Goal: Information Seeking & Learning: Learn about a topic

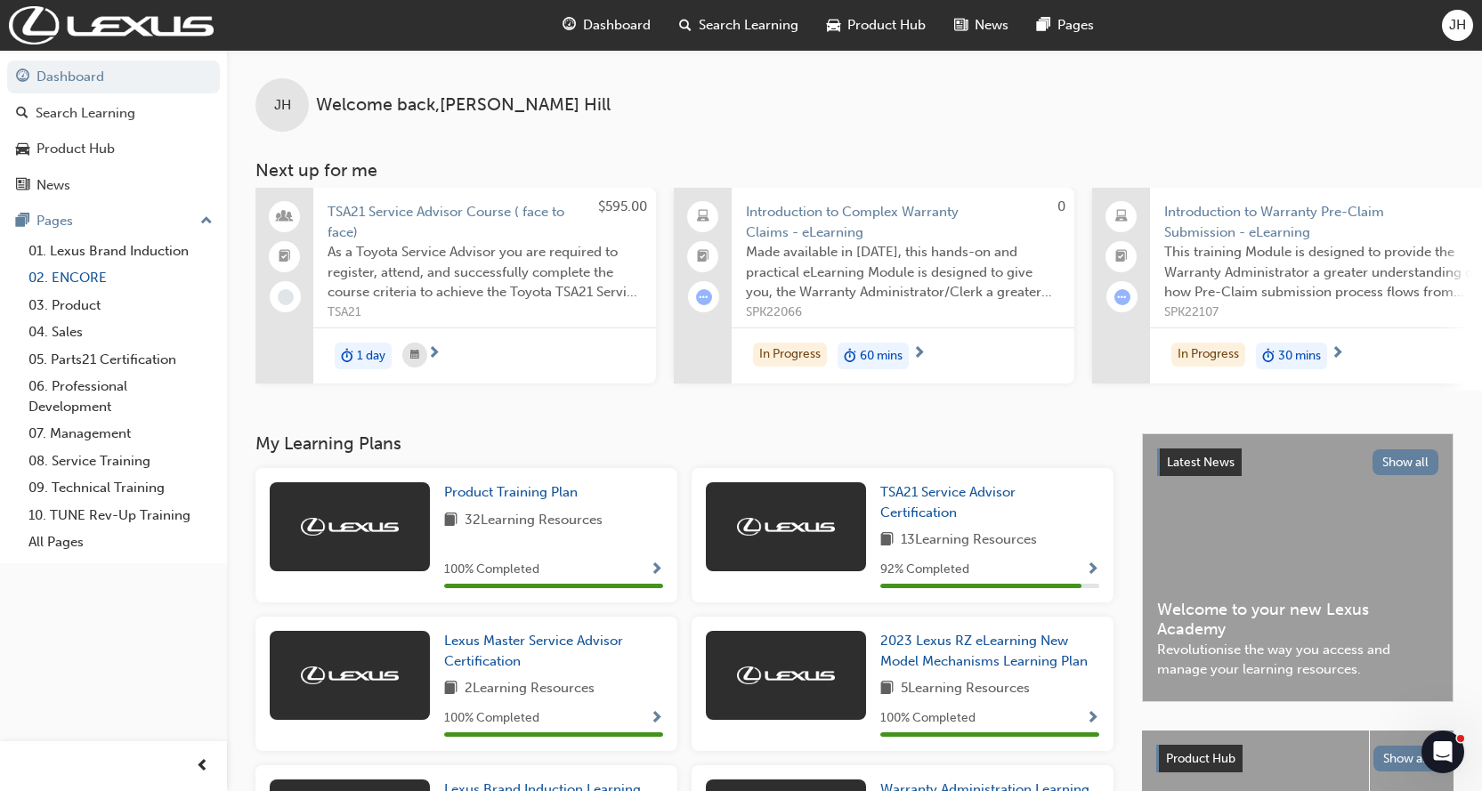
click at [79, 277] on link "02. ENCORE" at bounding box center [120, 278] width 199 height 28
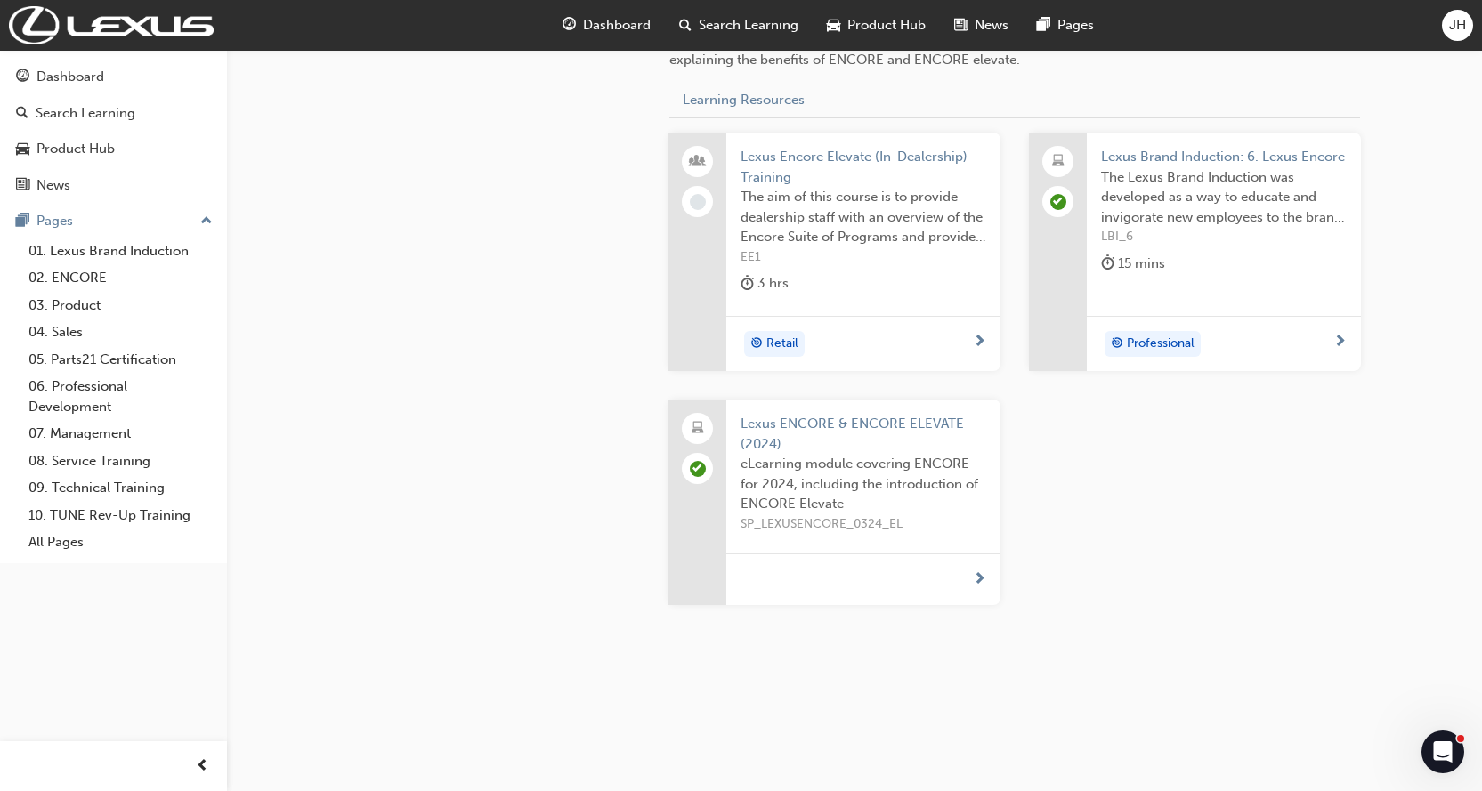
scroll to position [686, 0]
click at [46, 75] on div "Dashboard" at bounding box center [70, 77] width 68 height 20
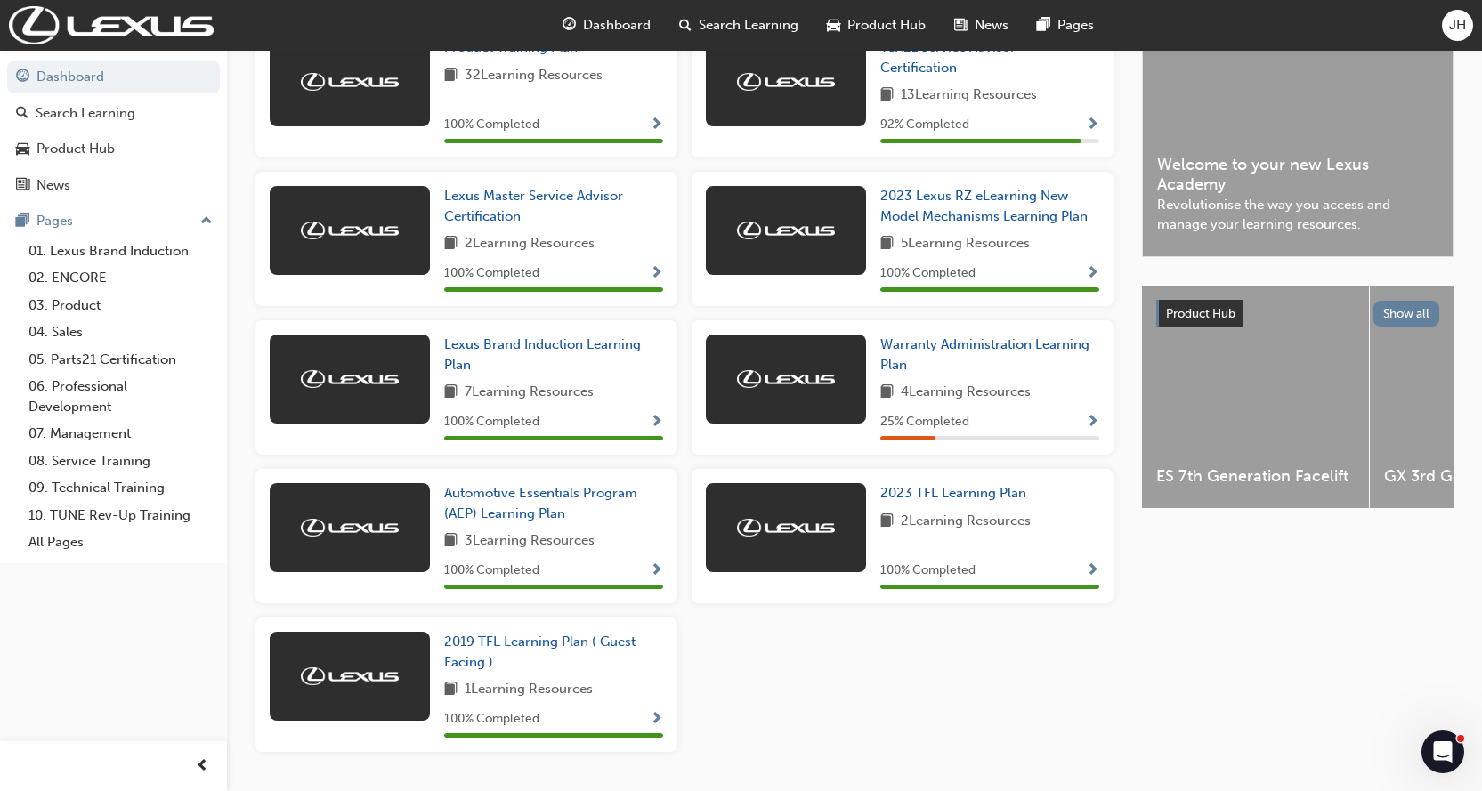
scroll to position [500, 0]
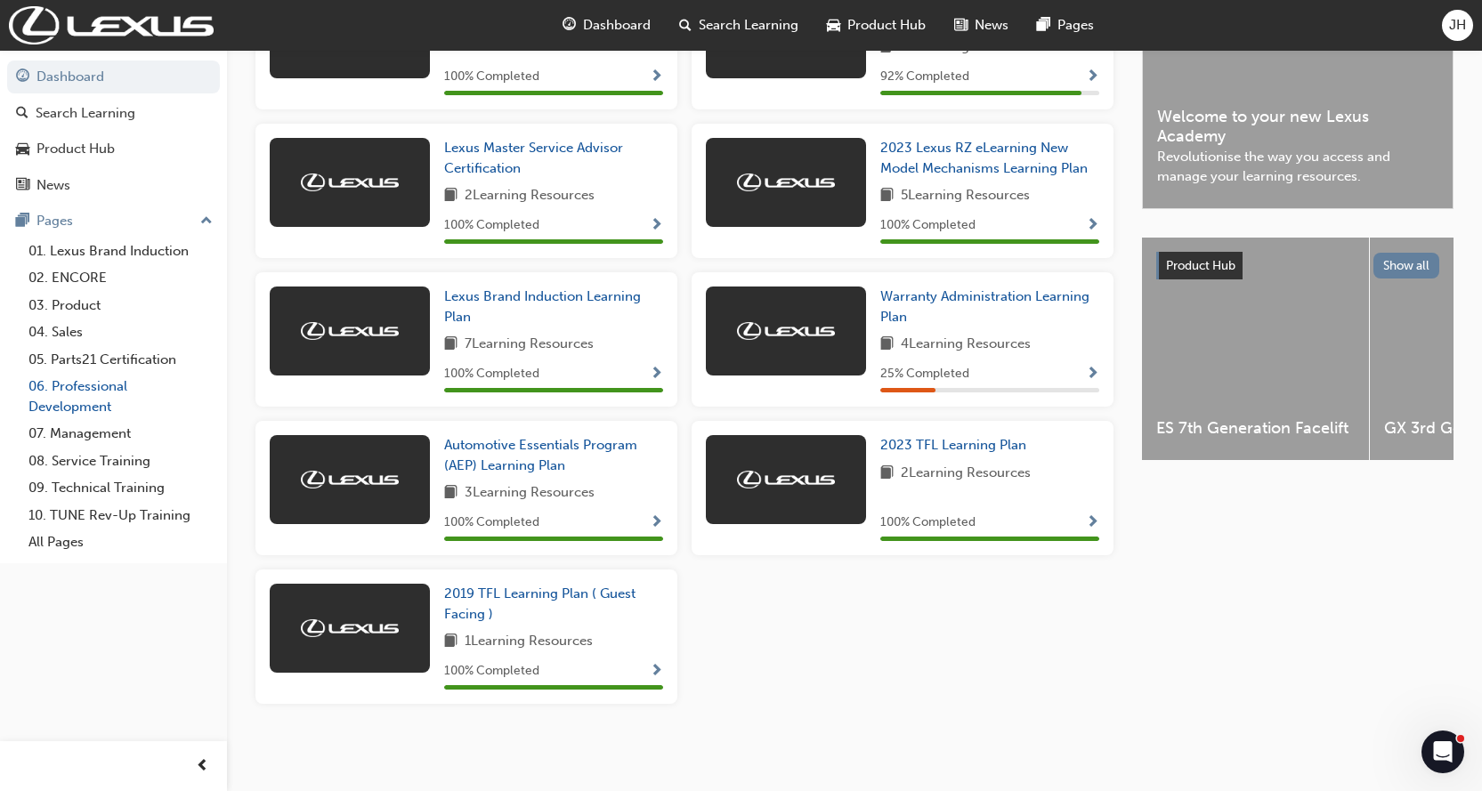
click at [93, 391] on link "06. Professional Development" at bounding box center [120, 396] width 199 height 47
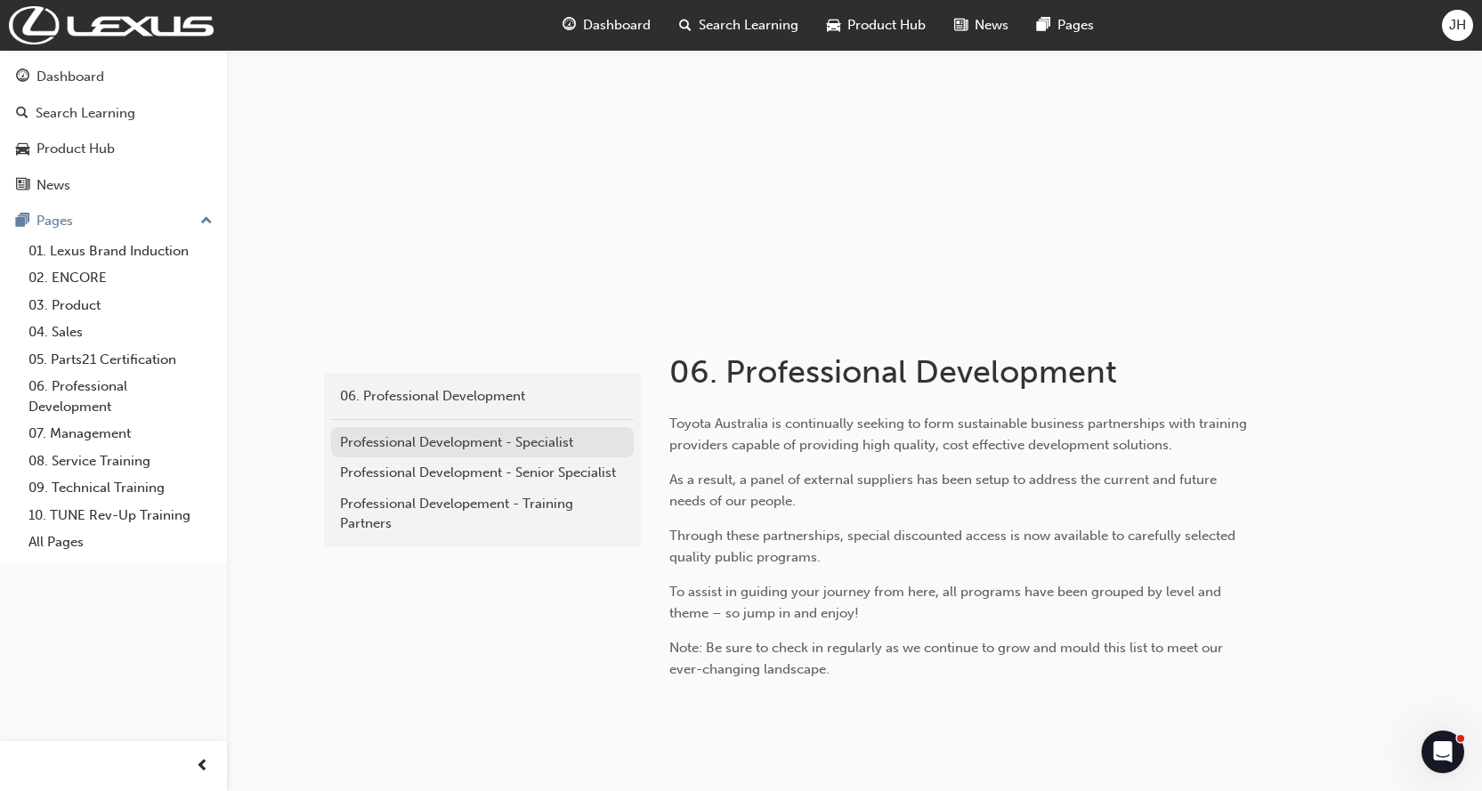
scroll to position [150, 0]
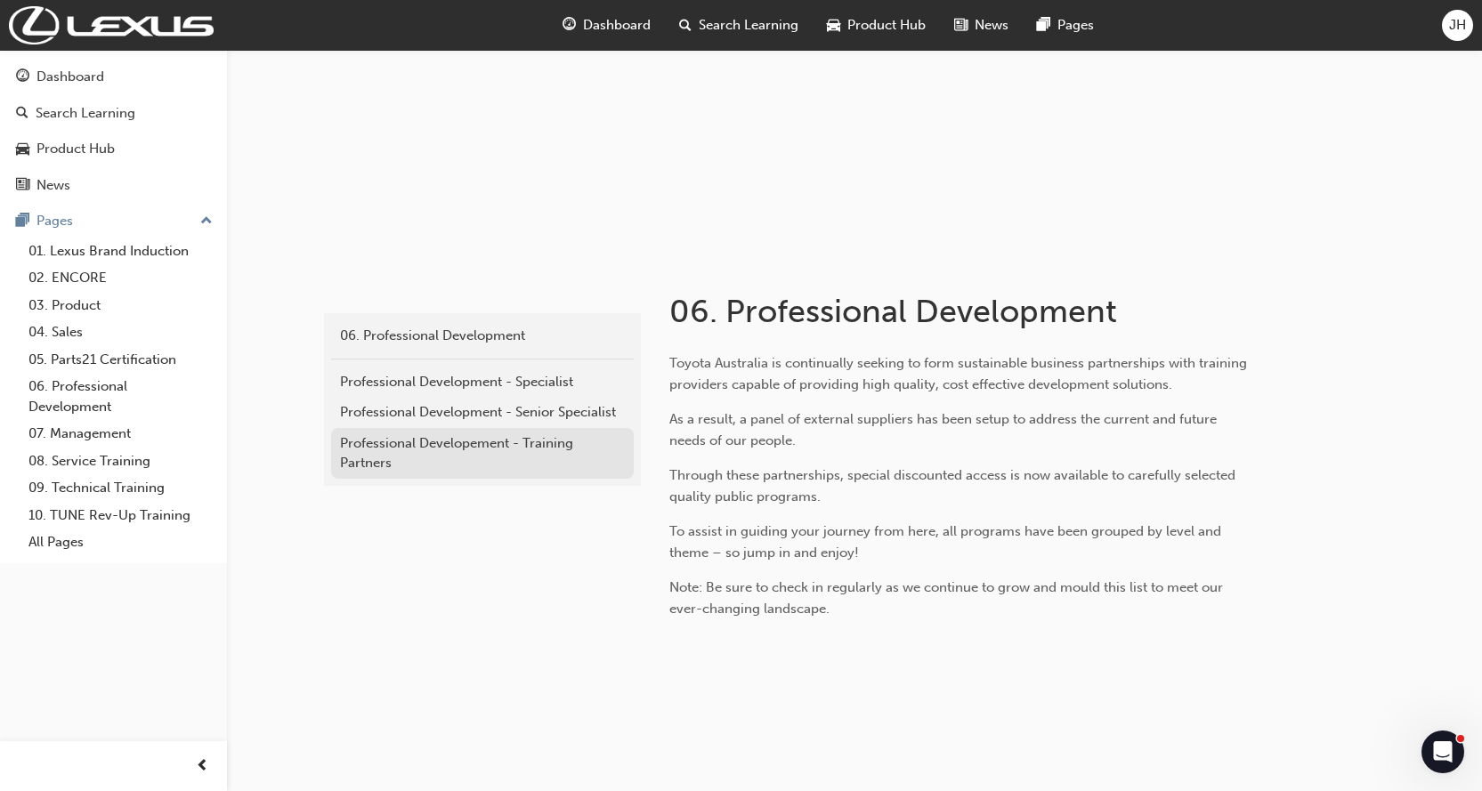
click at [394, 450] on div "Professional Developement - Training Partners" at bounding box center [482, 454] width 285 height 40
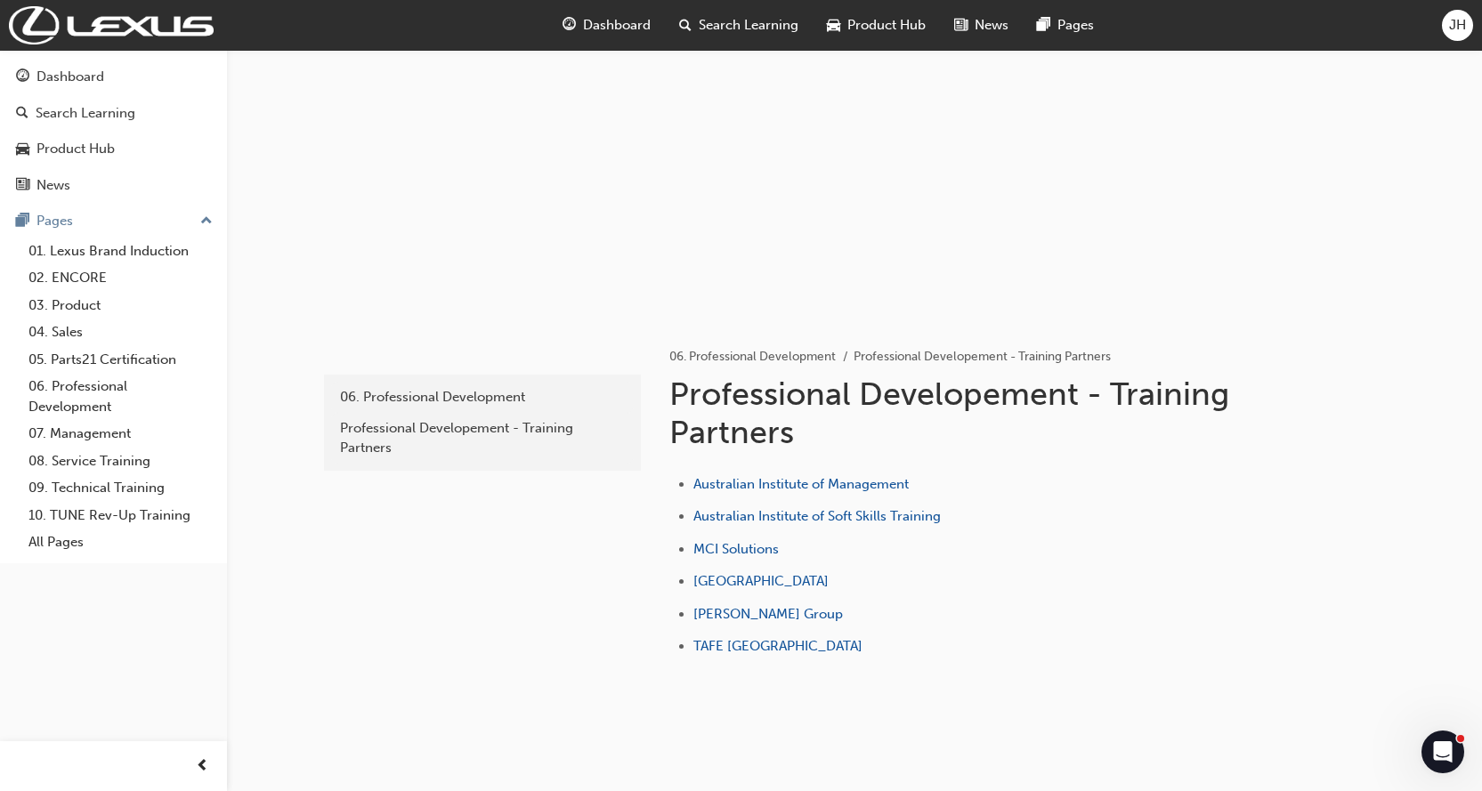
scroll to position [89, 0]
click at [109, 460] on link "08. Service Training" at bounding box center [120, 462] width 199 height 28
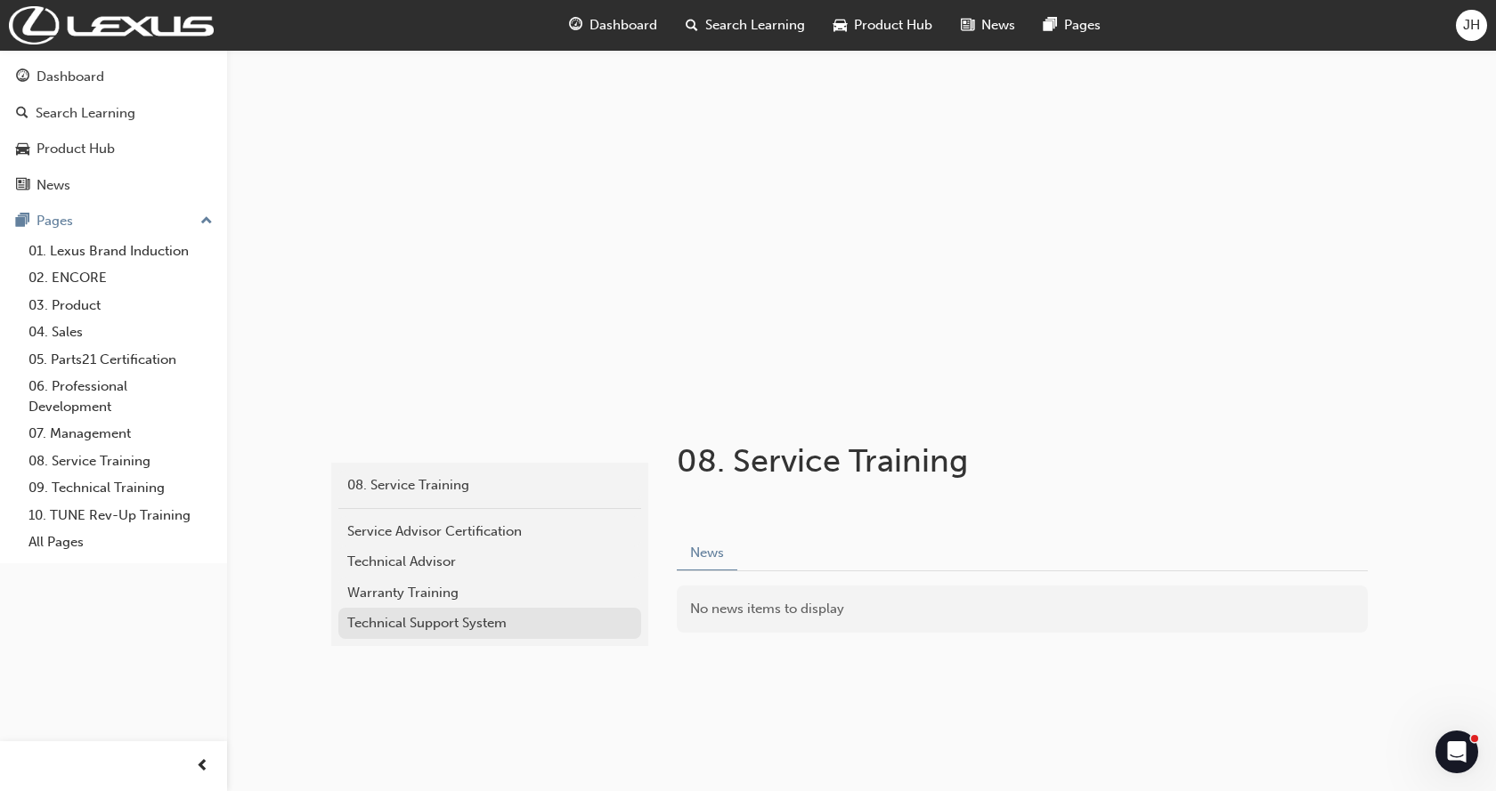
click at [453, 623] on div "Technical Support System" at bounding box center [489, 623] width 285 height 20
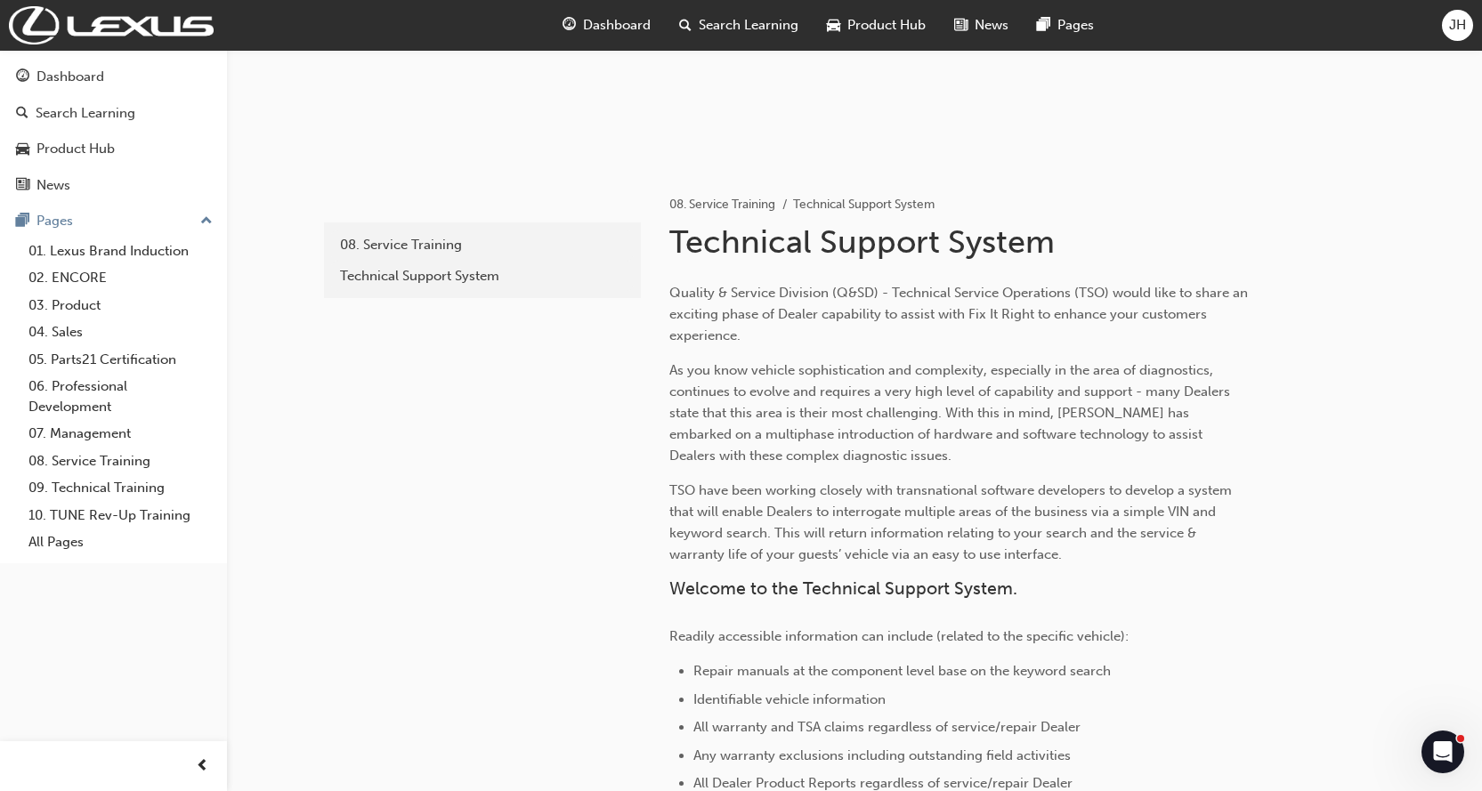
scroll to position [151, 0]
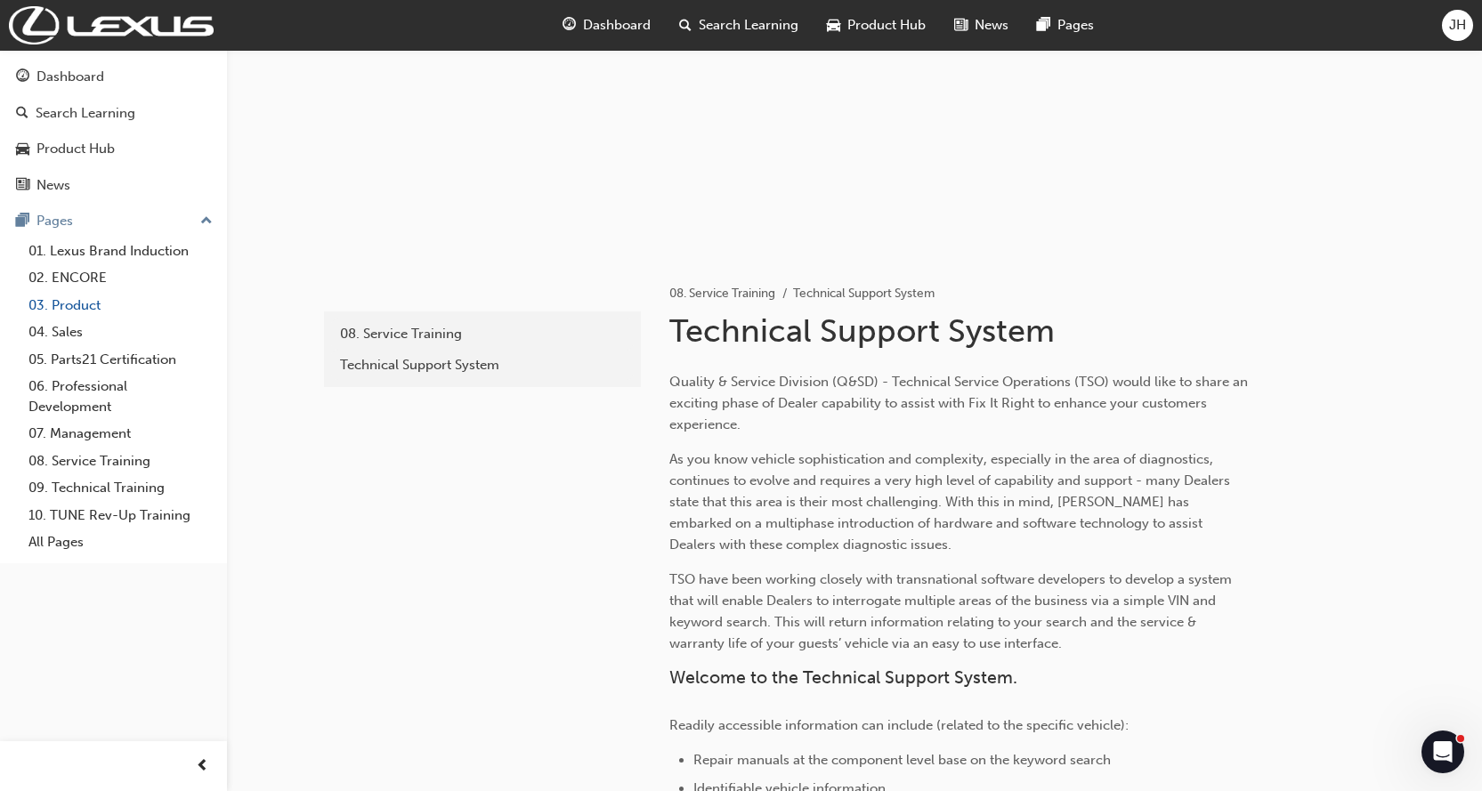
click at [86, 308] on link "03. Product" at bounding box center [120, 306] width 199 height 28
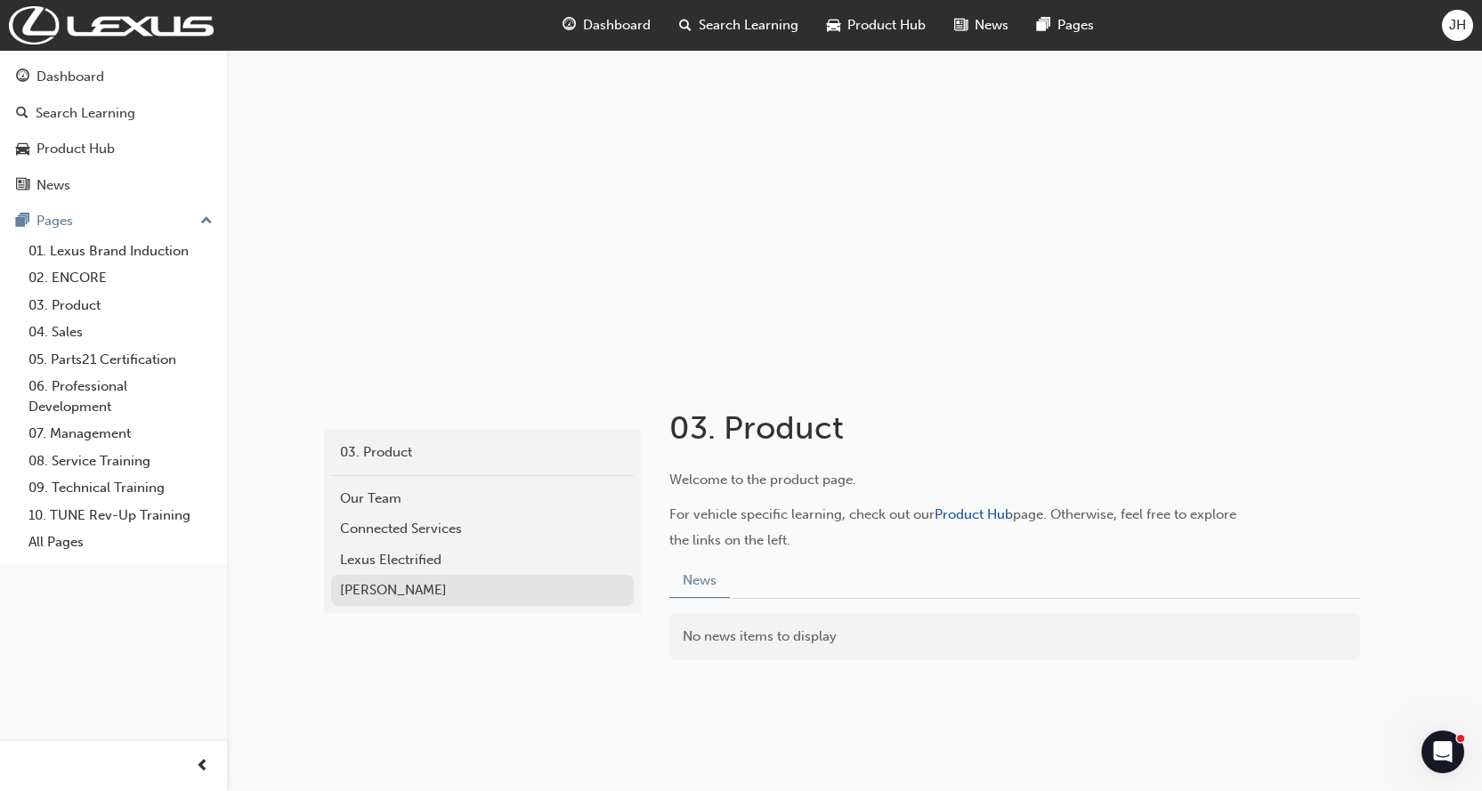
scroll to position [61, 0]
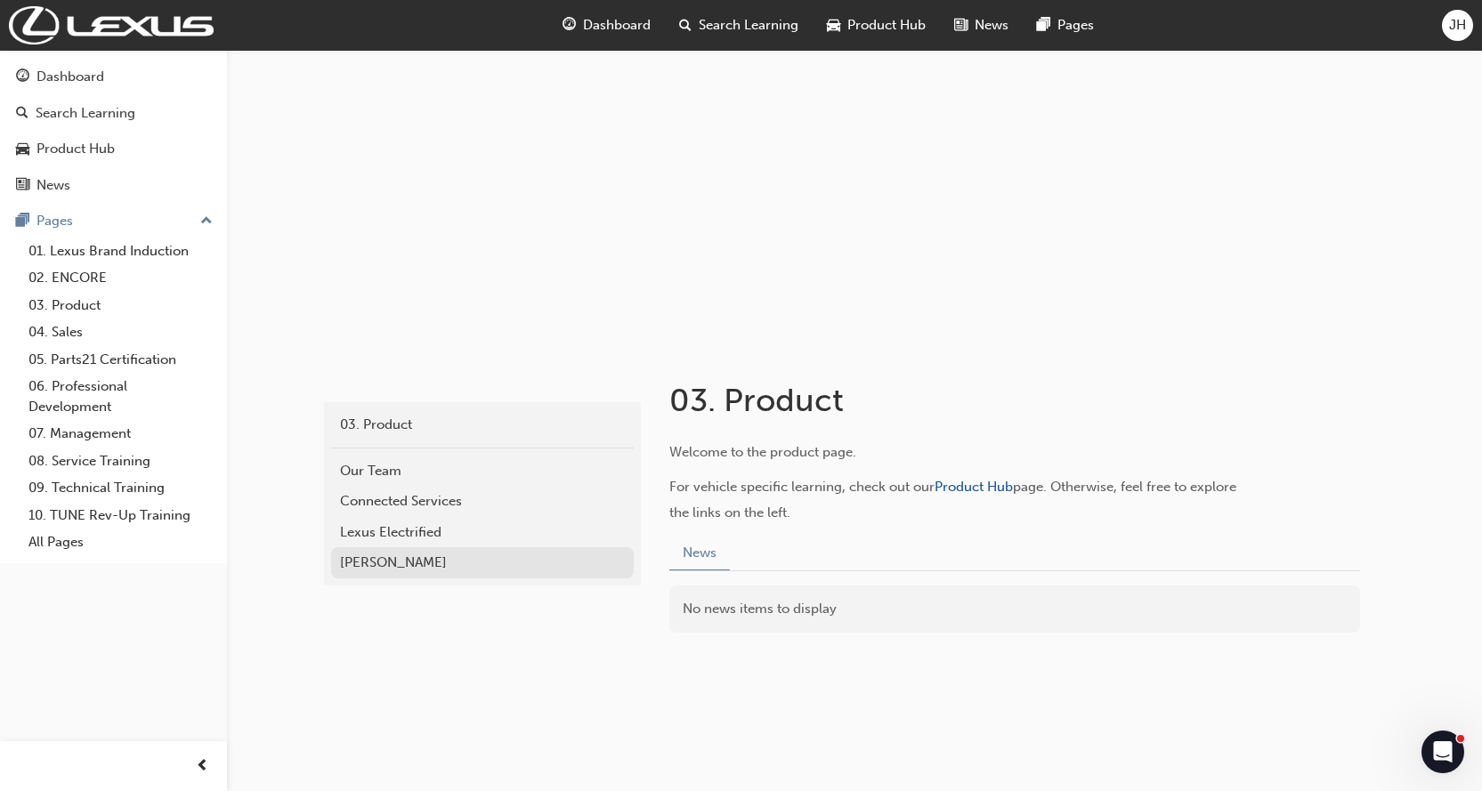
click at [410, 560] on div "[PERSON_NAME]" at bounding box center [482, 563] width 285 height 20
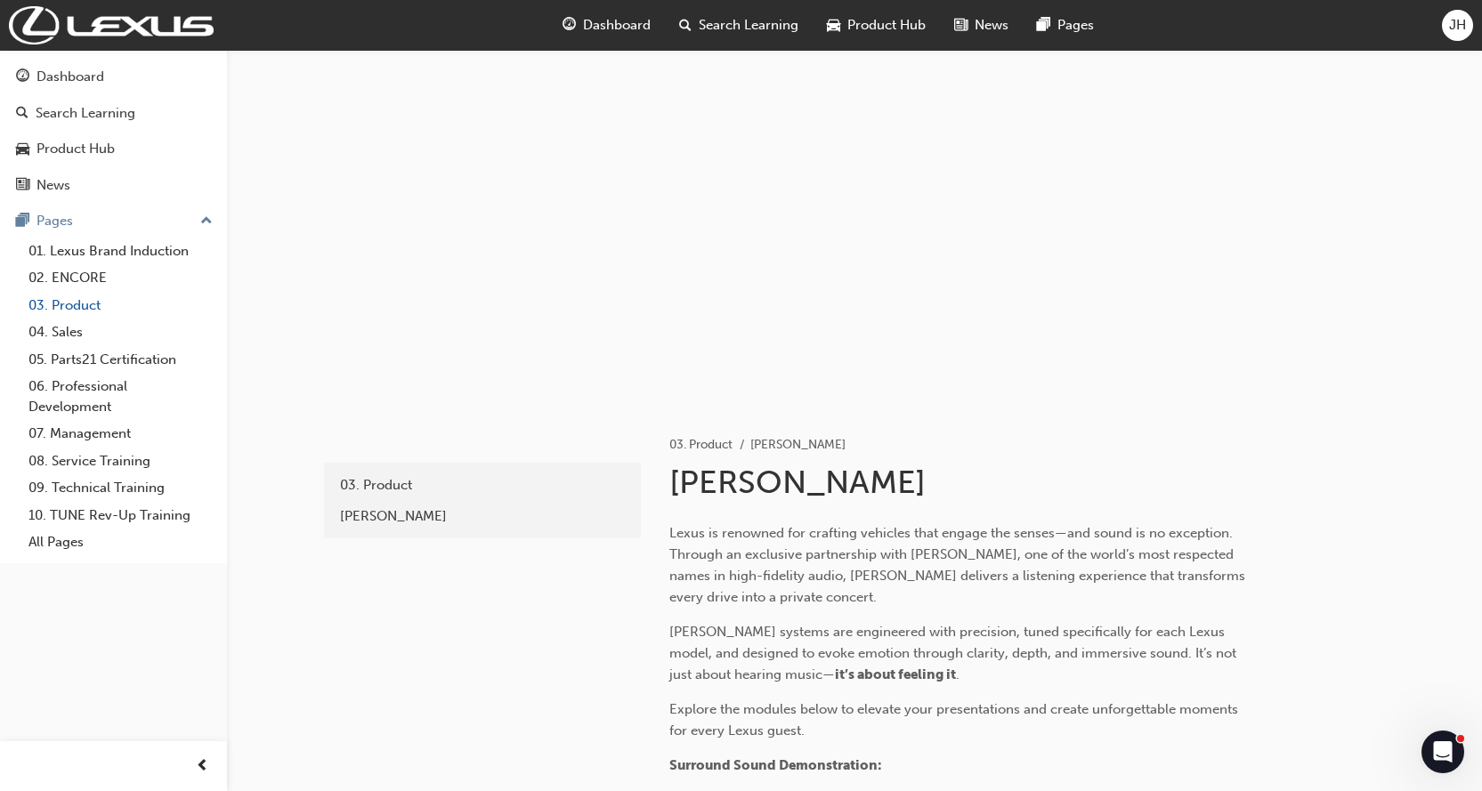
click at [84, 308] on link "03. Product" at bounding box center [120, 306] width 199 height 28
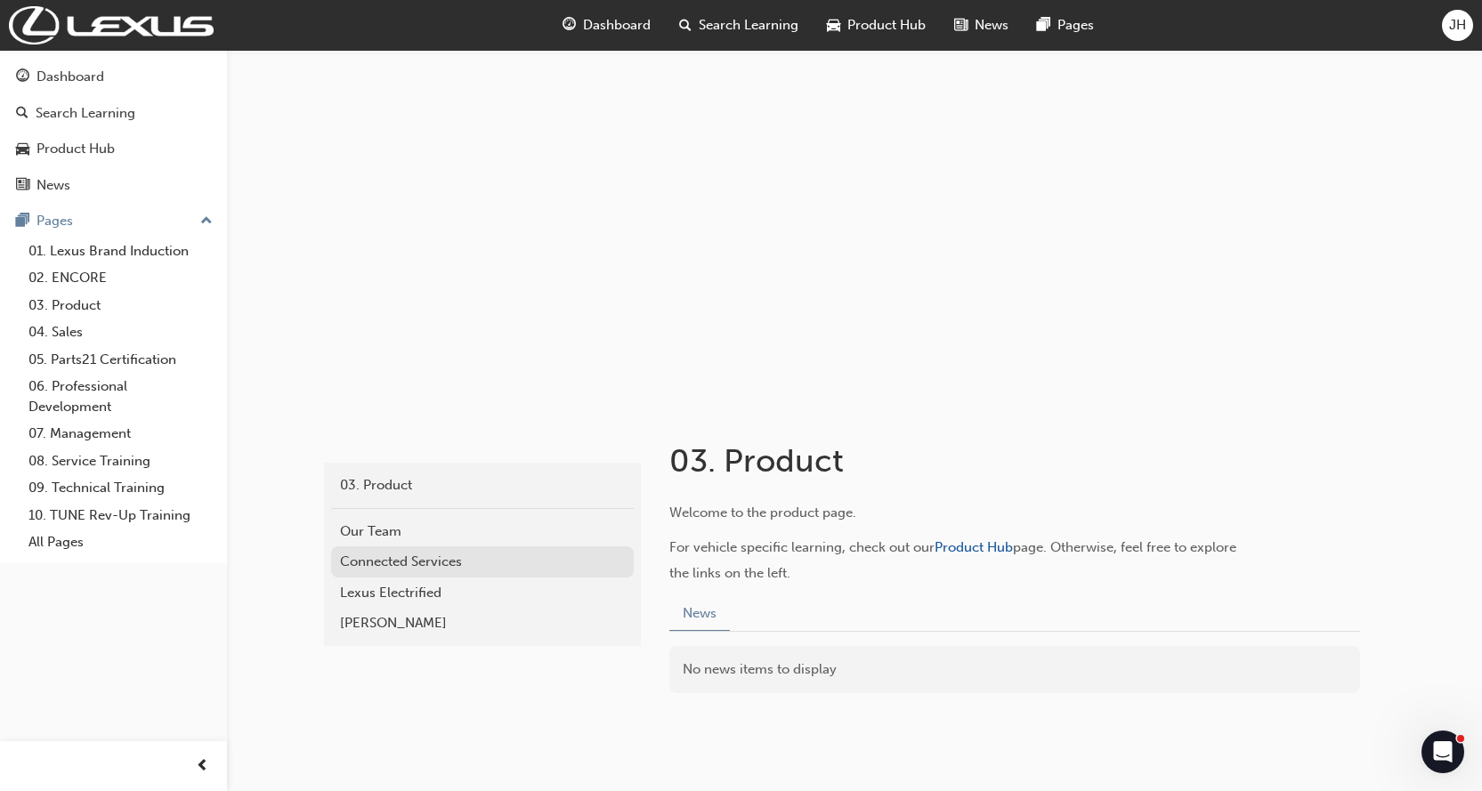
click at [395, 560] on div "Connected Services" at bounding box center [482, 562] width 285 height 20
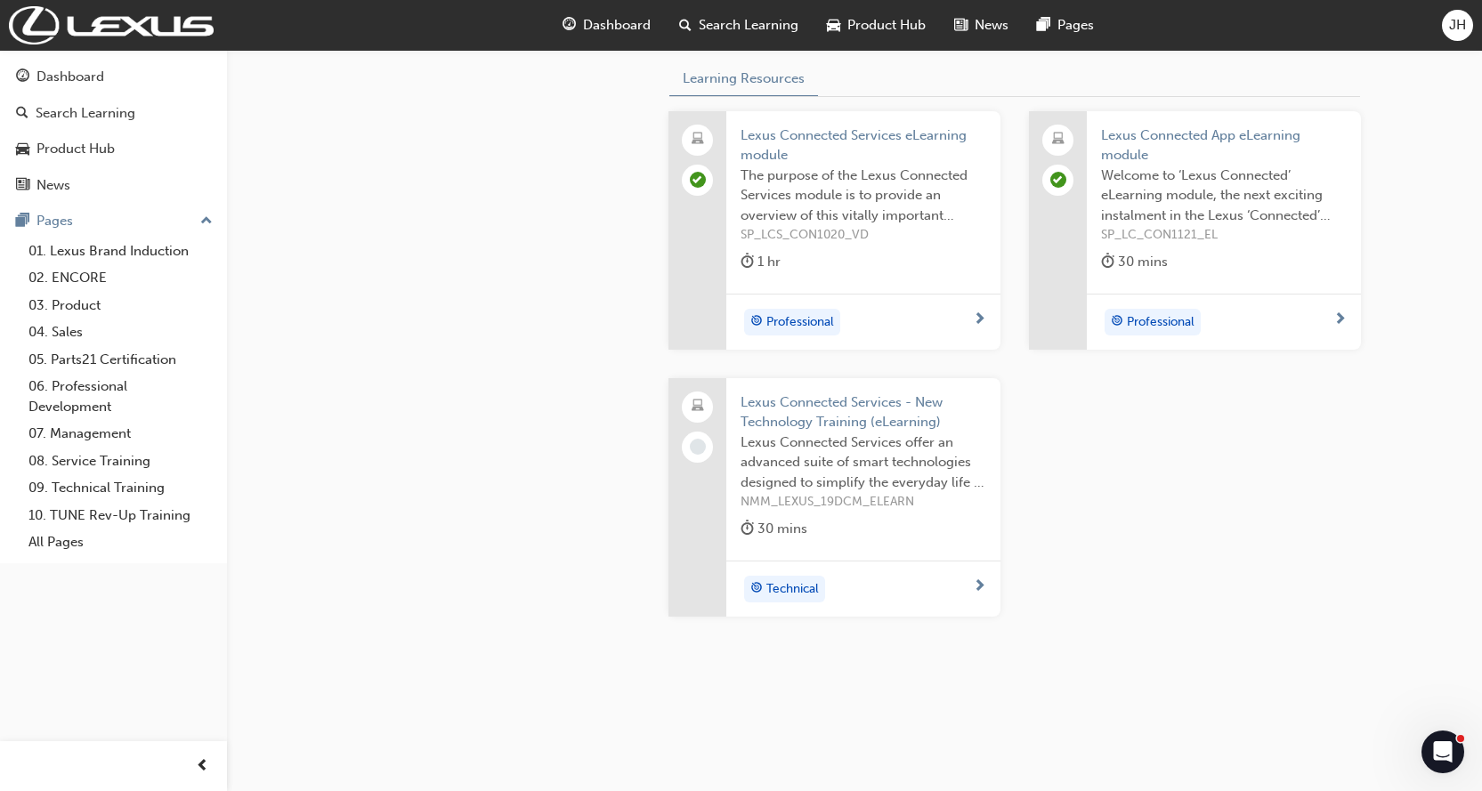
scroll to position [801, 0]
click at [796, 432] on span "Lexus Connected Services - New Technology Training (eLearning)" at bounding box center [864, 412] width 246 height 40
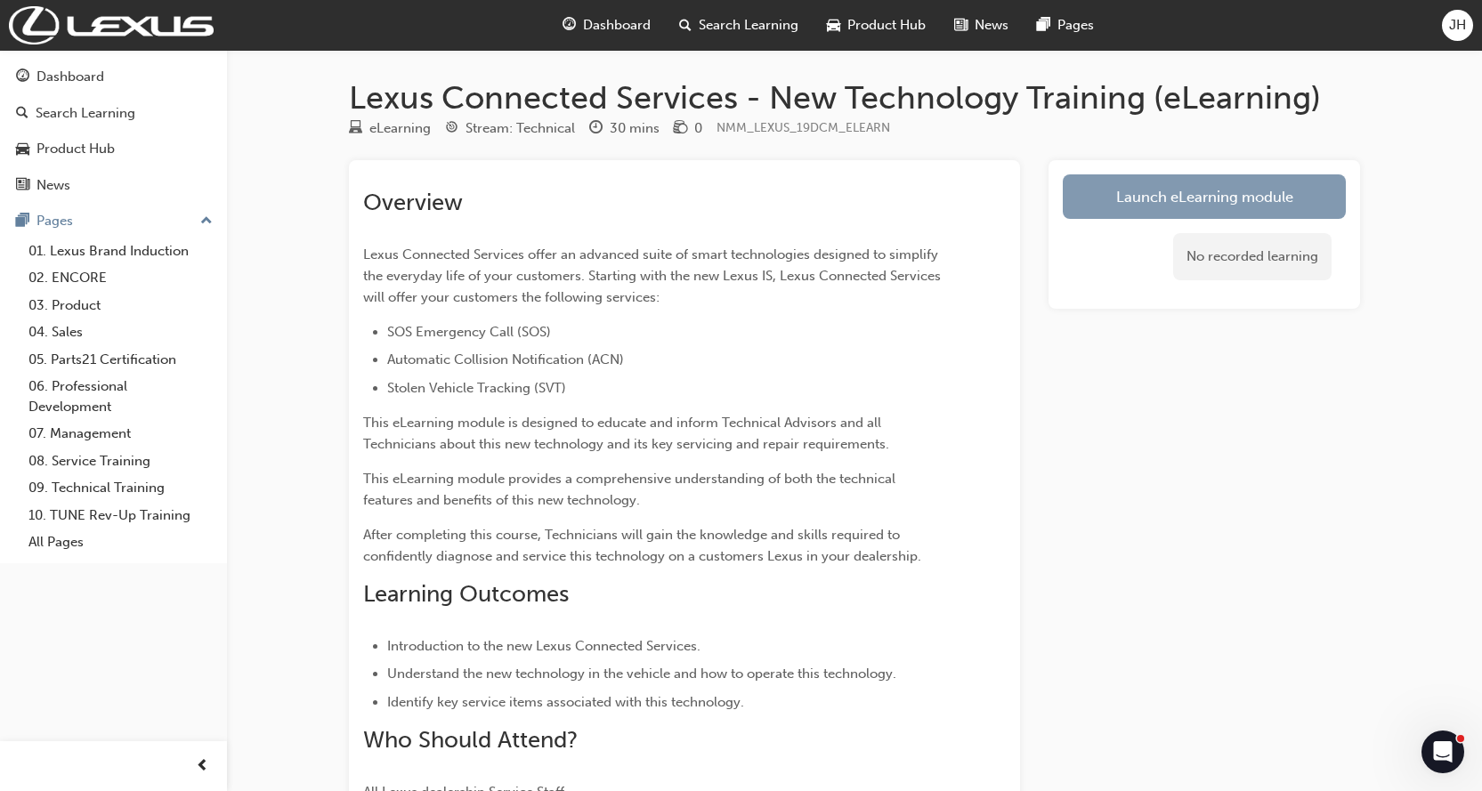
click at [1188, 199] on link "Launch eLearning module" at bounding box center [1204, 196] width 283 height 45
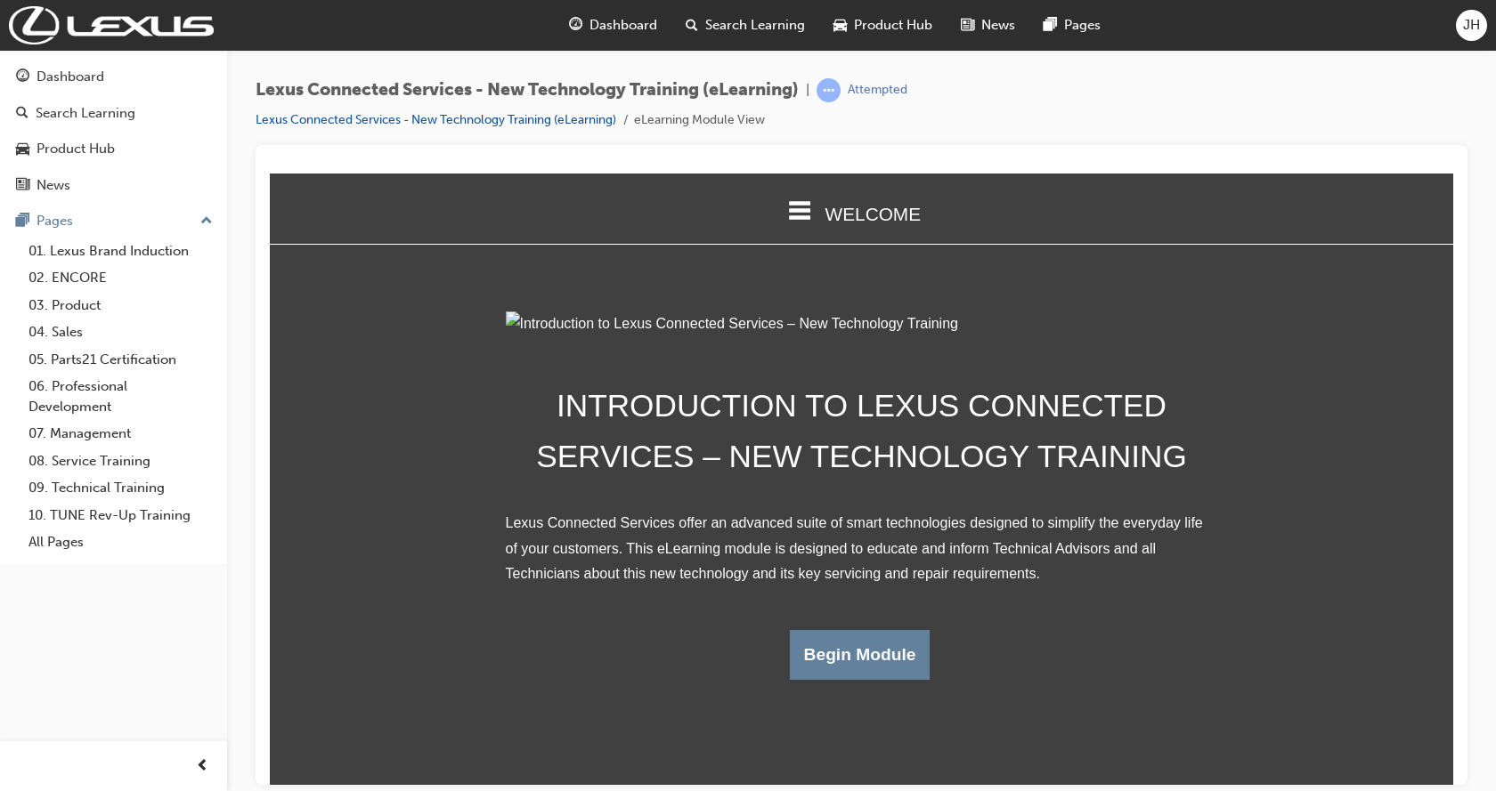
scroll to position [92, 0]
click at [888, 679] on button "Begin Module" at bounding box center [860, 654] width 141 height 50
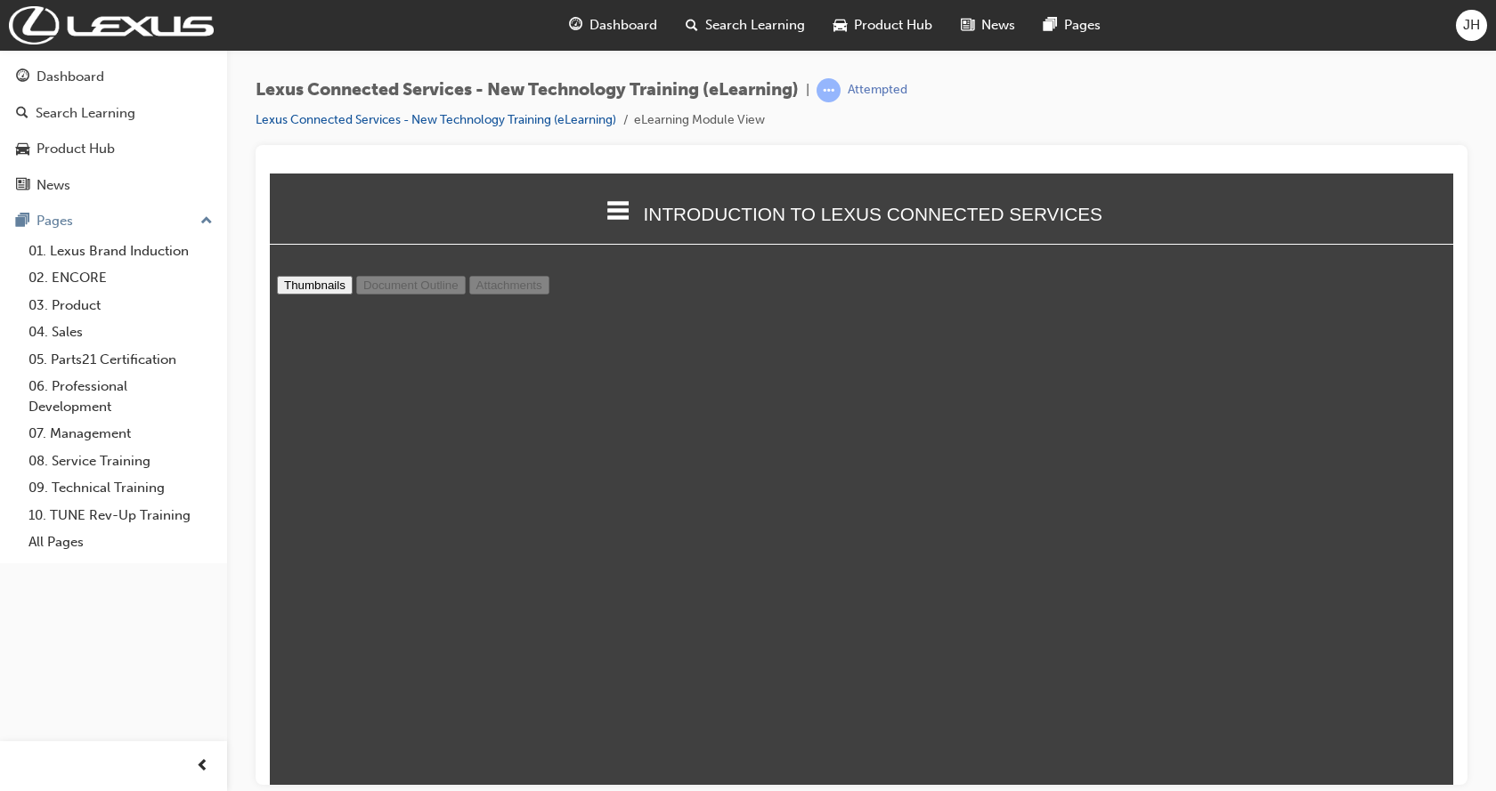
scroll to position [8377, 0]
type input "20"
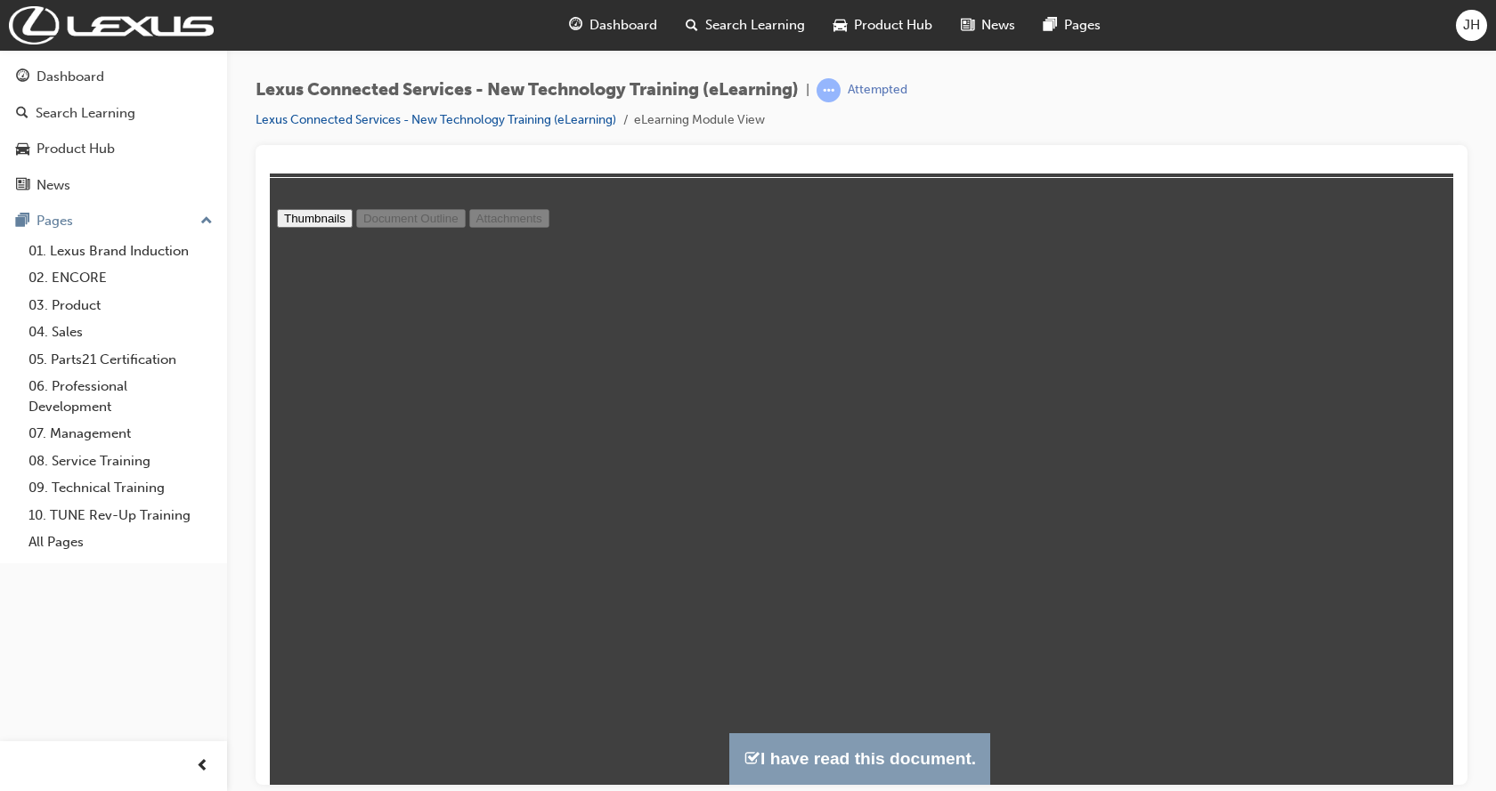
click at [858, 754] on button "I have read this document." at bounding box center [859, 758] width 261 height 51
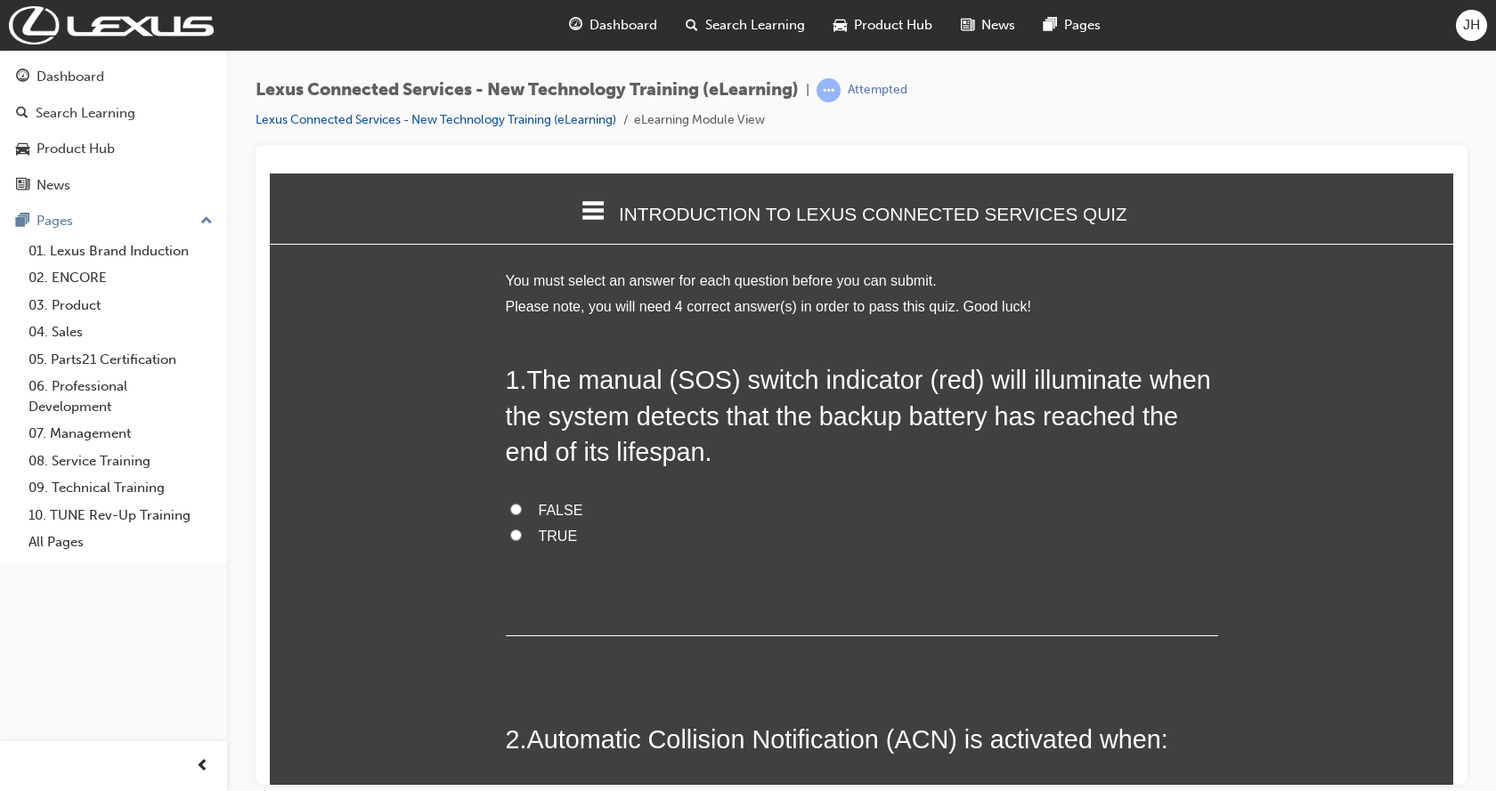
click at [510, 529] on input "TRUE" at bounding box center [516, 535] width 12 height 12
radio input "true"
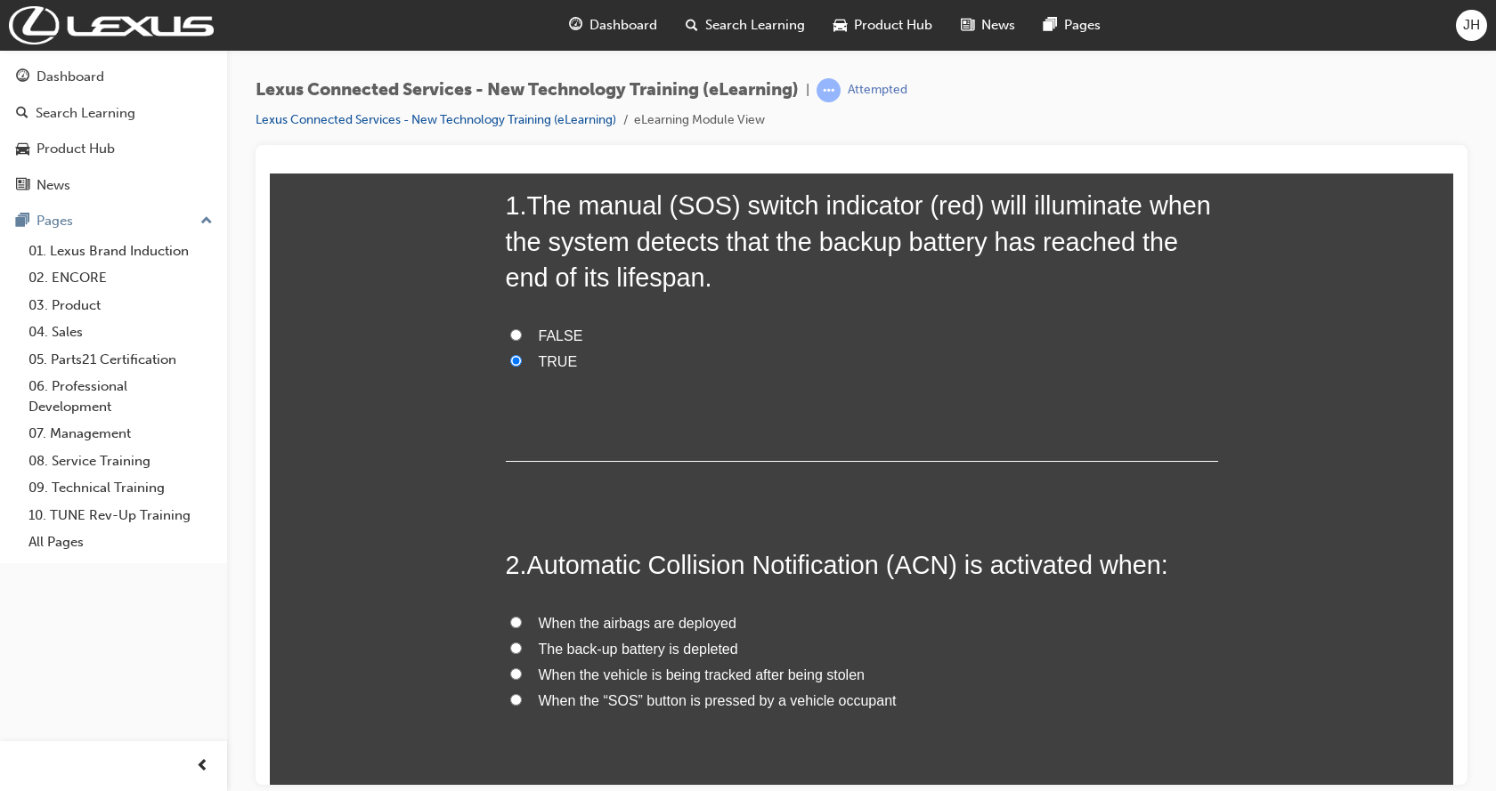
scroll to position [267, 0]
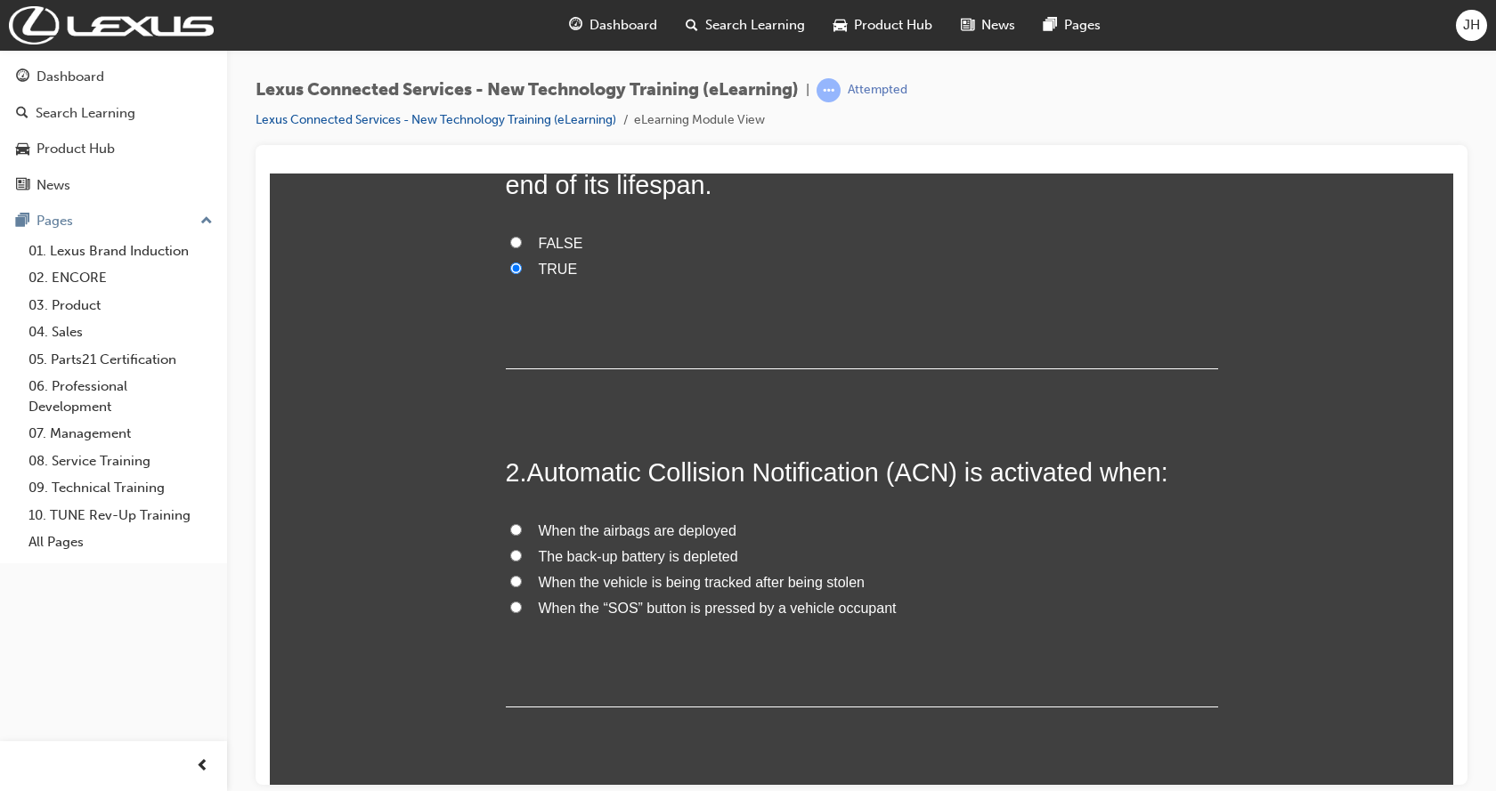
click at [510, 523] on input "When the airbags are deployed" at bounding box center [516, 529] width 12 height 12
radio input "true"
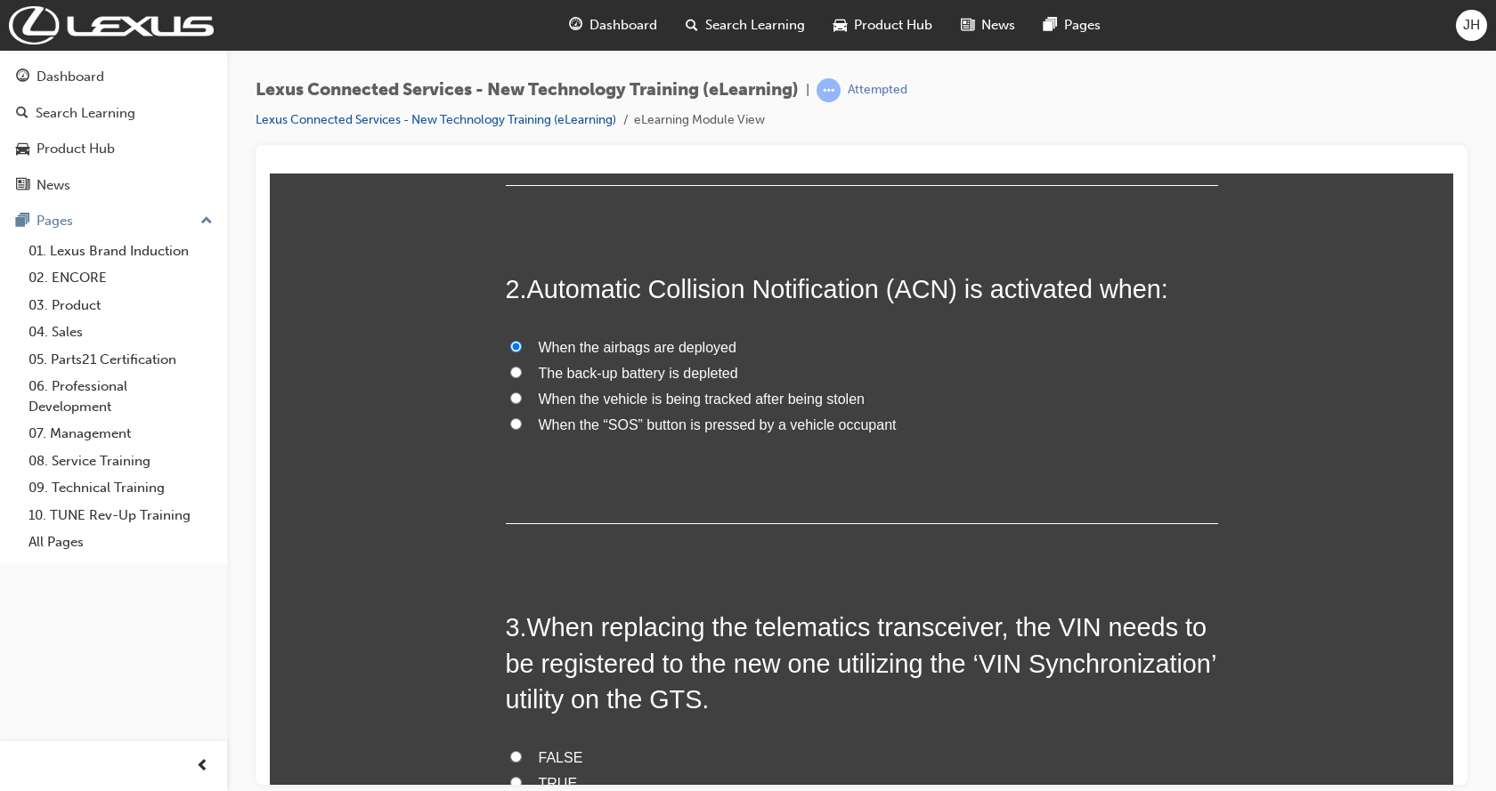
scroll to position [534, 0]
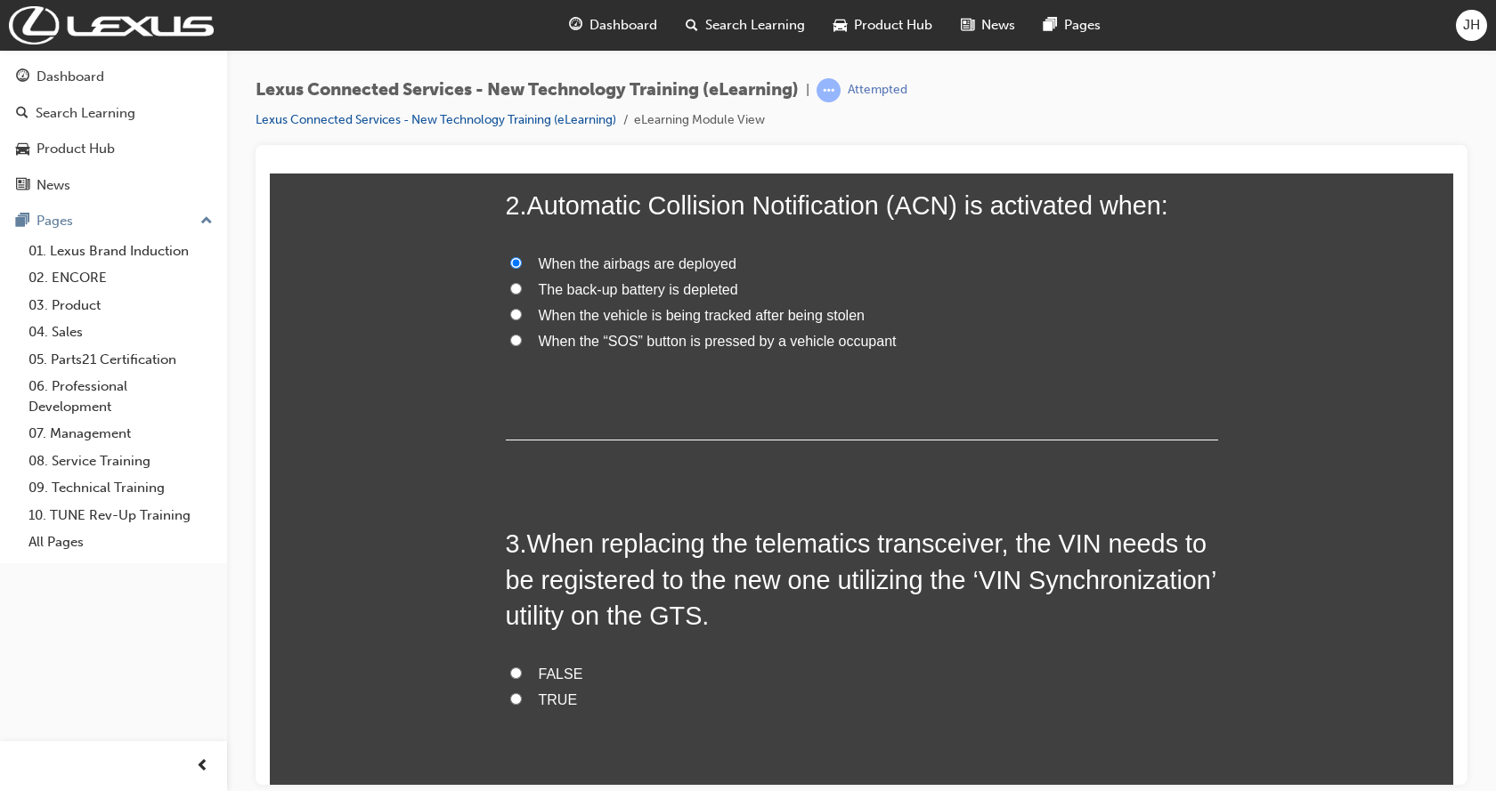
click at [510, 693] on input "TRUE" at bounding box center [516, 699] width 12 height 12
radio input "true"
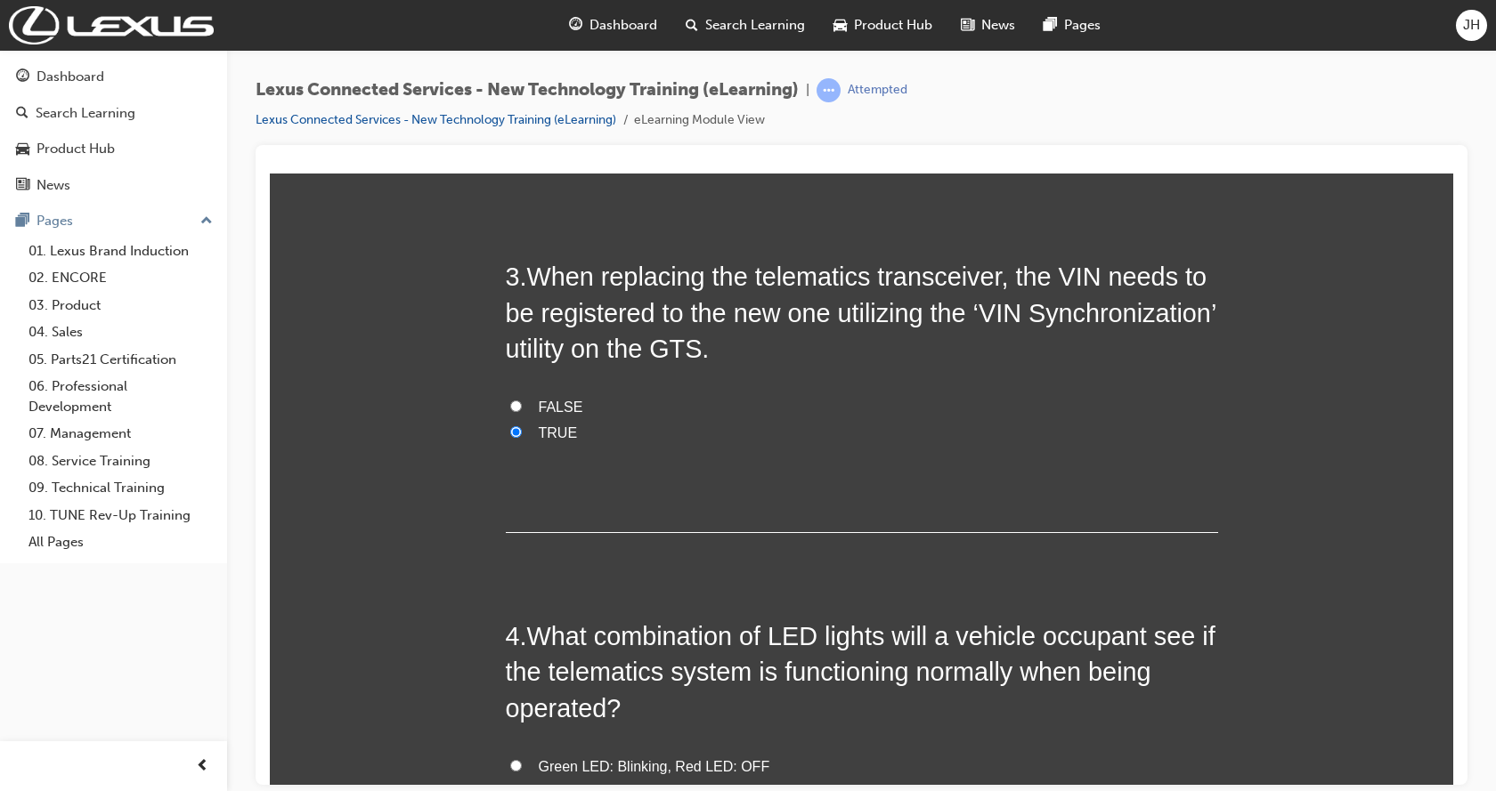
scroll to position [890, 0]
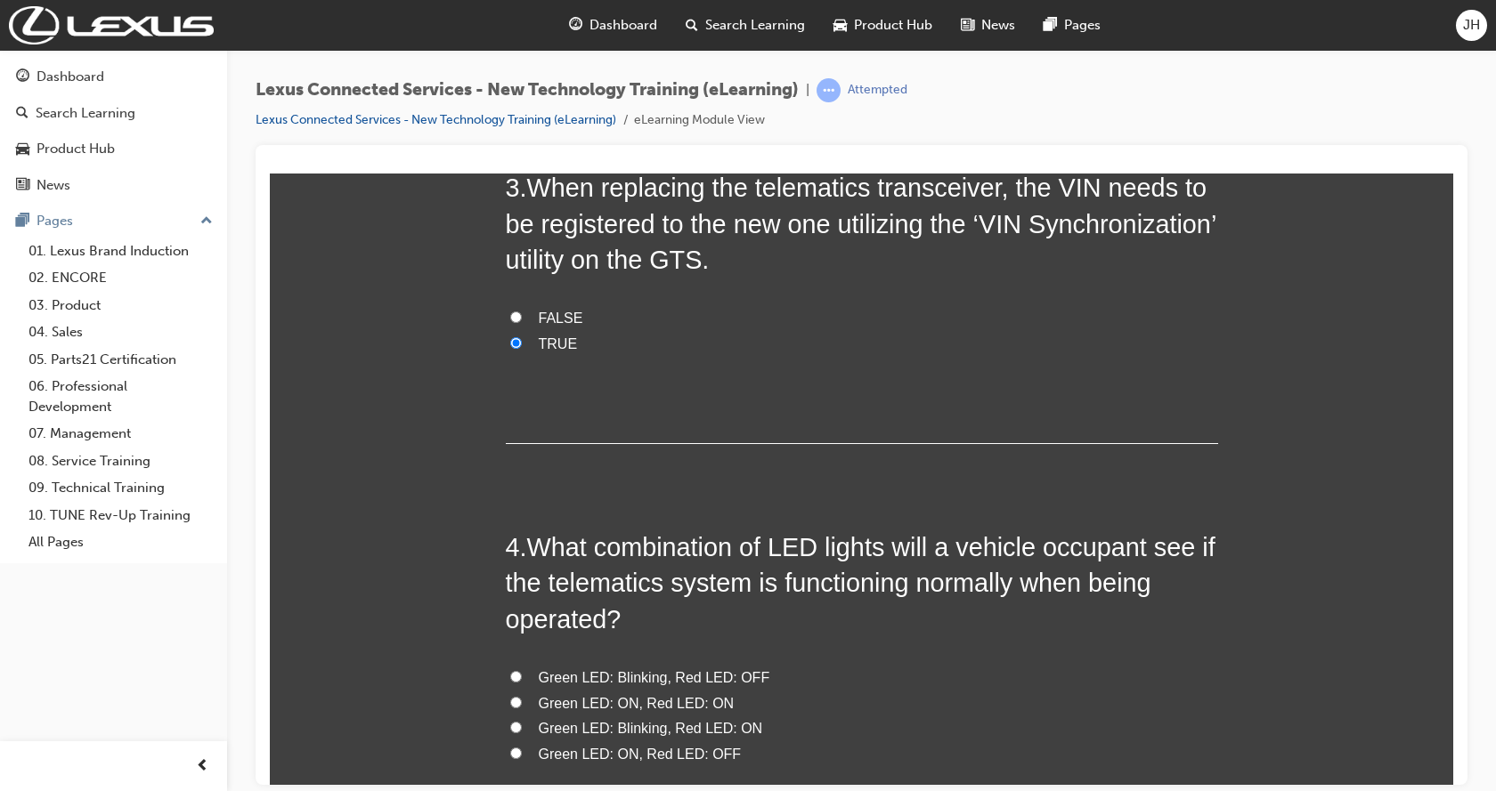
click at [510, 747] on input "Green LED: ON, Red LED: OFF" at bounding box center [516, 753] width 12 height 12
radio input "true"
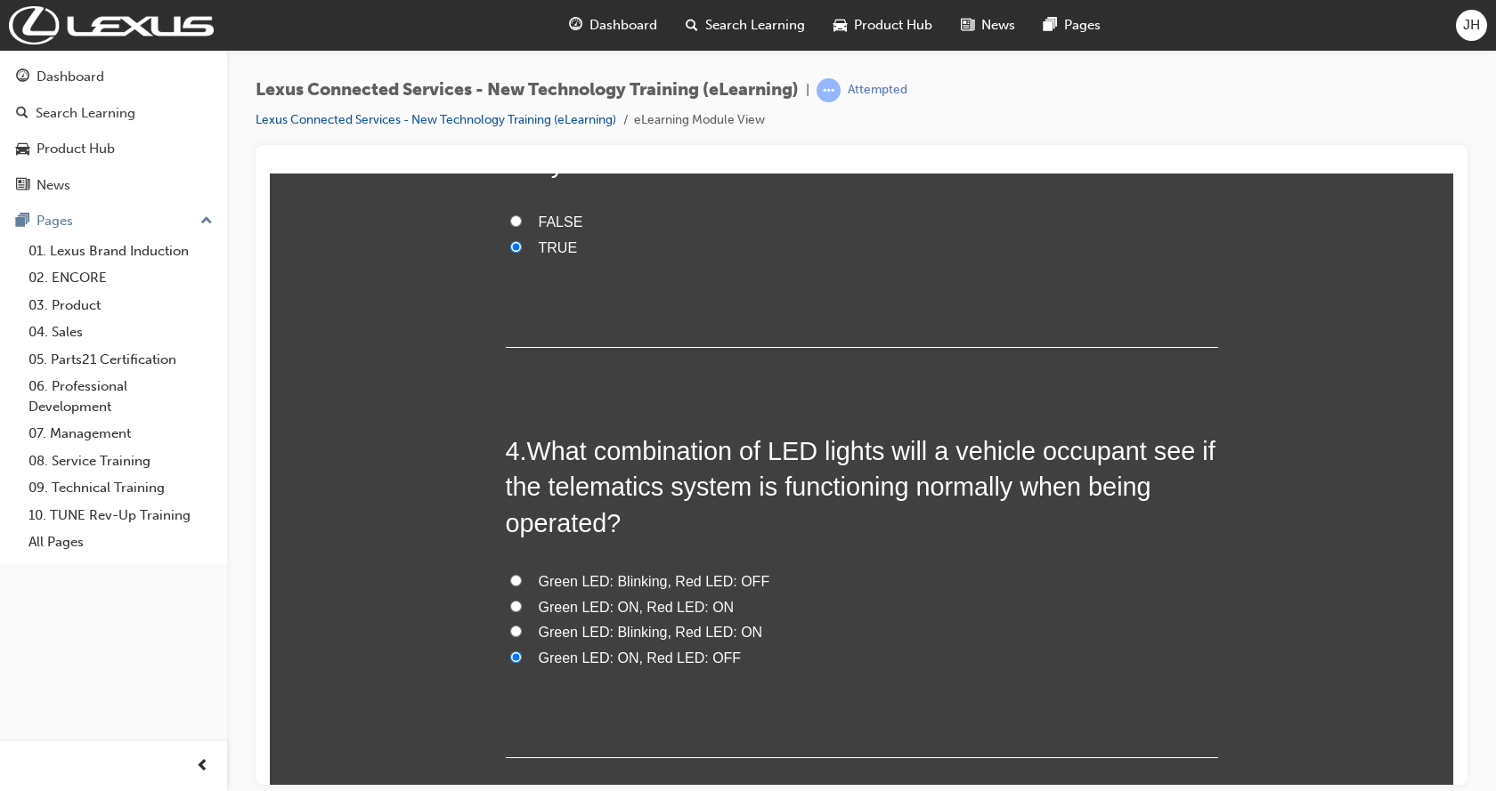
scroll to position [987, 0]
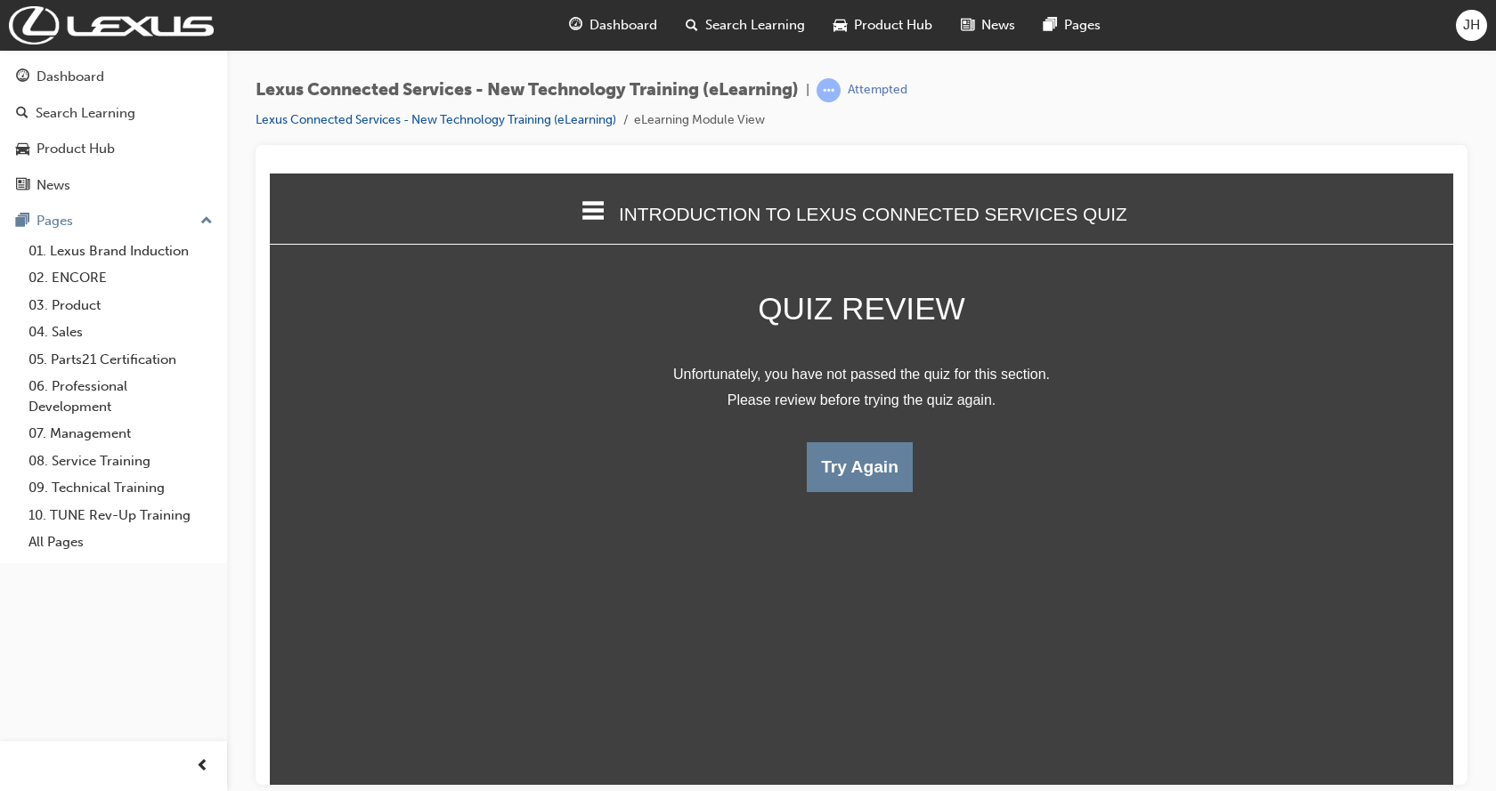
scroll to position [9, 9]
click at [847, 465] on button "Try Again" at bounding box center [860, 467] width 106 height 50
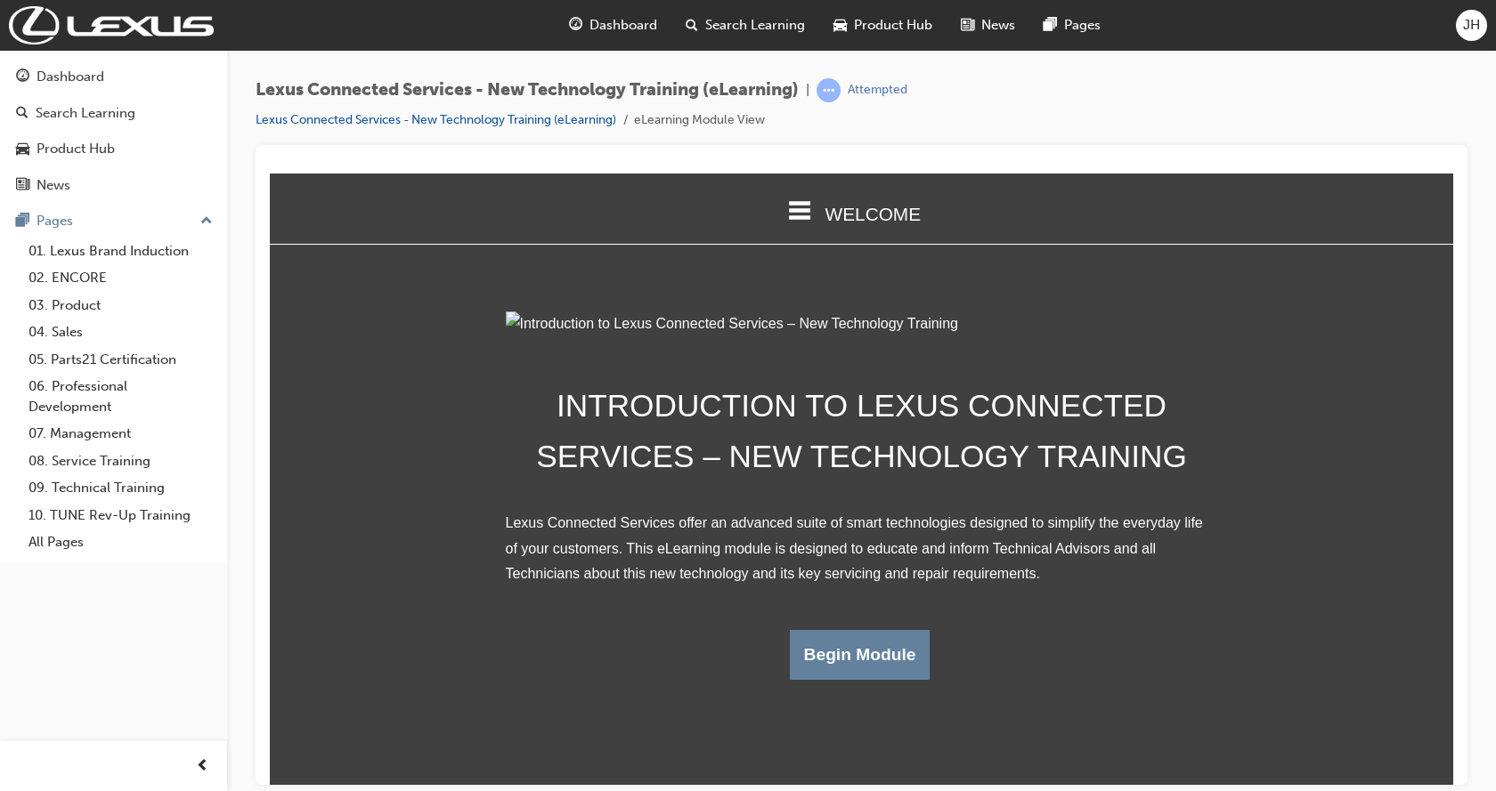
scroll to position [92, 0]
click at [839, 679] on button "Begin Module" at bounding box center [860, 654] width 141 height 50
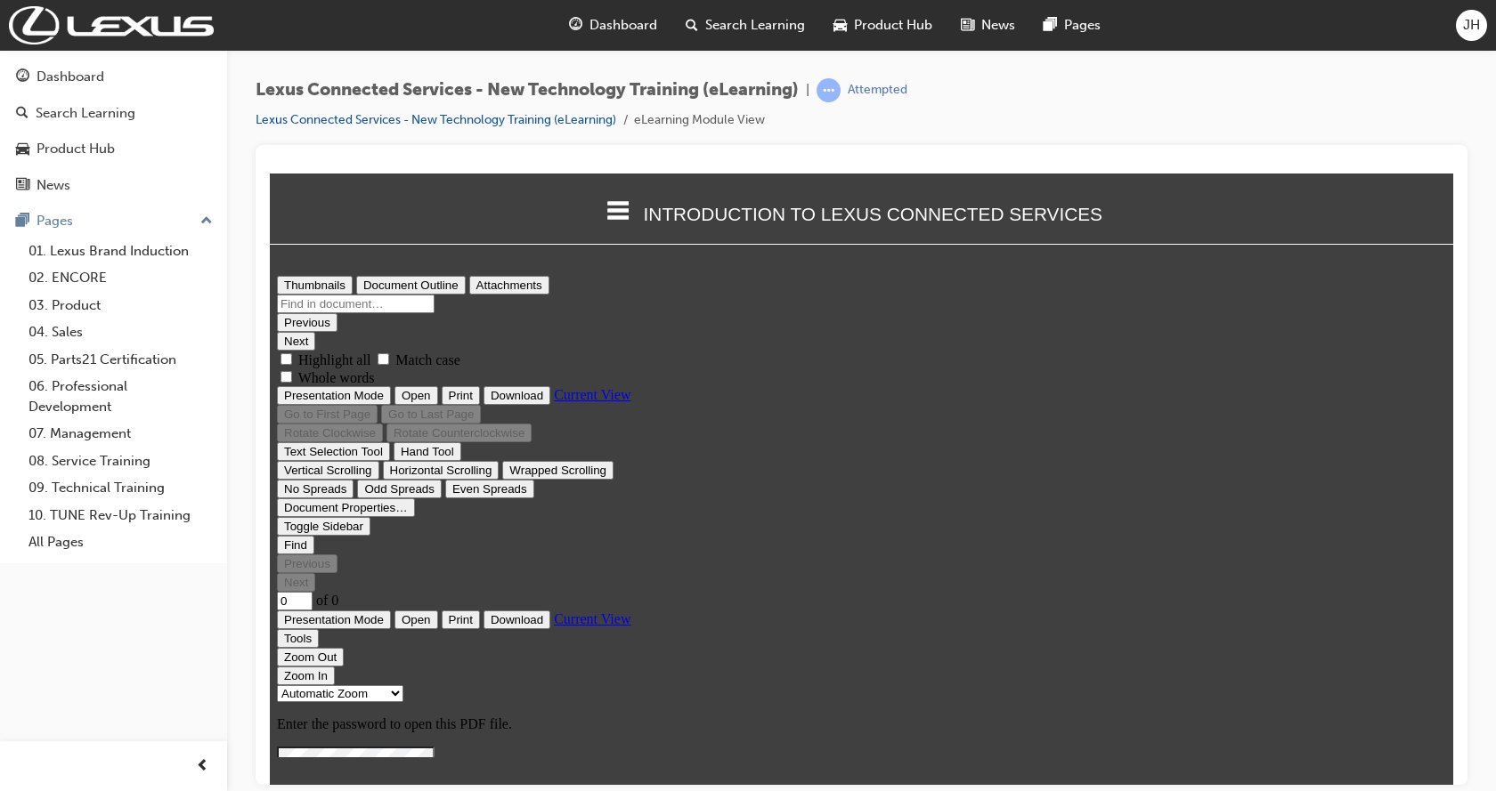
scroll to position [0, 0]
type input "20"
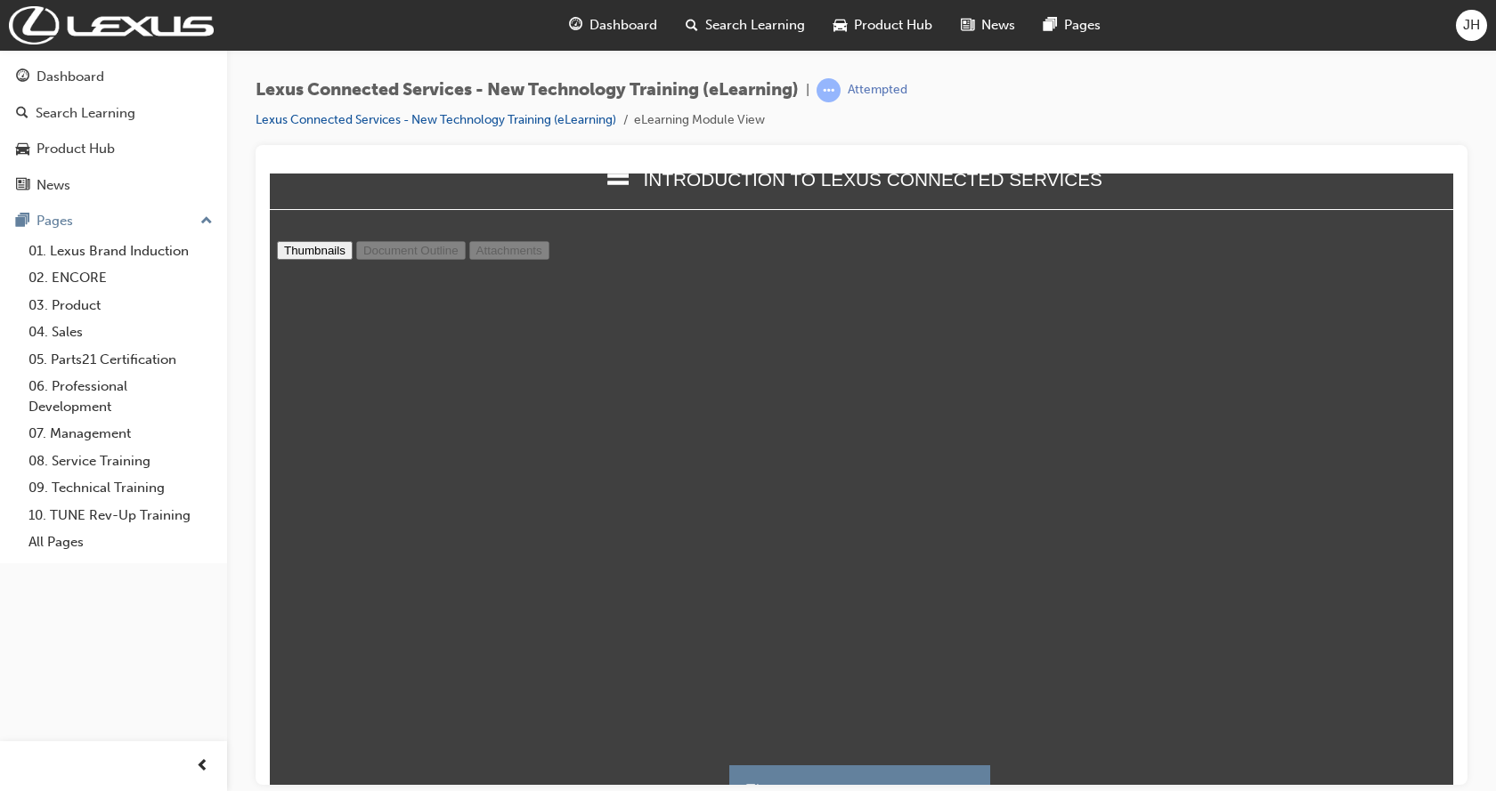
scroll to position [67, 0]
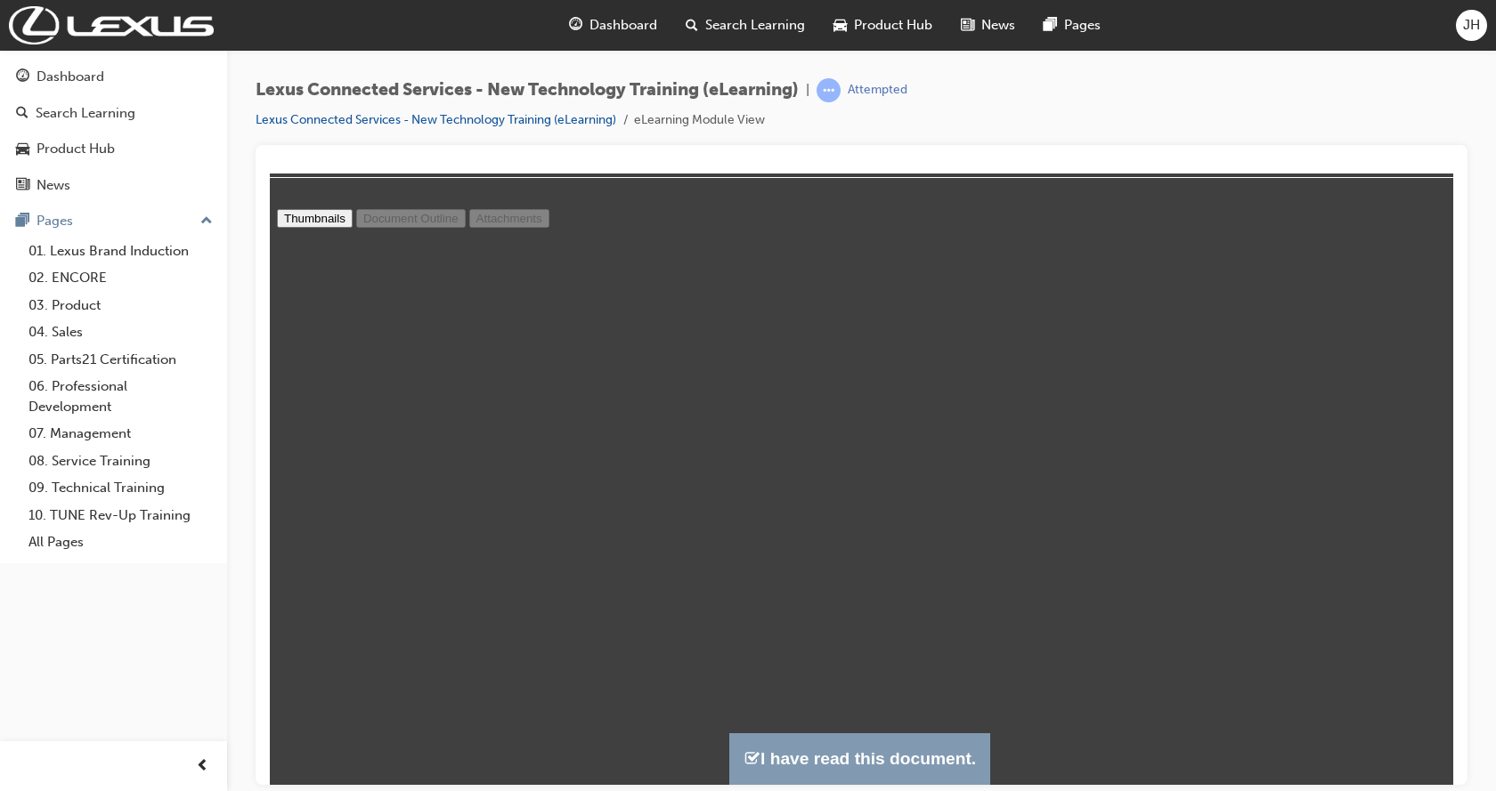
click at [822, 760] on button "I have read this document." at bounding box center [859, 758] width 261 height 51
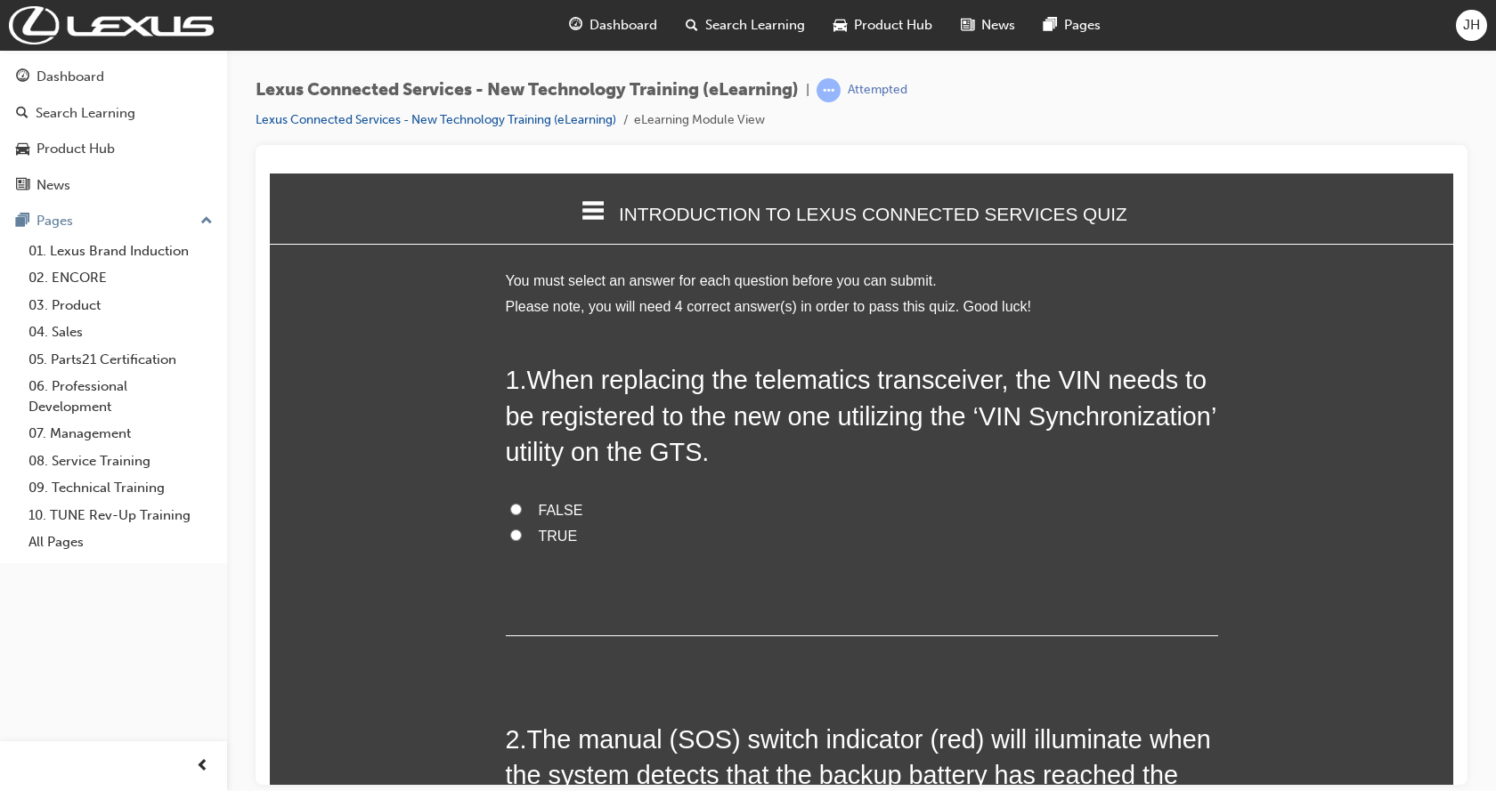
click at [511, 529] on input "TRUE" at bounding box center [516, 535] width 12 height 12
radio input "true"
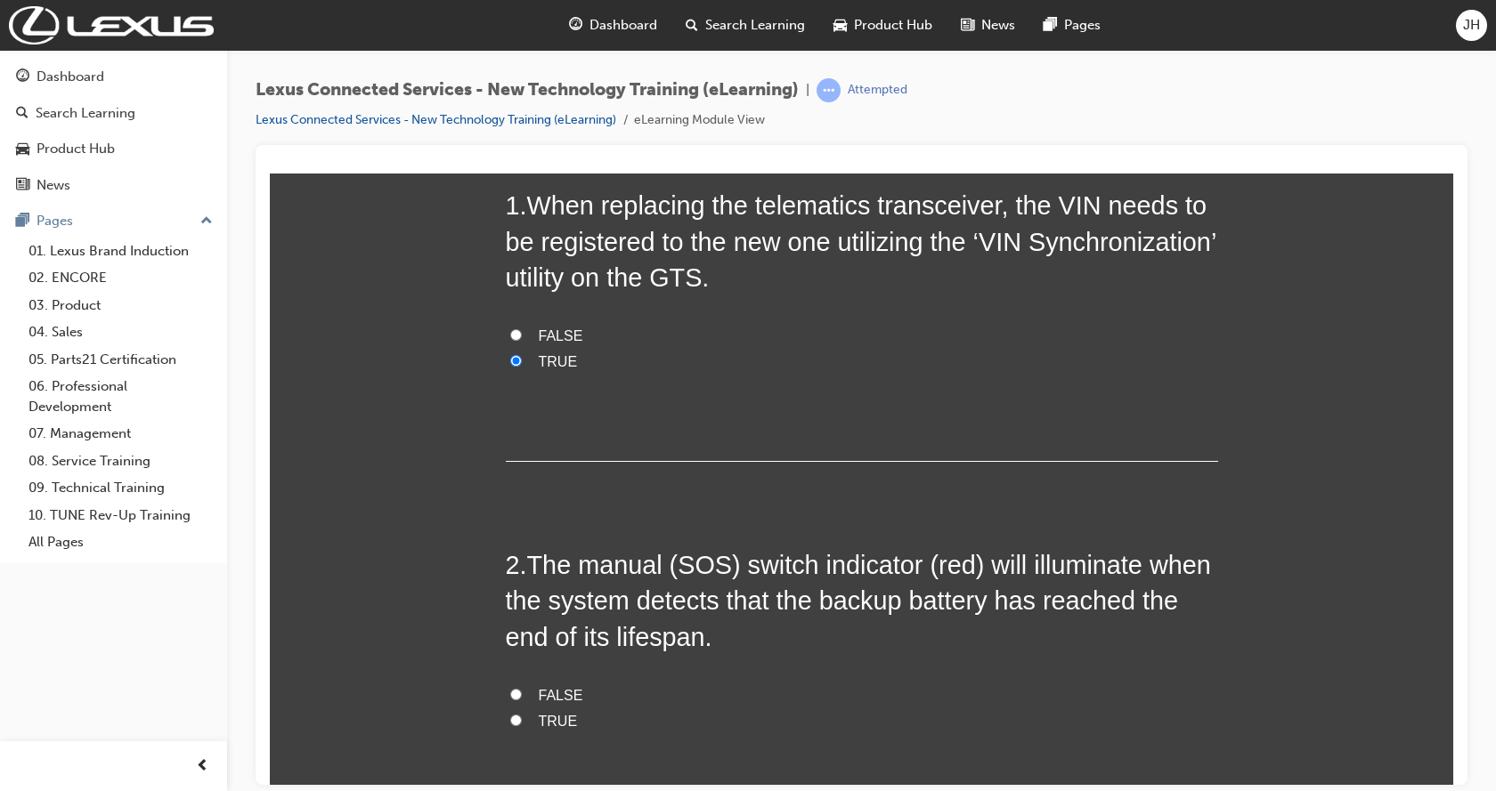
scroll to position [267, 0]
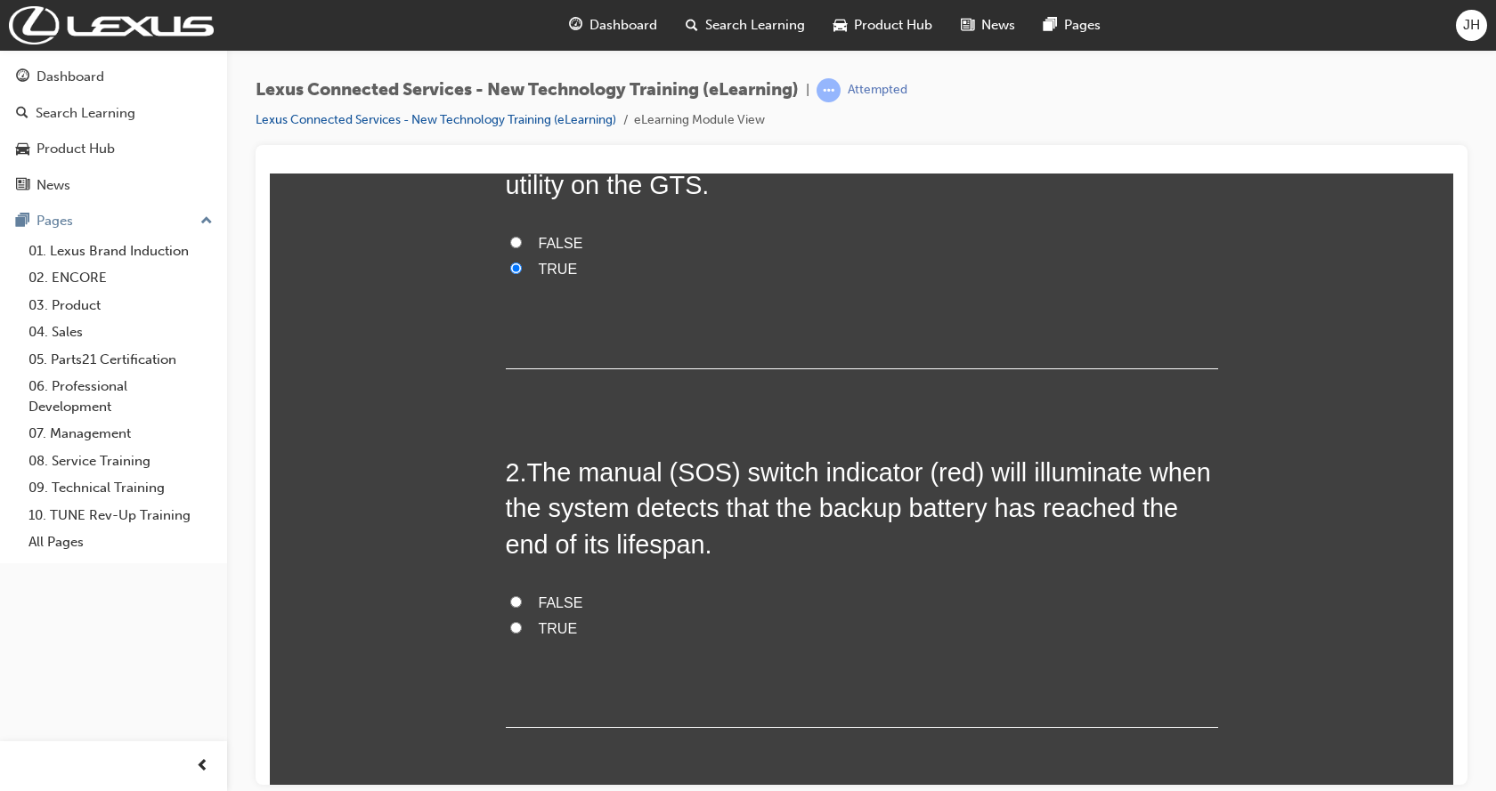
click at [510, 596] on input "FALSE" at bounding box center [516, 602] width 12 height 12
radio input "true"
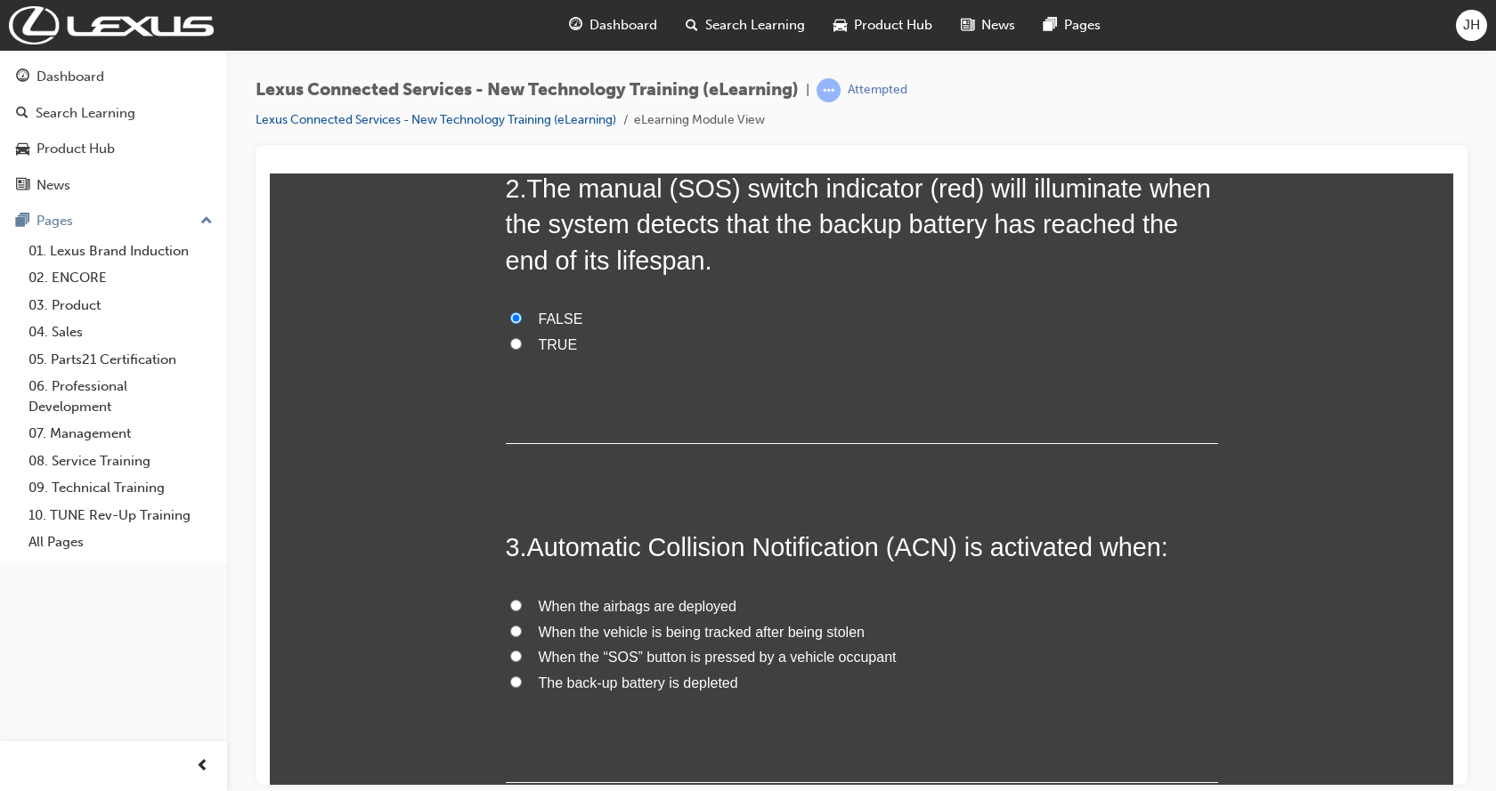
scroll to position [712, 0]
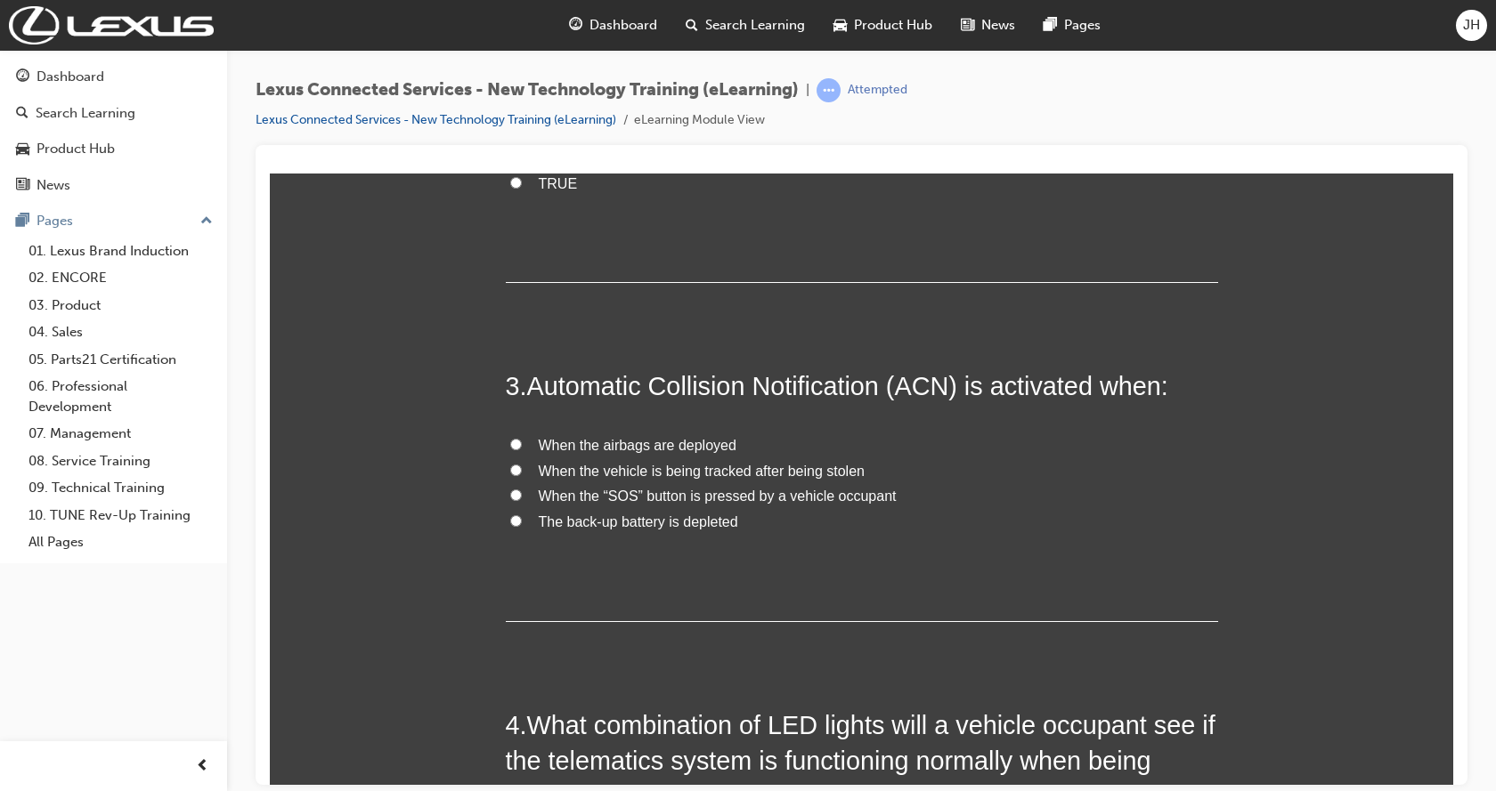
click at [510, 464] on input "When the vehicle is being tracked after being stolen" at bounding box center [516, 470] width 12 height 12
radio input "true"
click at [510, 438] on input "When the airbags are deployed" at bounding box center [516, 444] width 12 height 12
radio input "true"
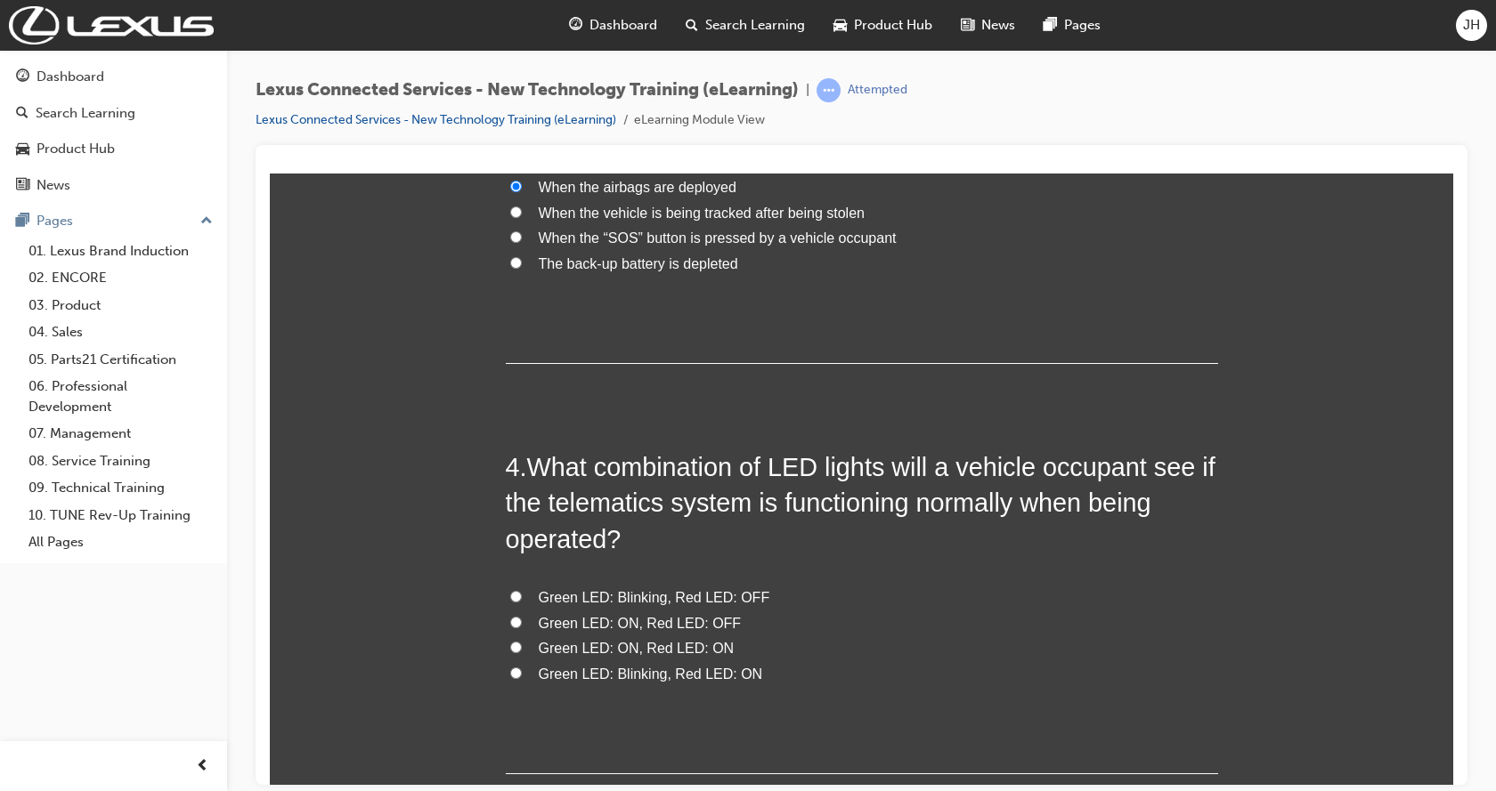
scroll to position [979, 0]
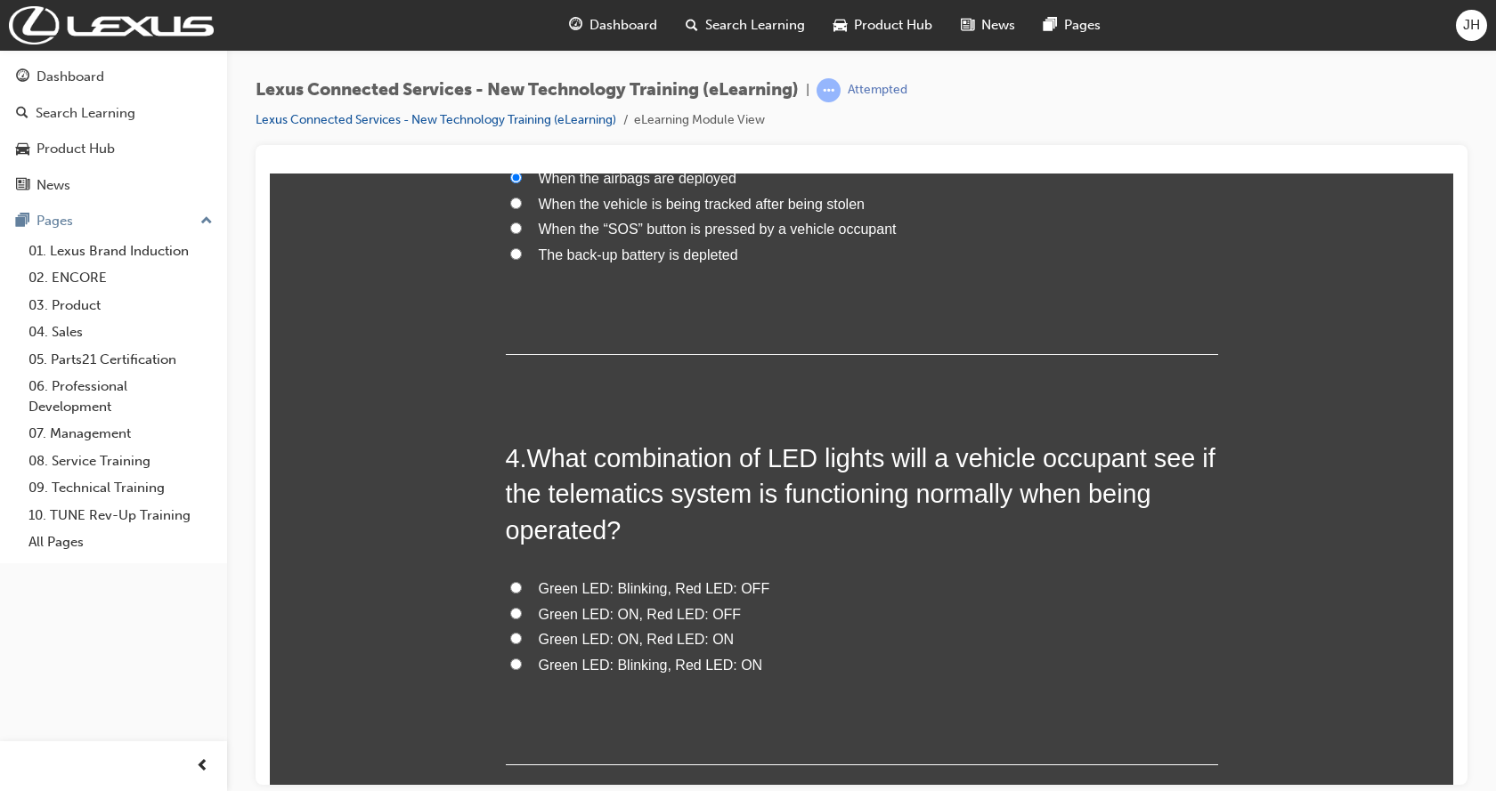
click at [510, 581] on input "Green LED: Blinking, Red LED: OFF" at bounding box center [516, 587] width 12 height 12
radio input "true"
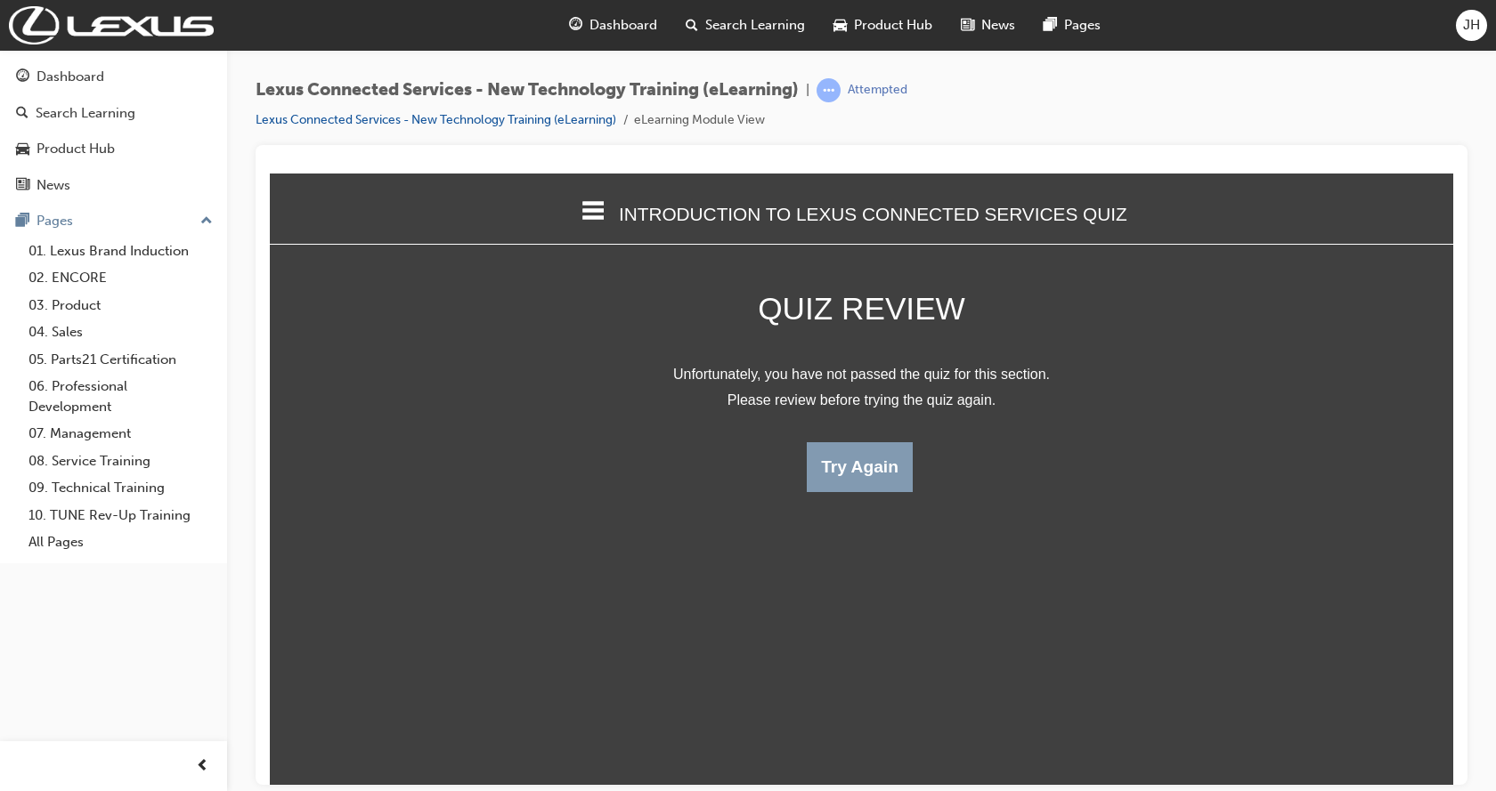
click at [849, 457] on button "Try Again" at bounding box center [860, 467] width 106 height 50
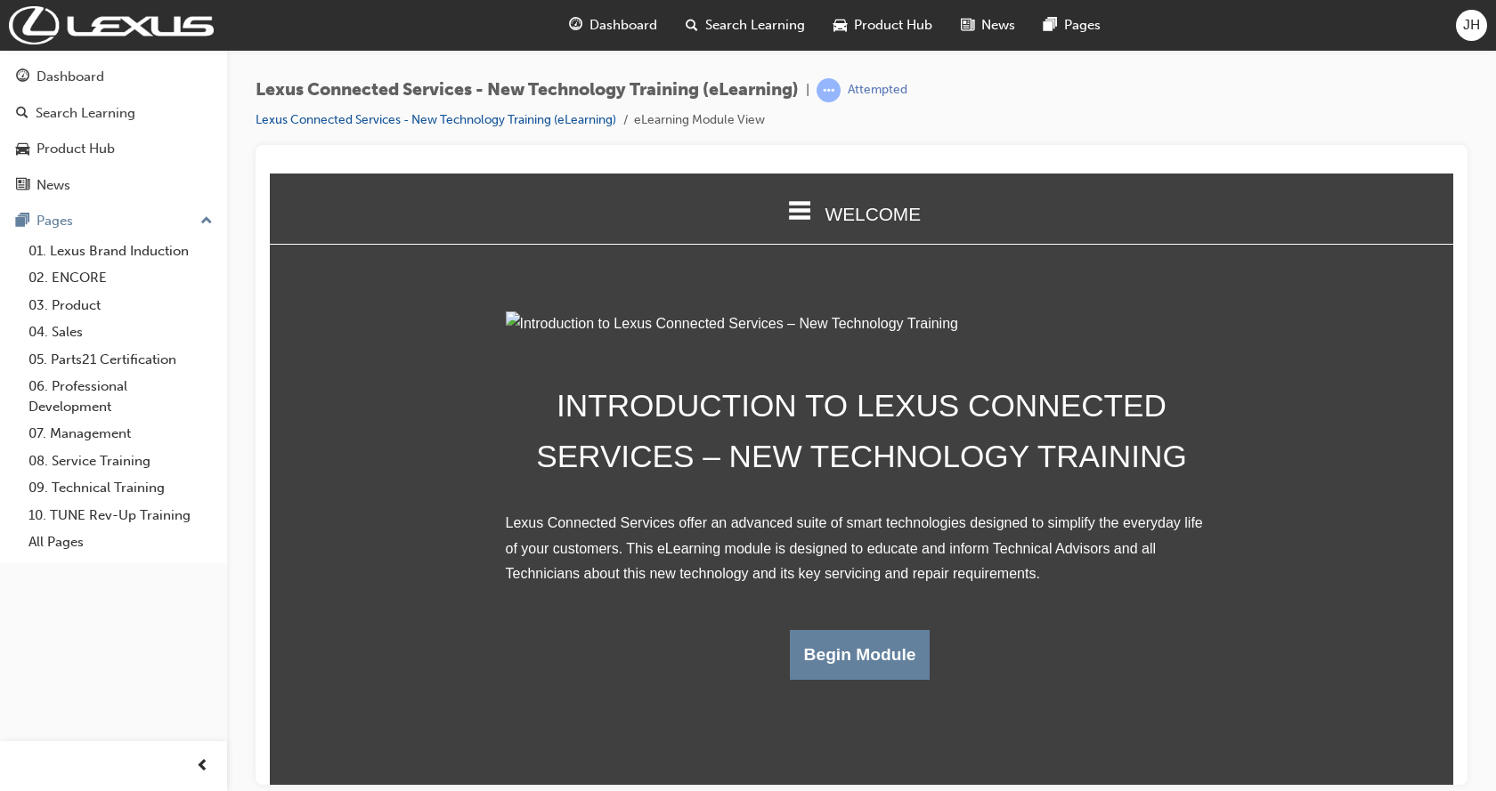
scroll to position [92, 0]
click at [823, 679] on button "Begin Module" at bounding box center [860, 654] width 141 height 50
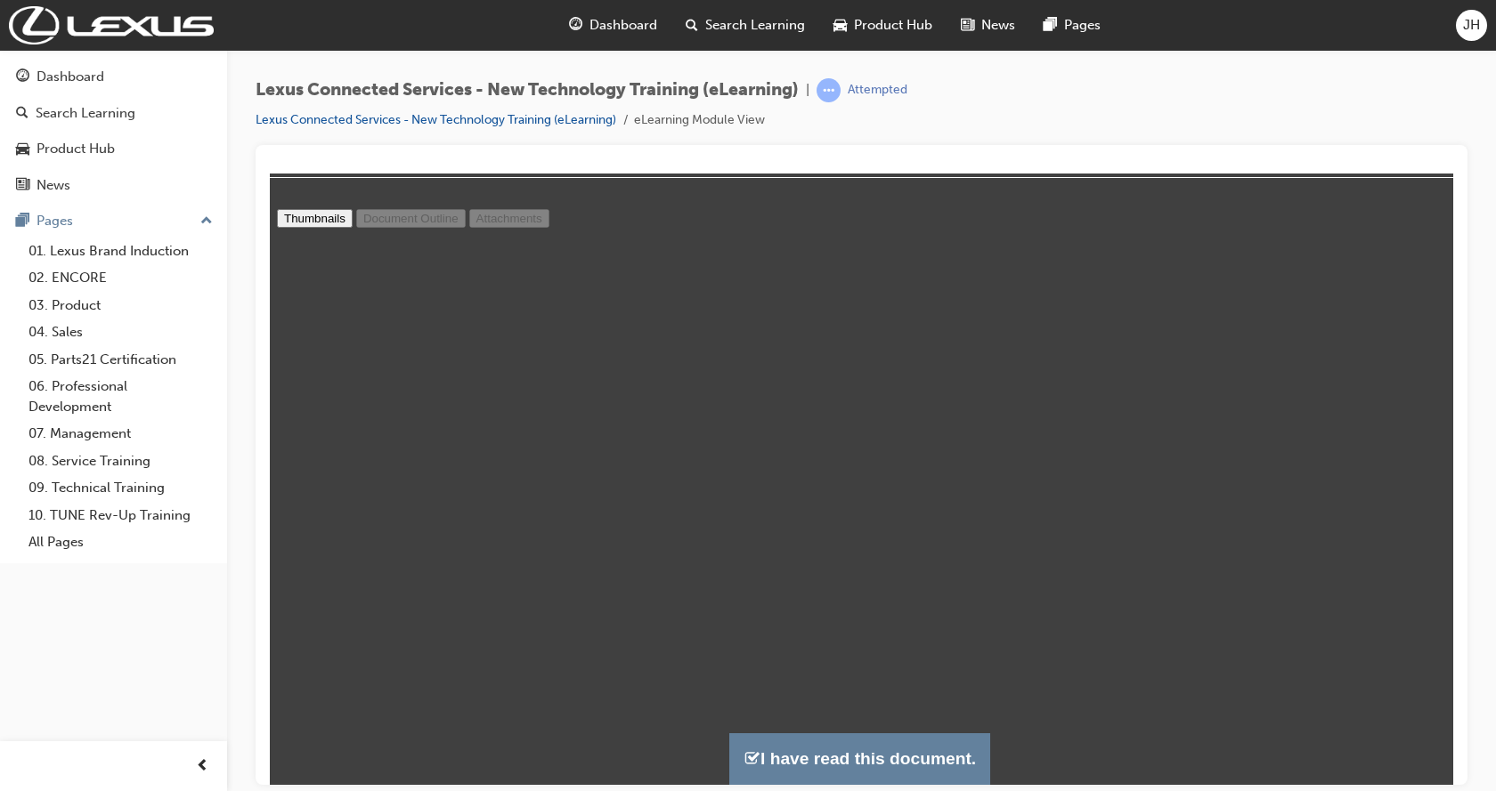
scroll to position [2822, 0]
type input "10"
click at [853, 751] on button "I have read this document." at bounding box center [859, 758] width 261 height 51
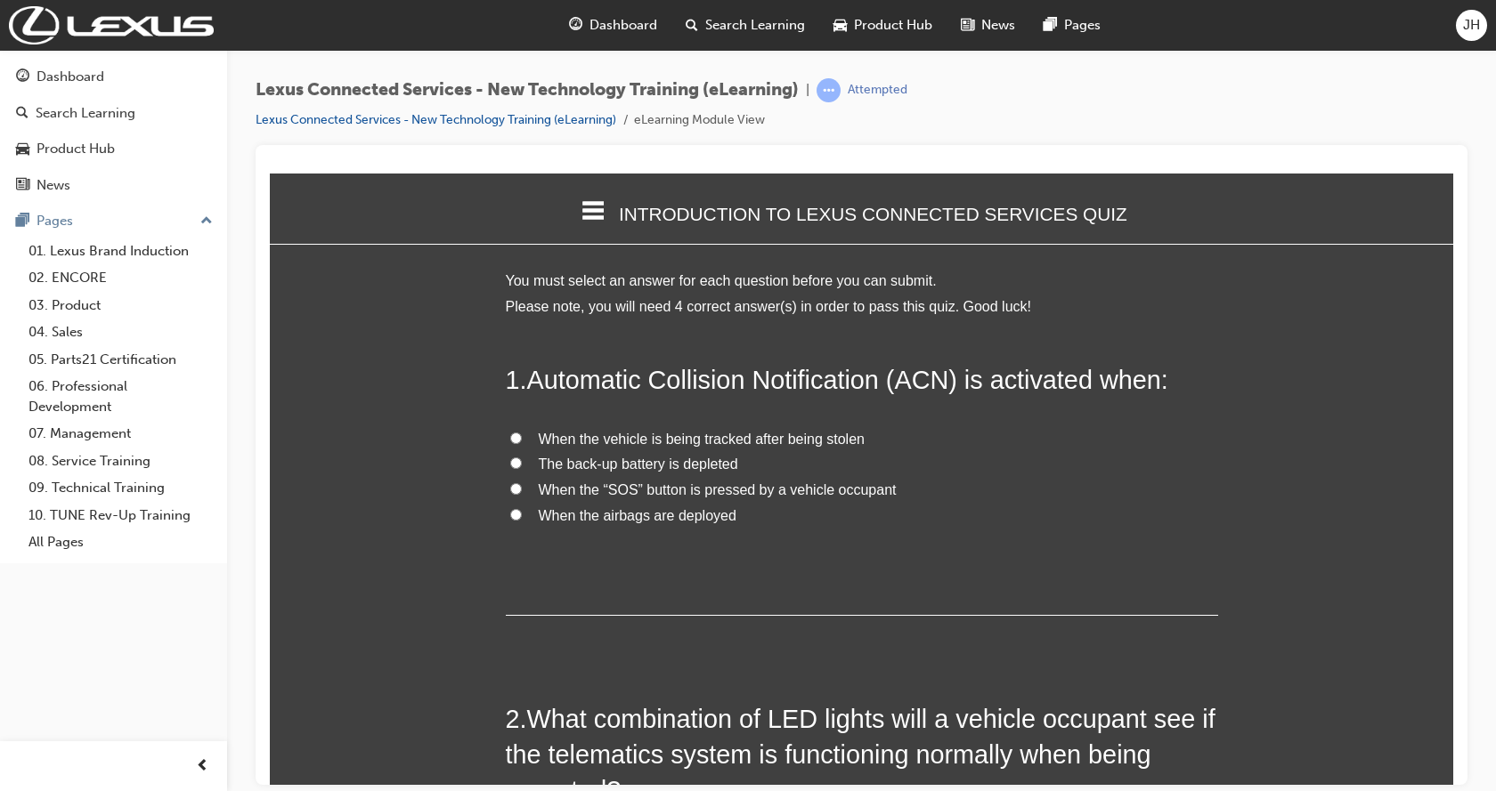
scroll to position [1532, 1197]
click at [510, 512] on input "When the airbags are deployed" at bounding box center [516, 514] width 12 height 12
radio input "true"
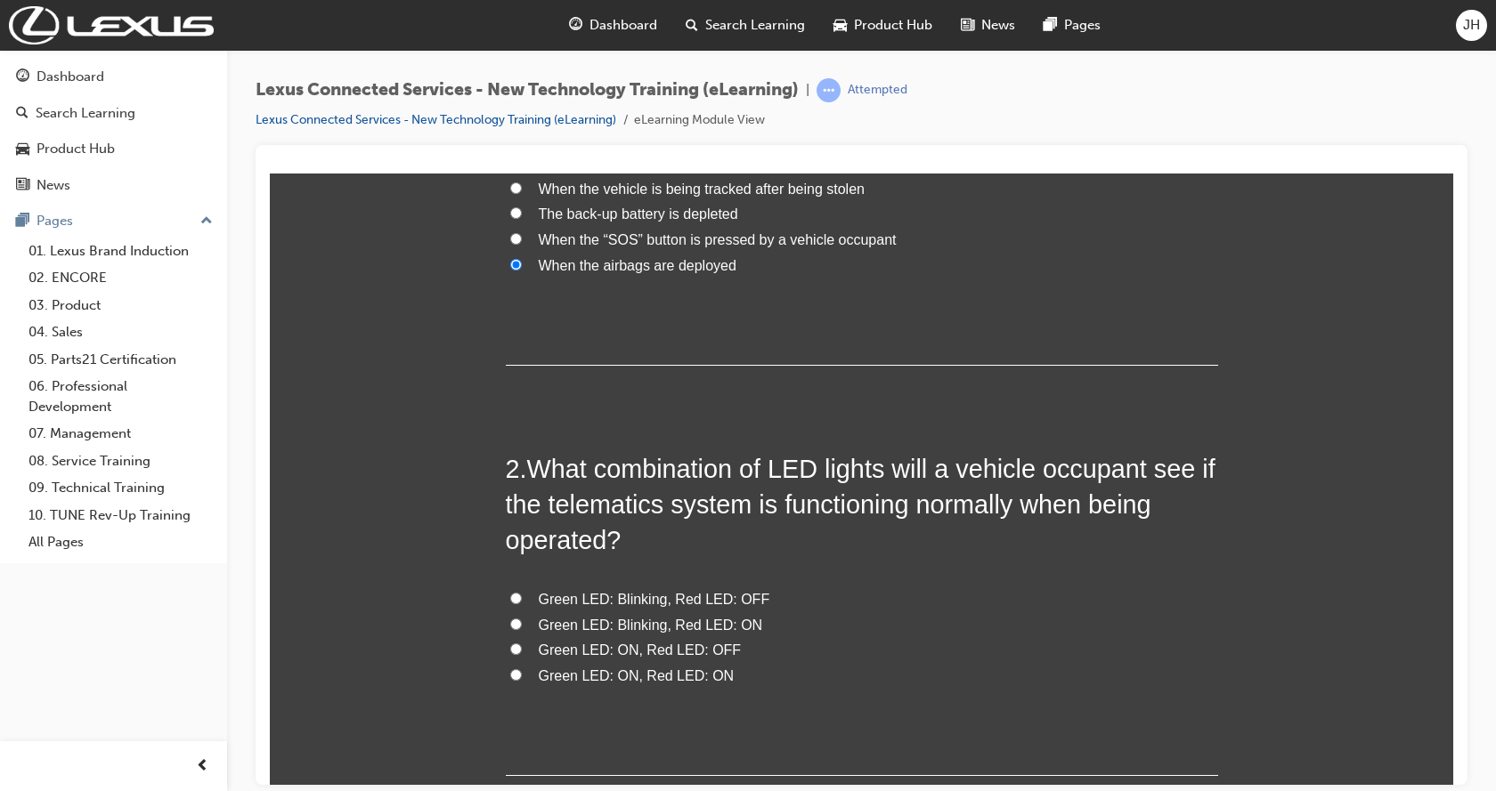
scroll to position [267, 0]
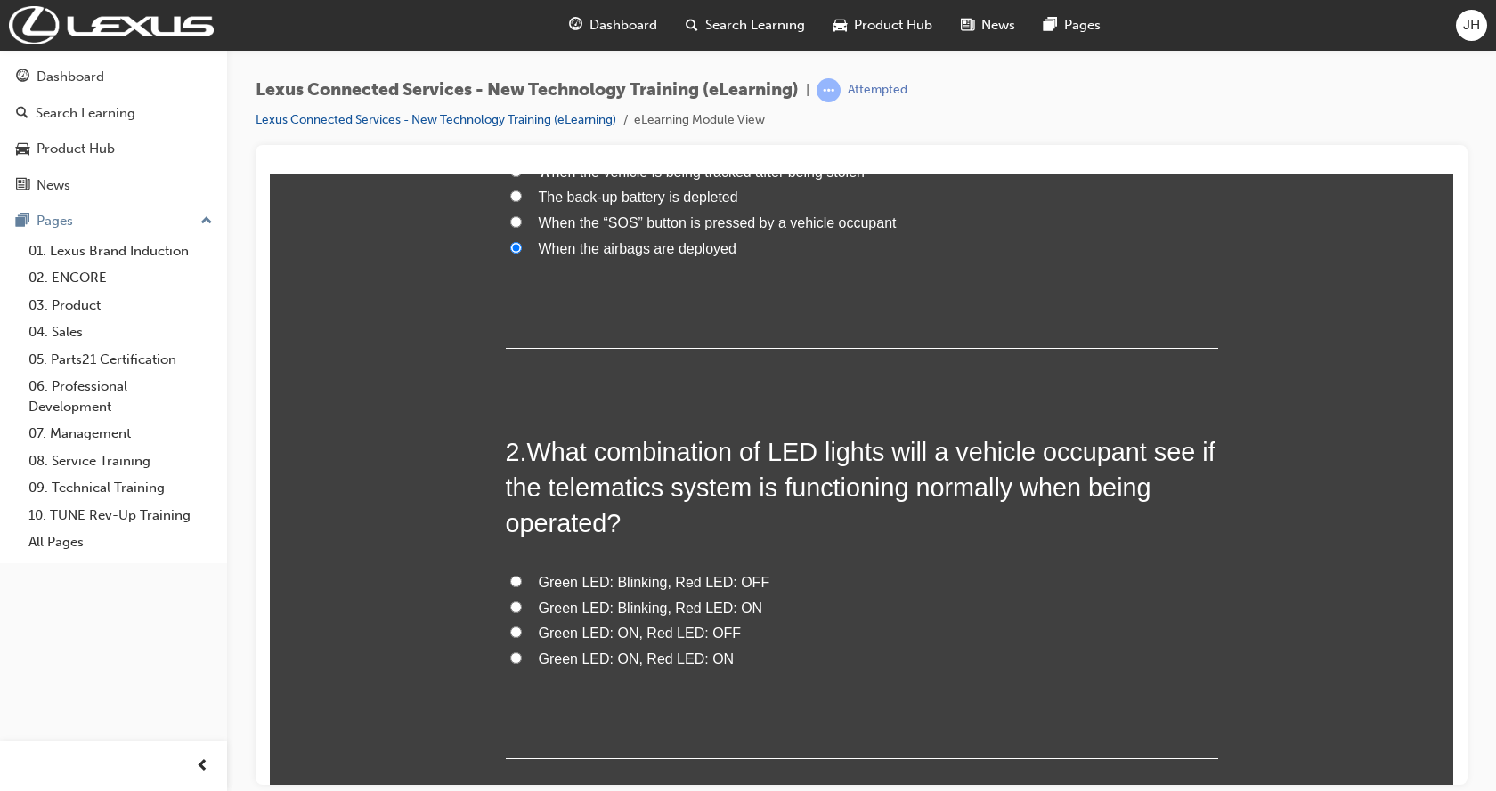
click at [510, 575] on input "Green LED: Blinking, Red LED: OFF" at bounding box center [516, 581] width 12 height 12
radio input "true"
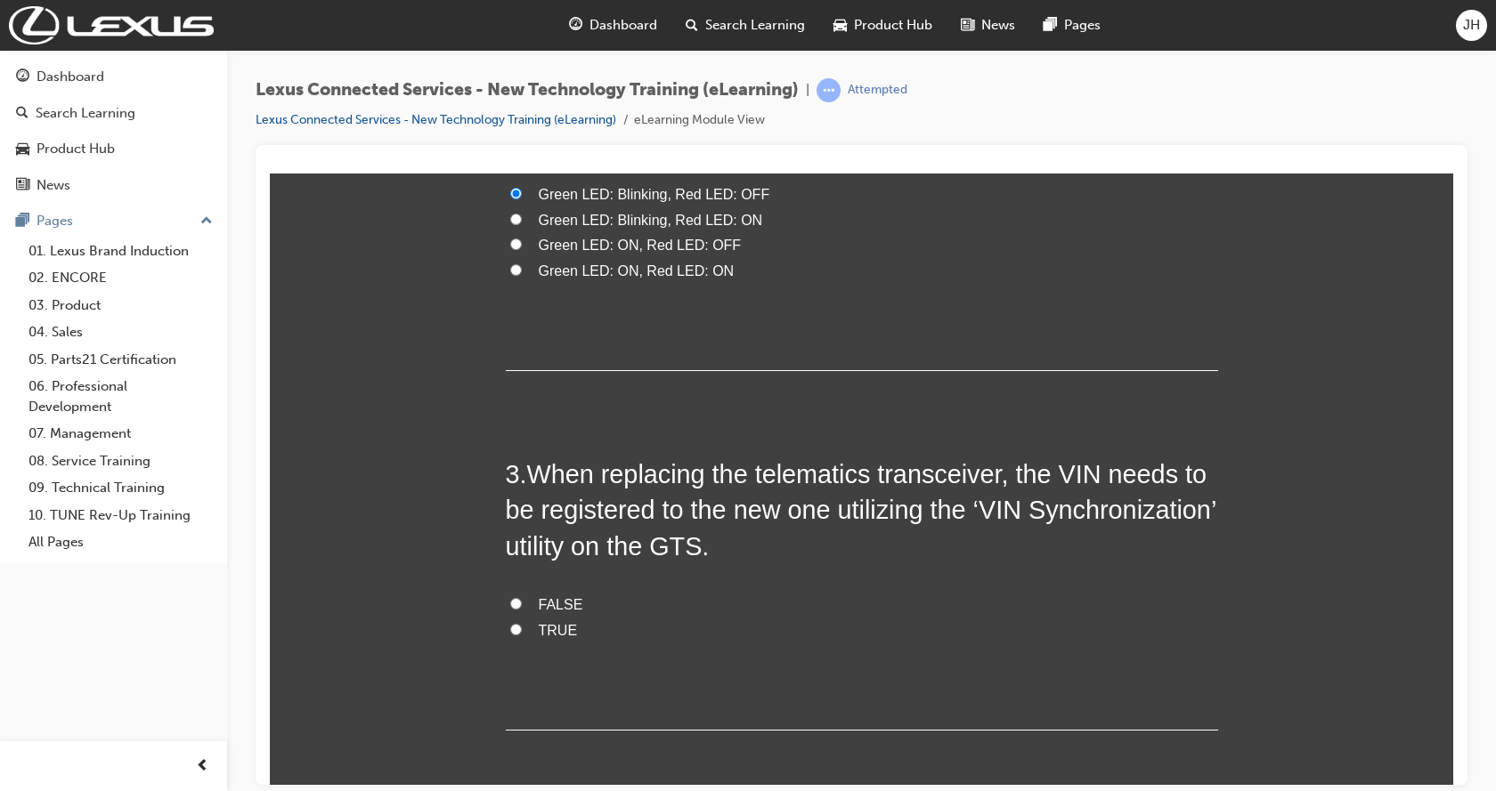
scroll to position [712, 0]
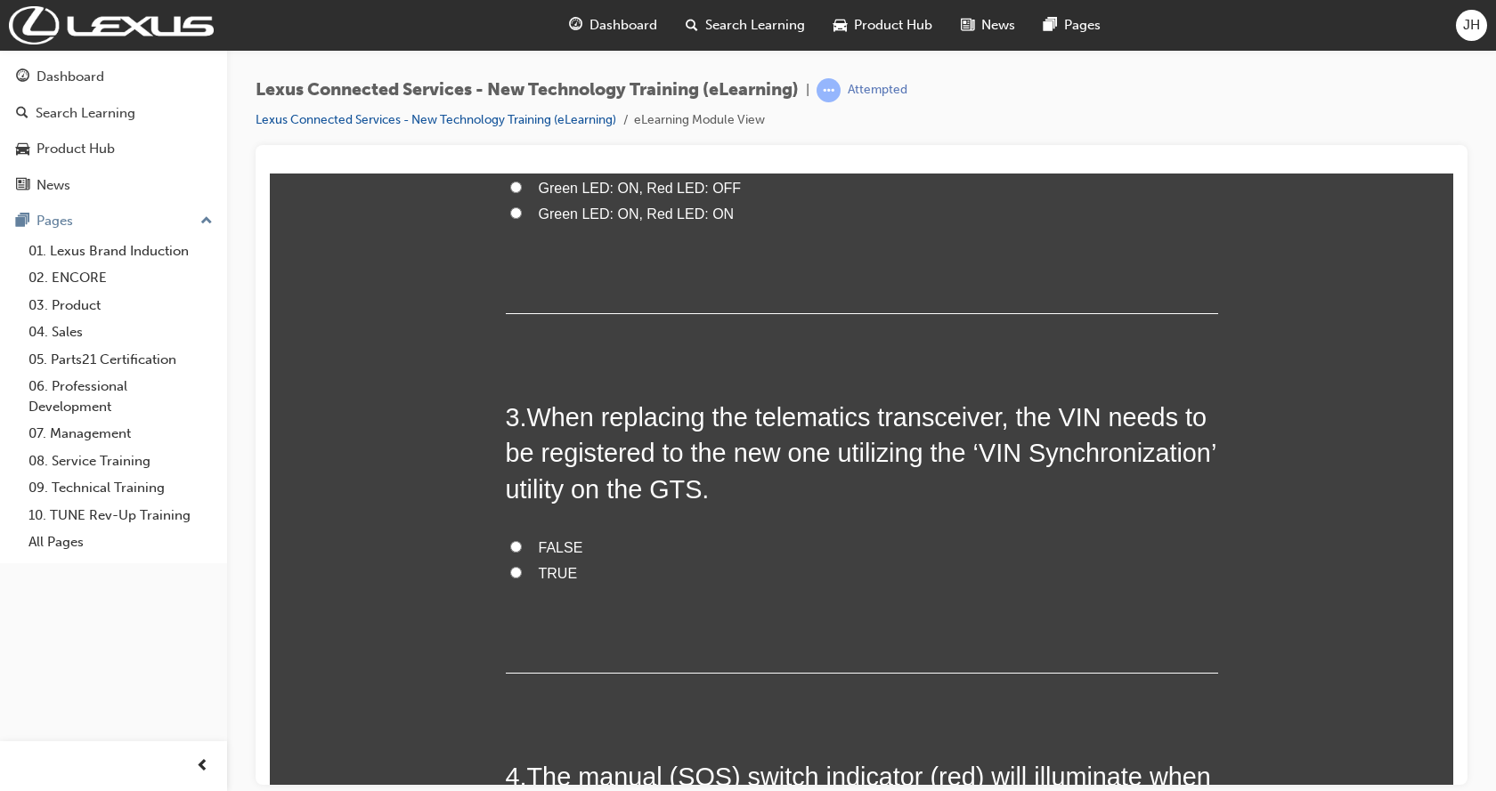
click at [510, 566] on input "TRUE" at bounding box center [516, 572] width 12 height 12
radio input "true"
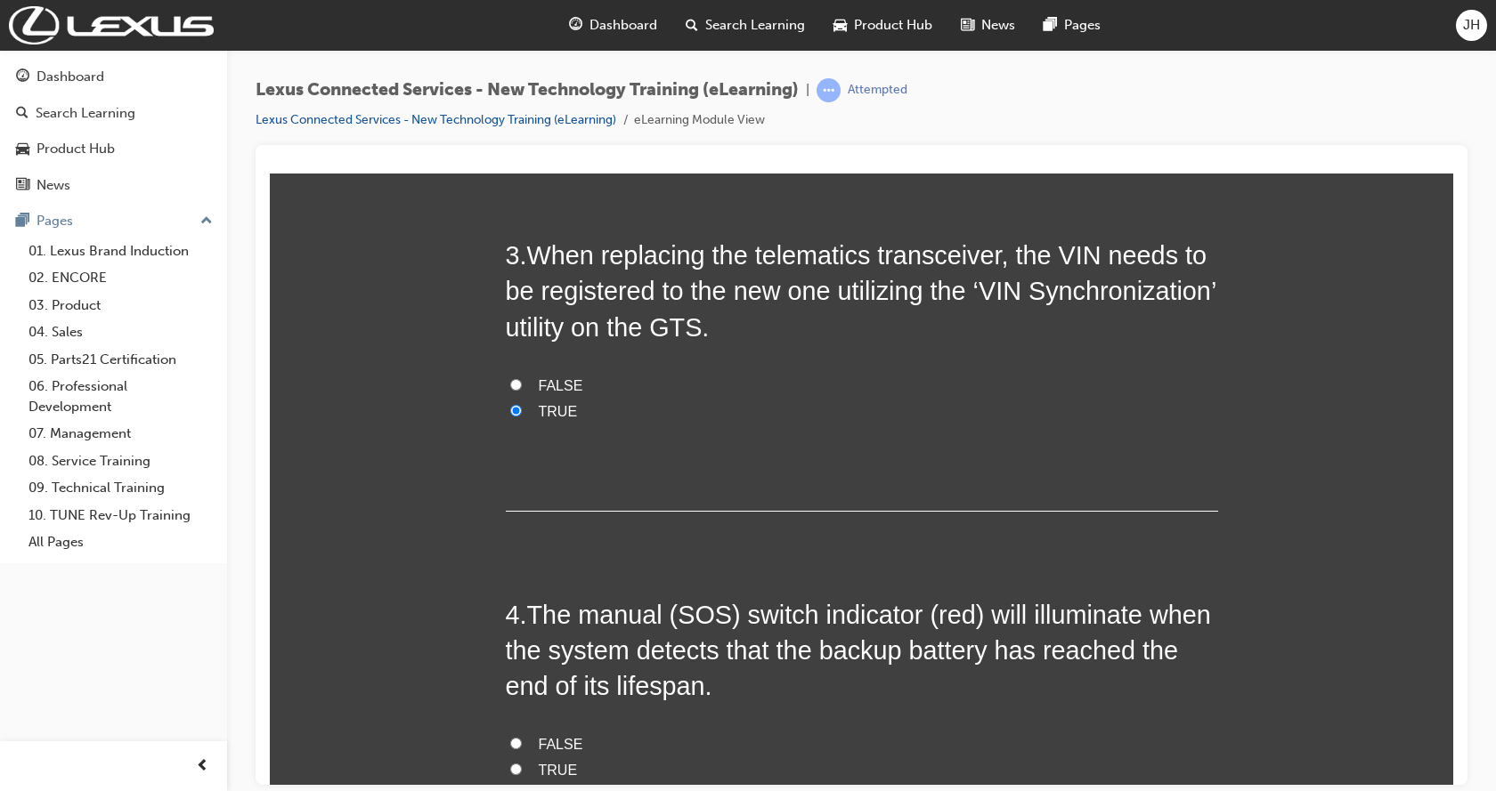
scroll to position [890, 0]
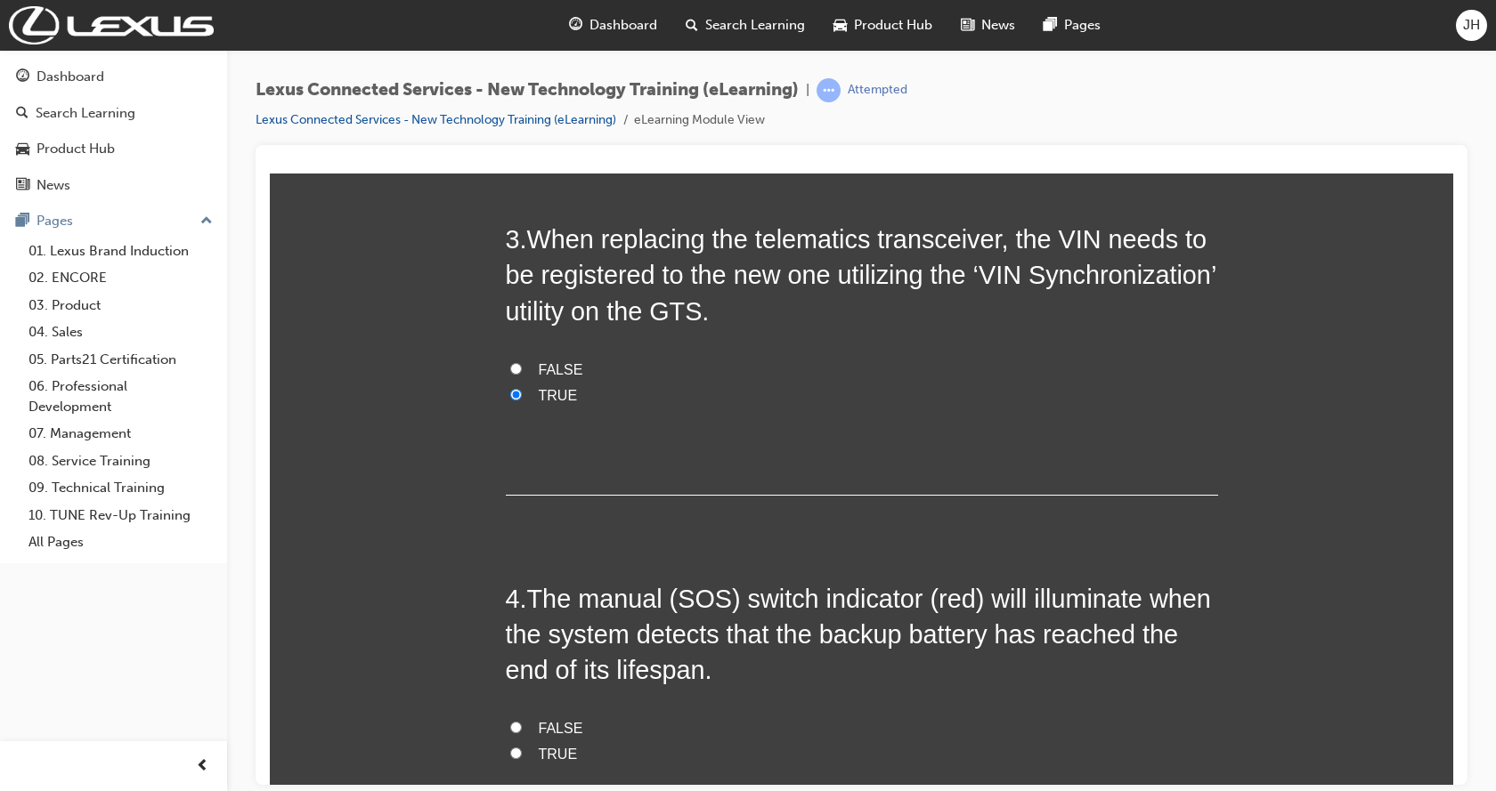
click at [510, 747] on input "TRUE" at bounding box center [516, 753] width 12 height 12
radio input "true"
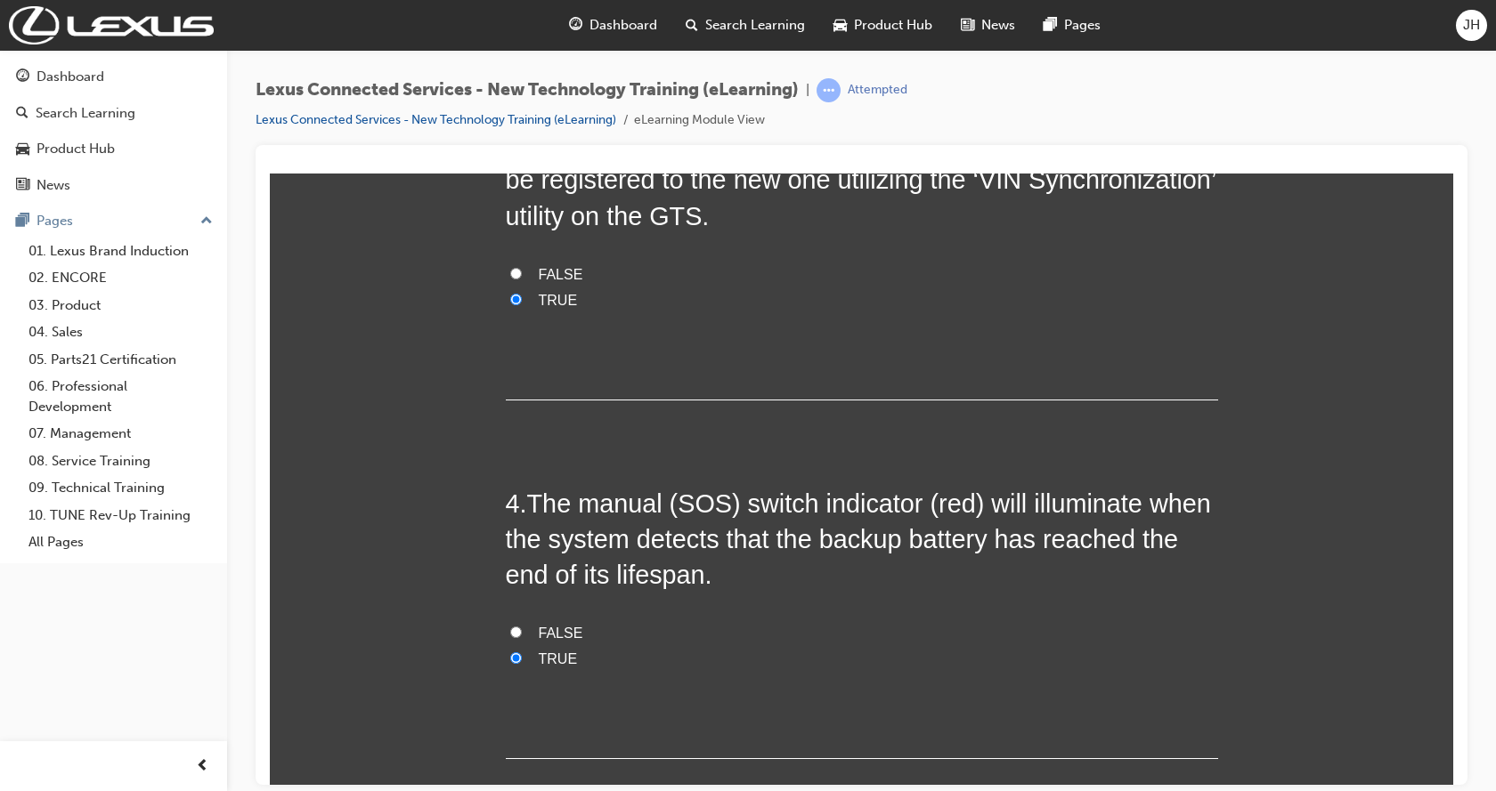
scroll to position [987, 0]
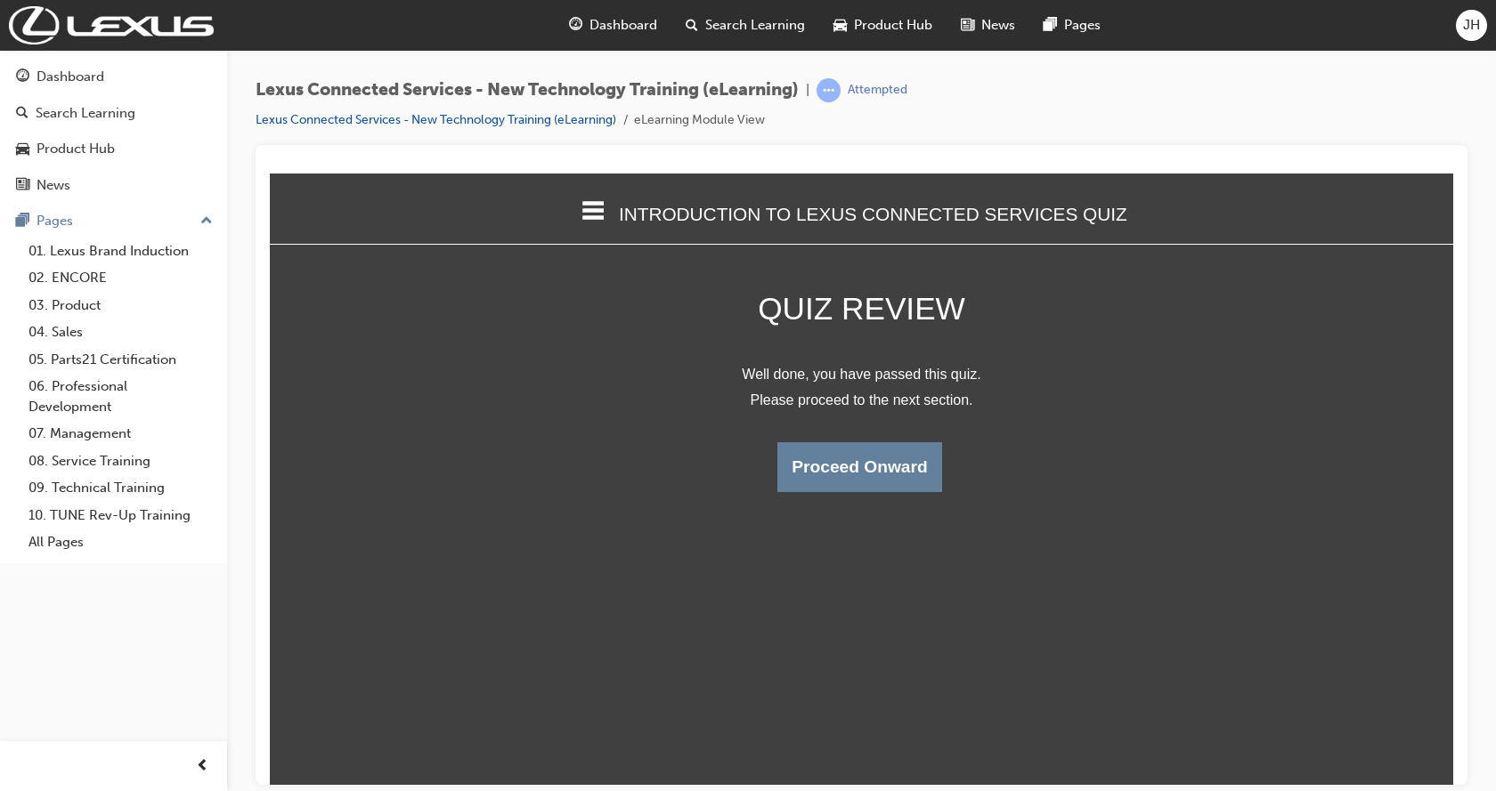
scroll to position [9, 9]
click at [840, 459] on button "Proceed Onward" at bounding box center [859, 467] width 164 height 50
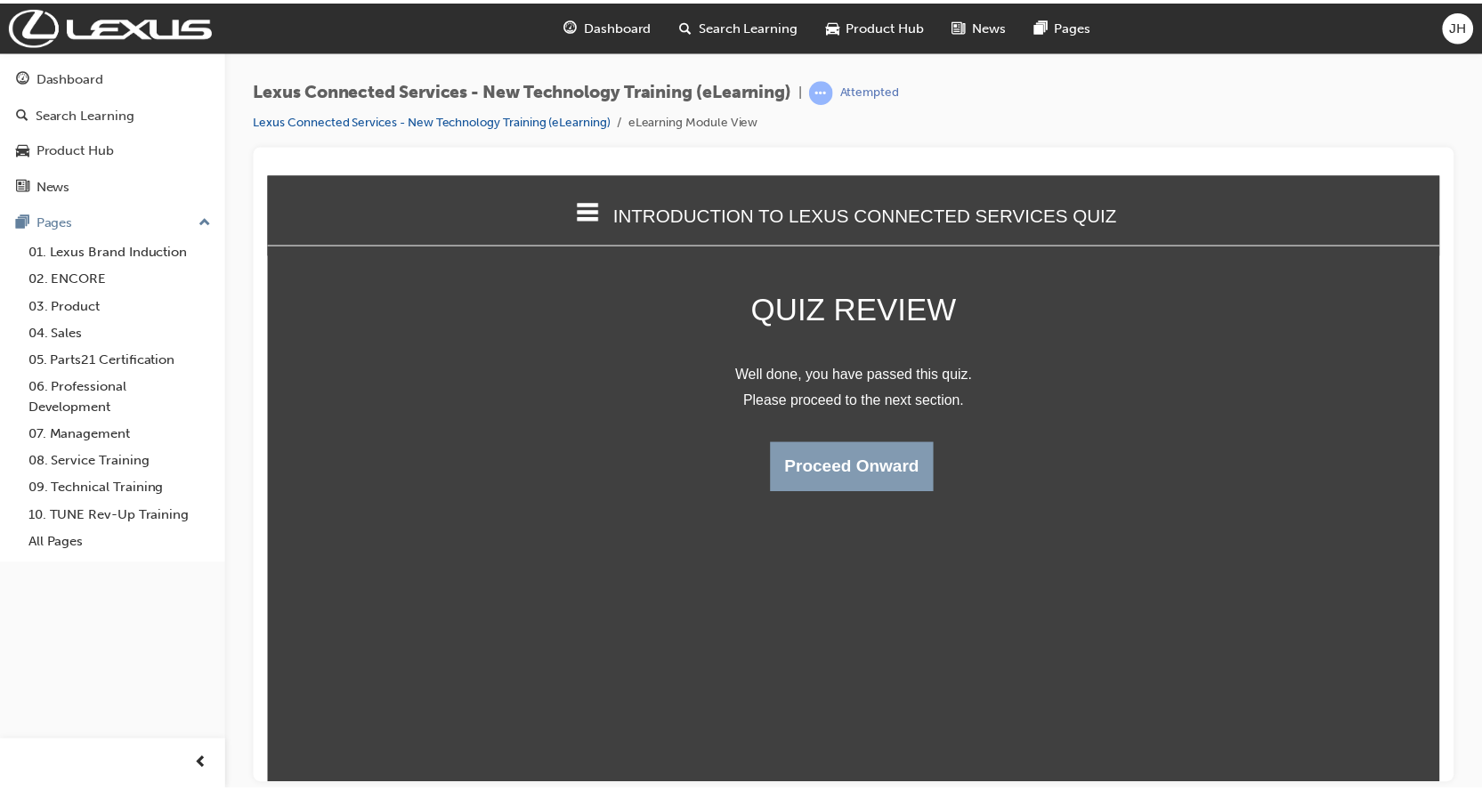
scroll to position [285, 1211]
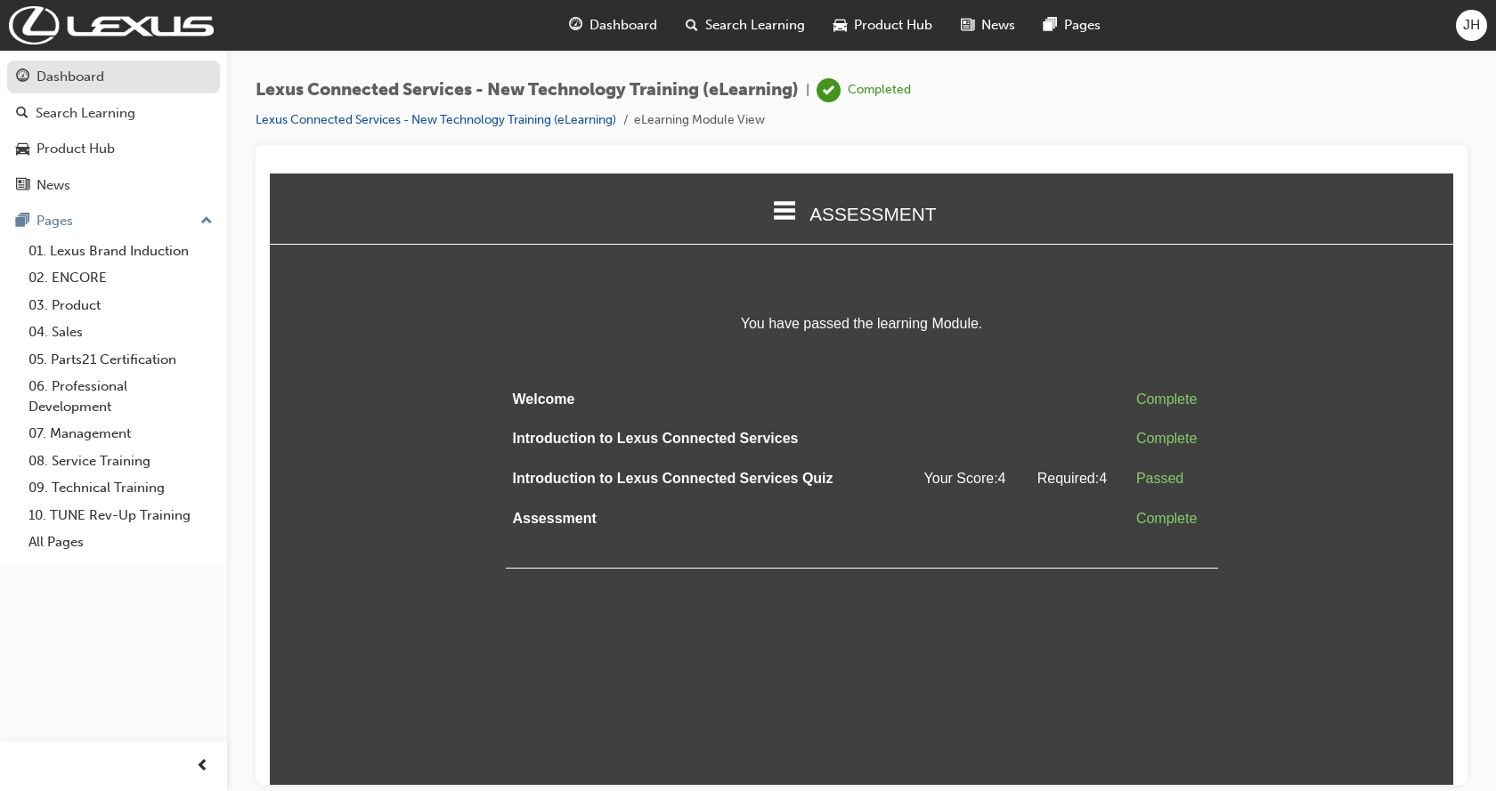
click at [98, 75] on div "Dashboard" at bounding box center [70, 77] width 68 height 20
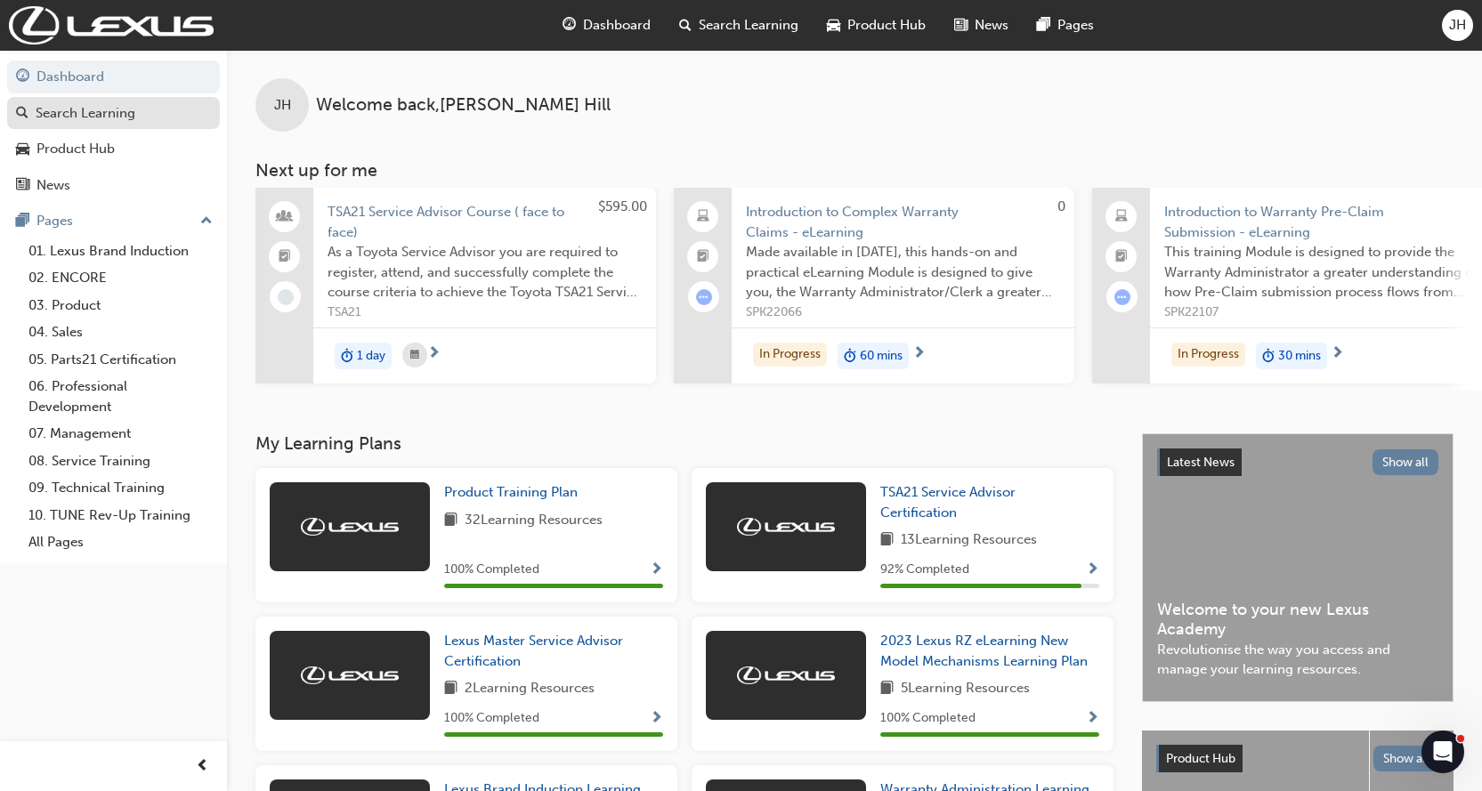
click at [117, 114] on div "Search Learning" at bounding box center [86, 113] width 100 height 20
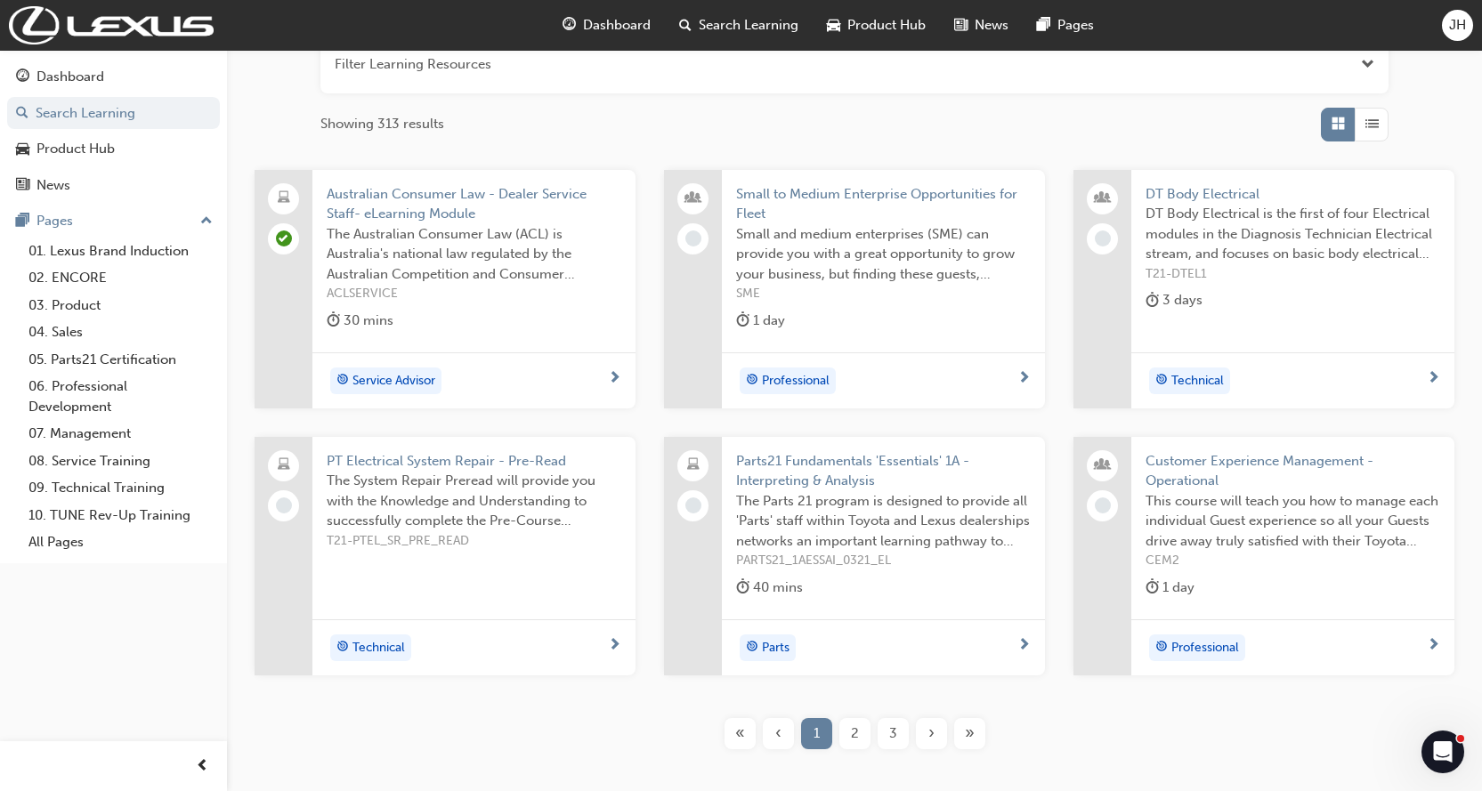
scroll to position [267, 0]
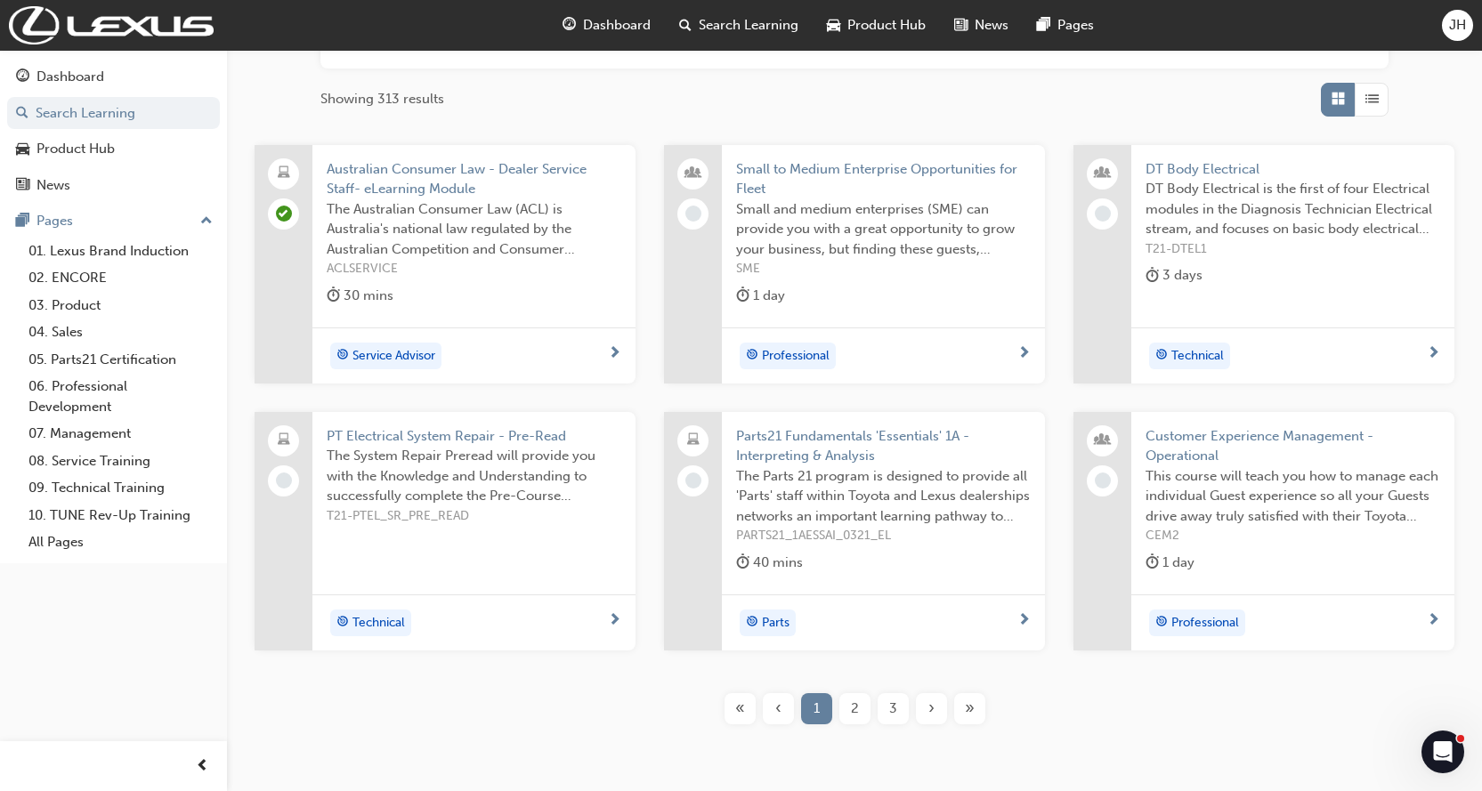
click at [855, 710] on span "2" at bounding box center [855, 709] width 8 height 20
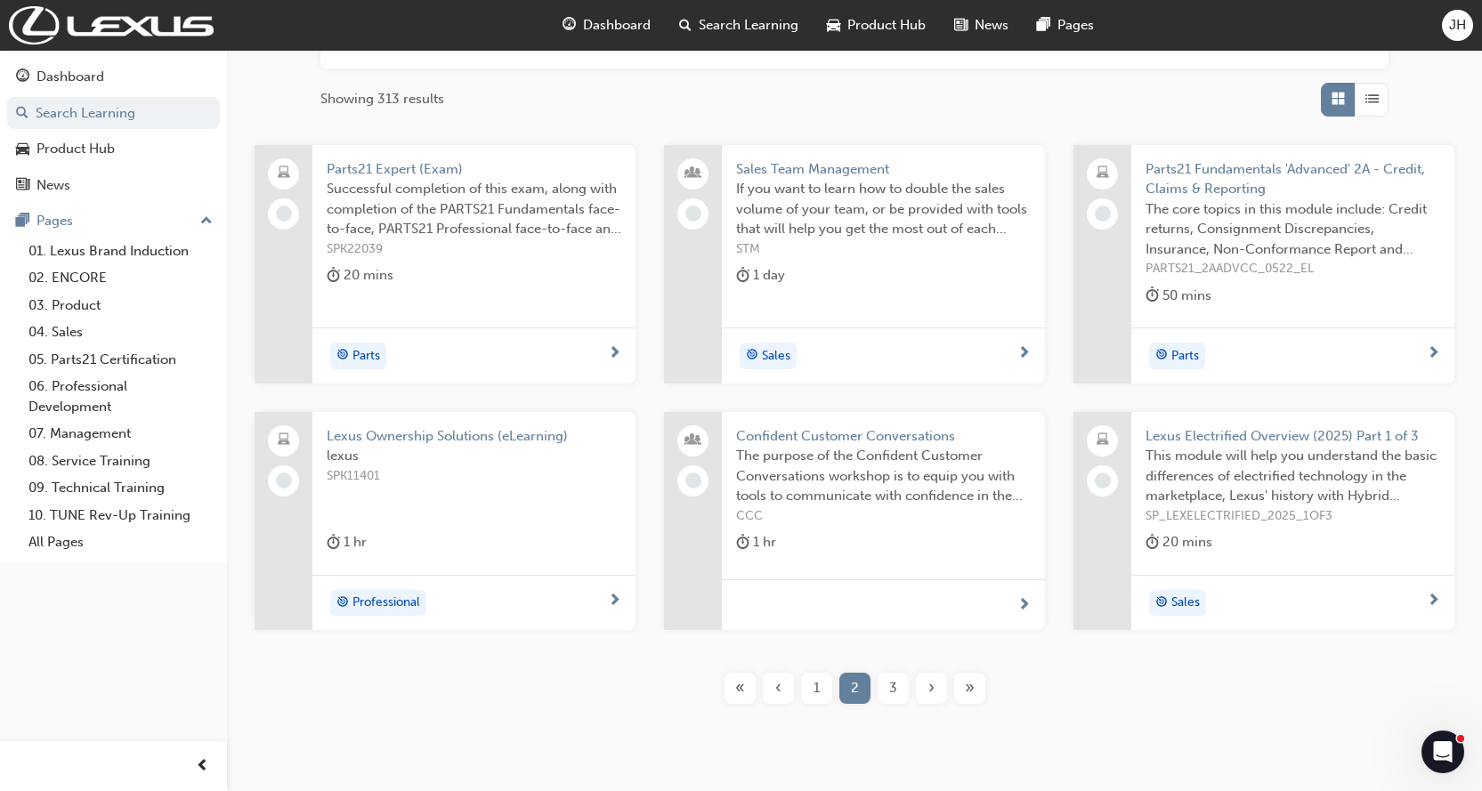
click at [891, 692] on span "3" at bounding box center [893, 688] width 8 height 20
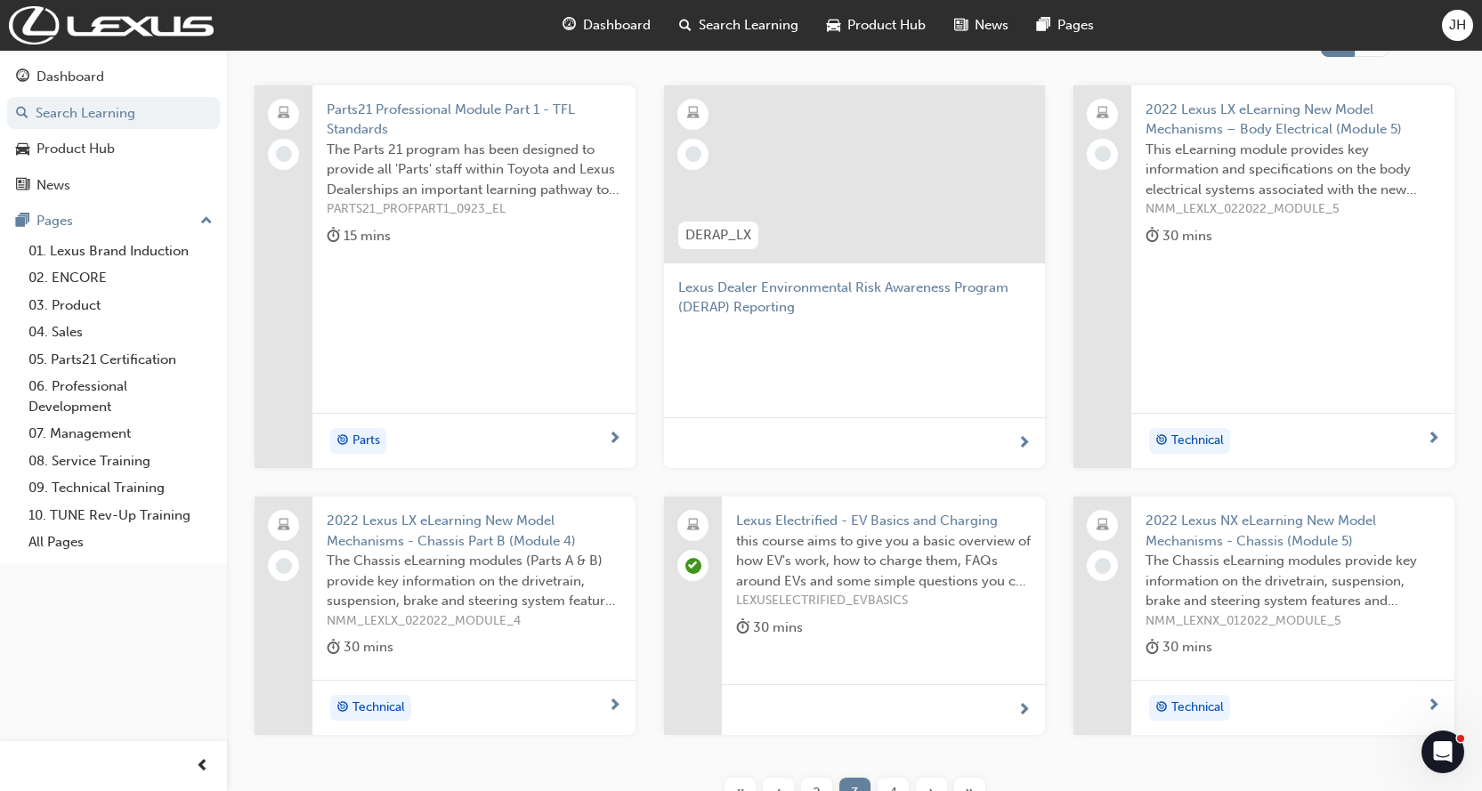
scroll to position [356, 0]
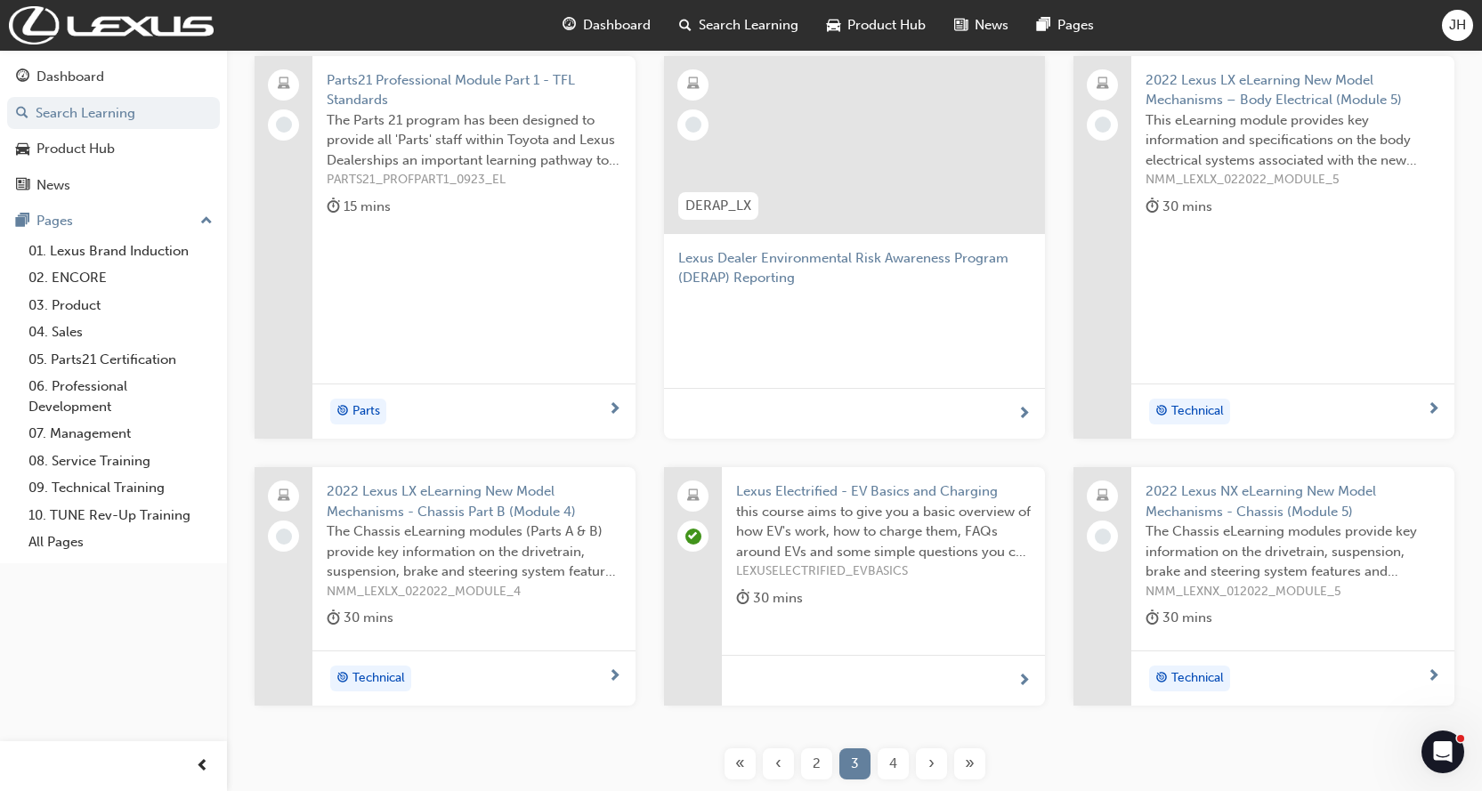
click at [889, 765] on span "4" at bounding box center [893, 764] width 8 height 20
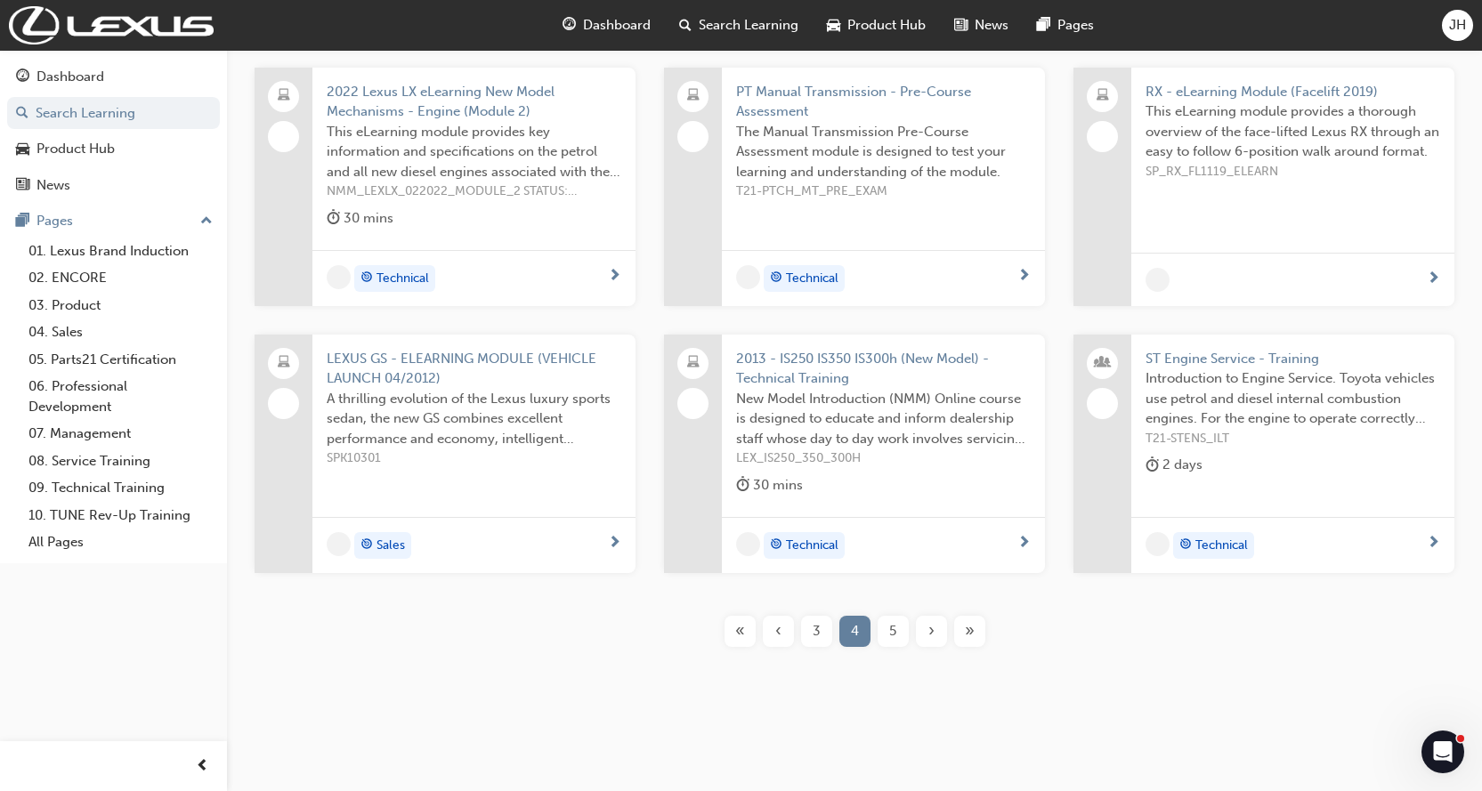
scroll to position [345, 0]
click at [892, 632] on span "5" at bounding box center [892, 631] width 7 height 20
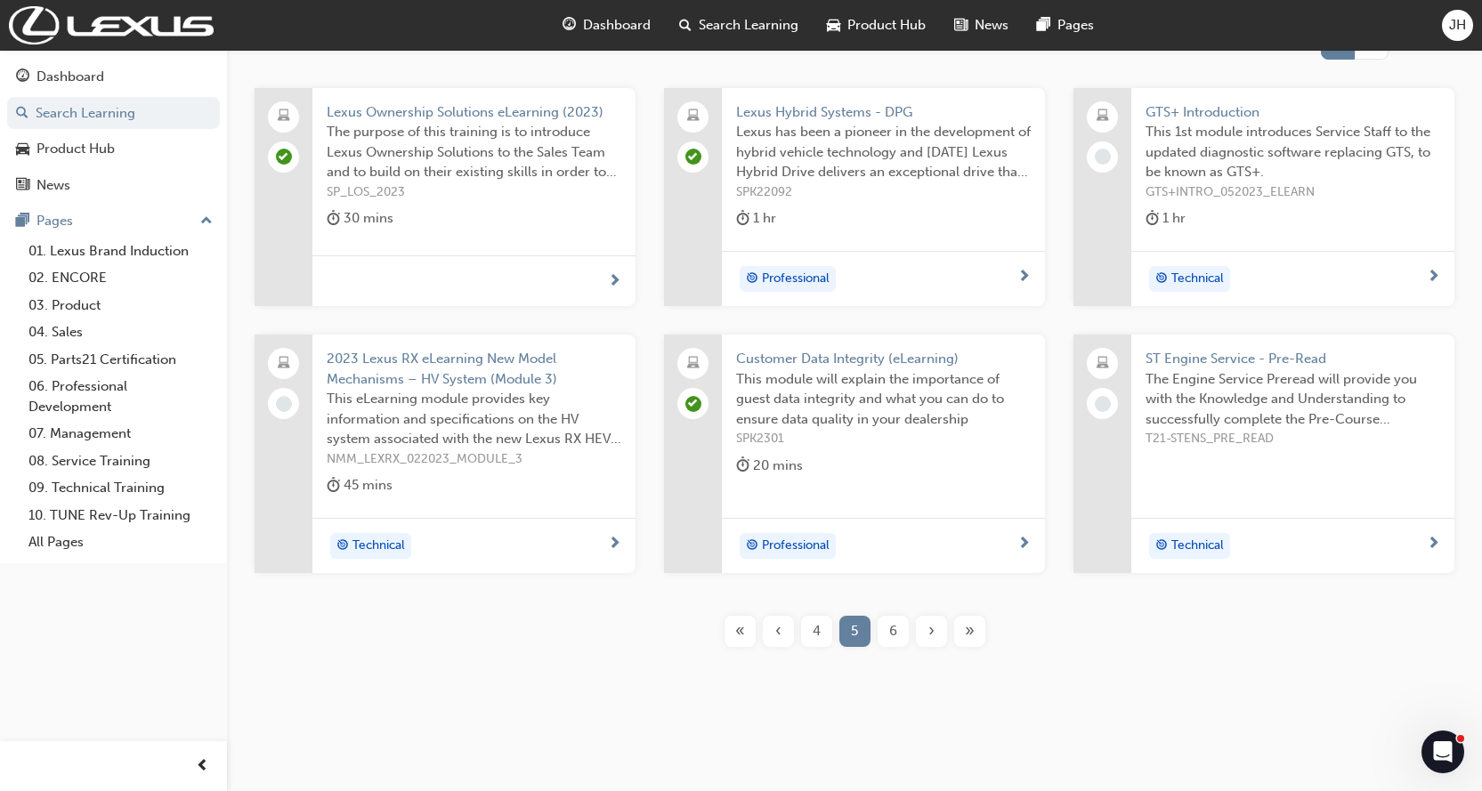
click at [890, 632] on span "6" at bounding box center [893, 631] width 8 height 20
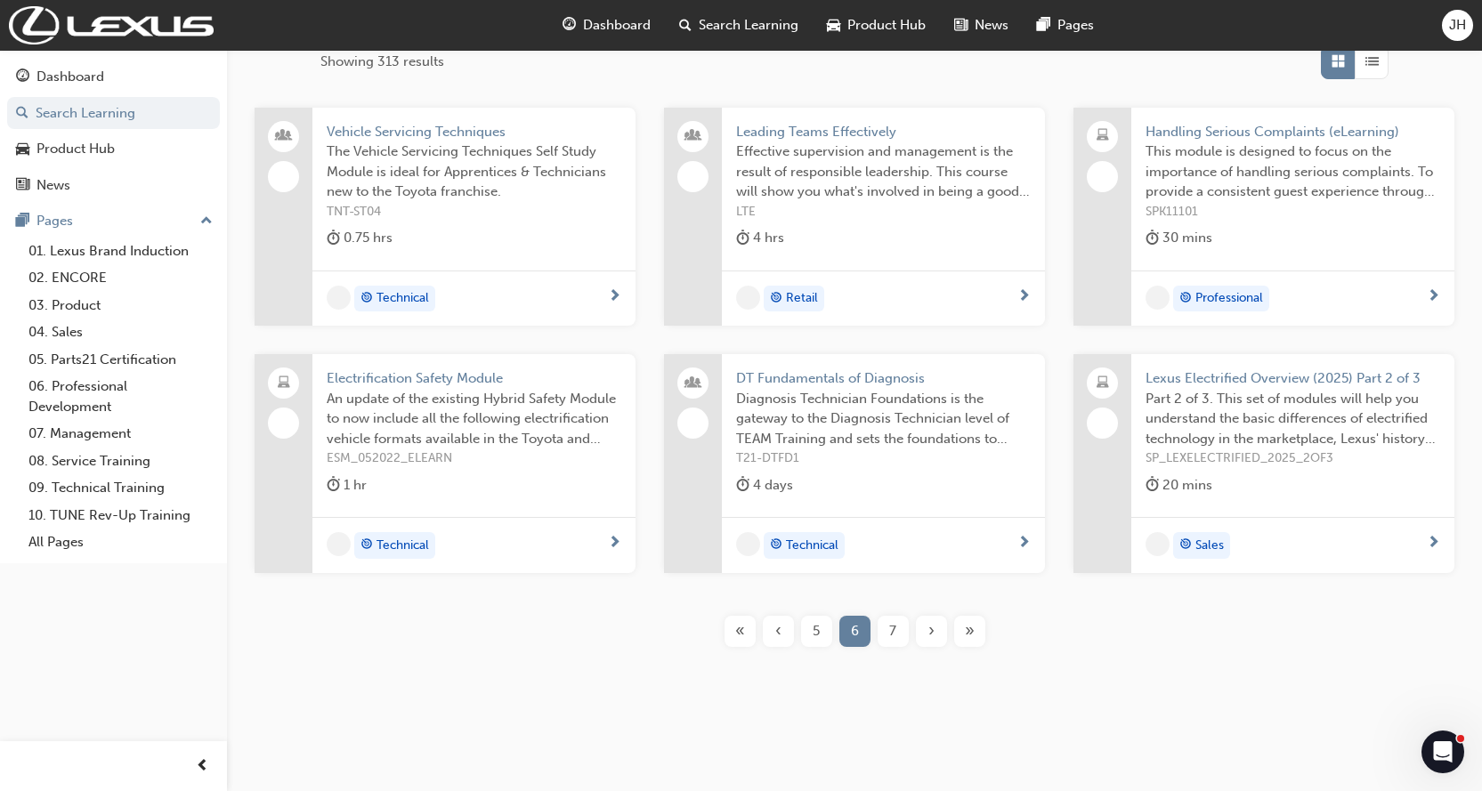
scroll to position [304, 0]
click at [890, 632] on span "7" at bounding box center [892, 631] width 7 height 20
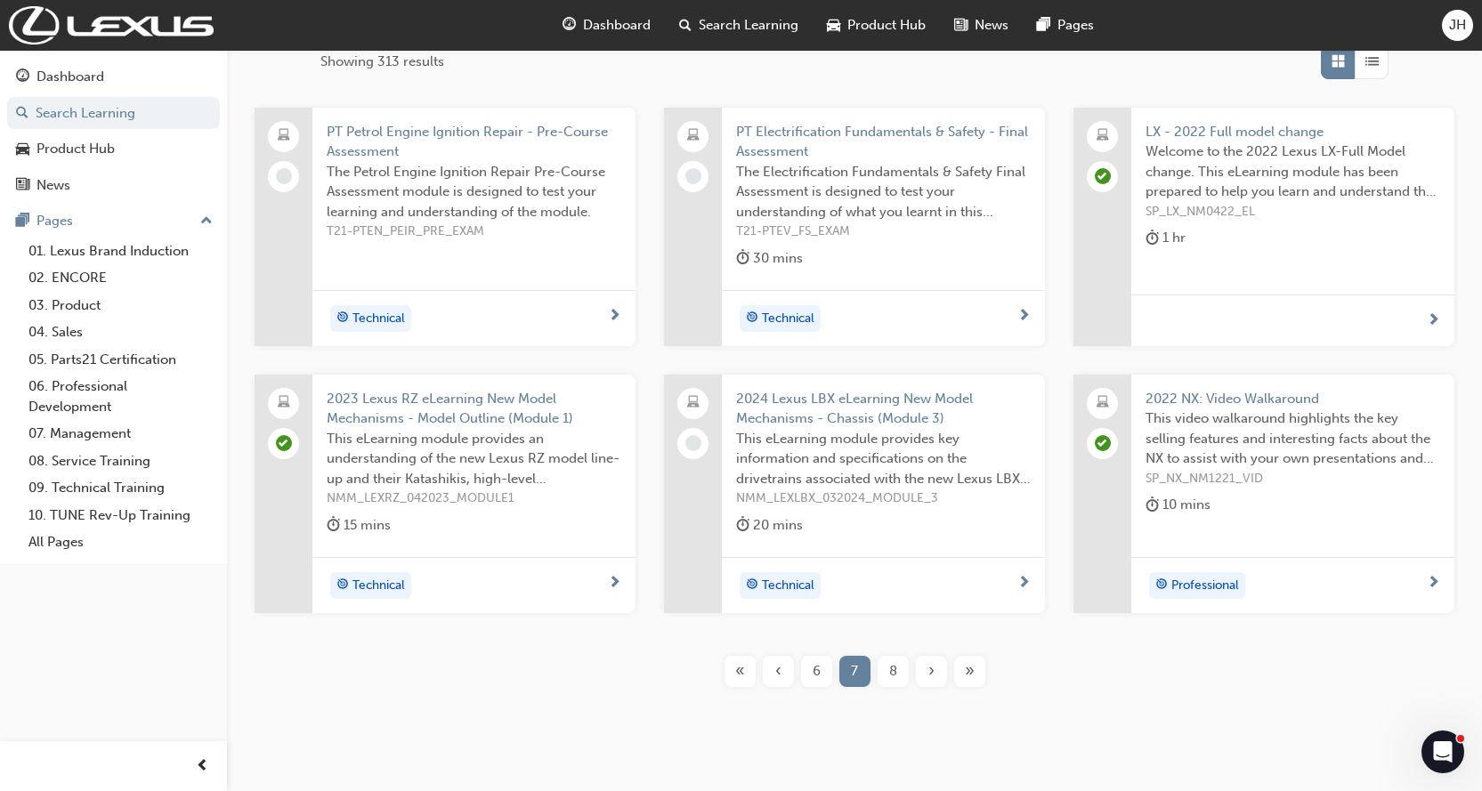
click at [893, 674] on span "8" at bounding box center [893, 671] width 8 height 20
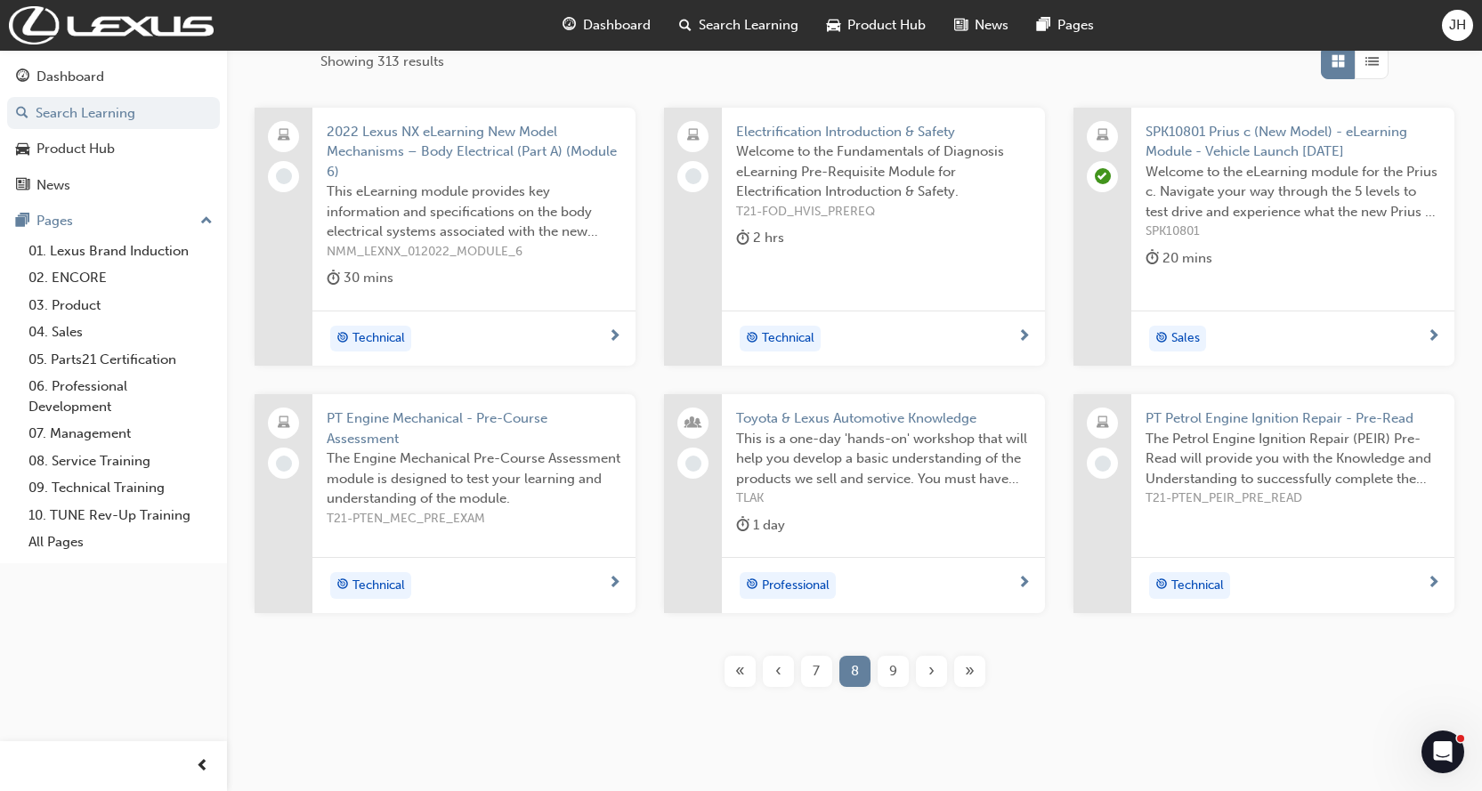
click at [893, 674] on span "9" at bounding box center [893, 671] width 8 height 20
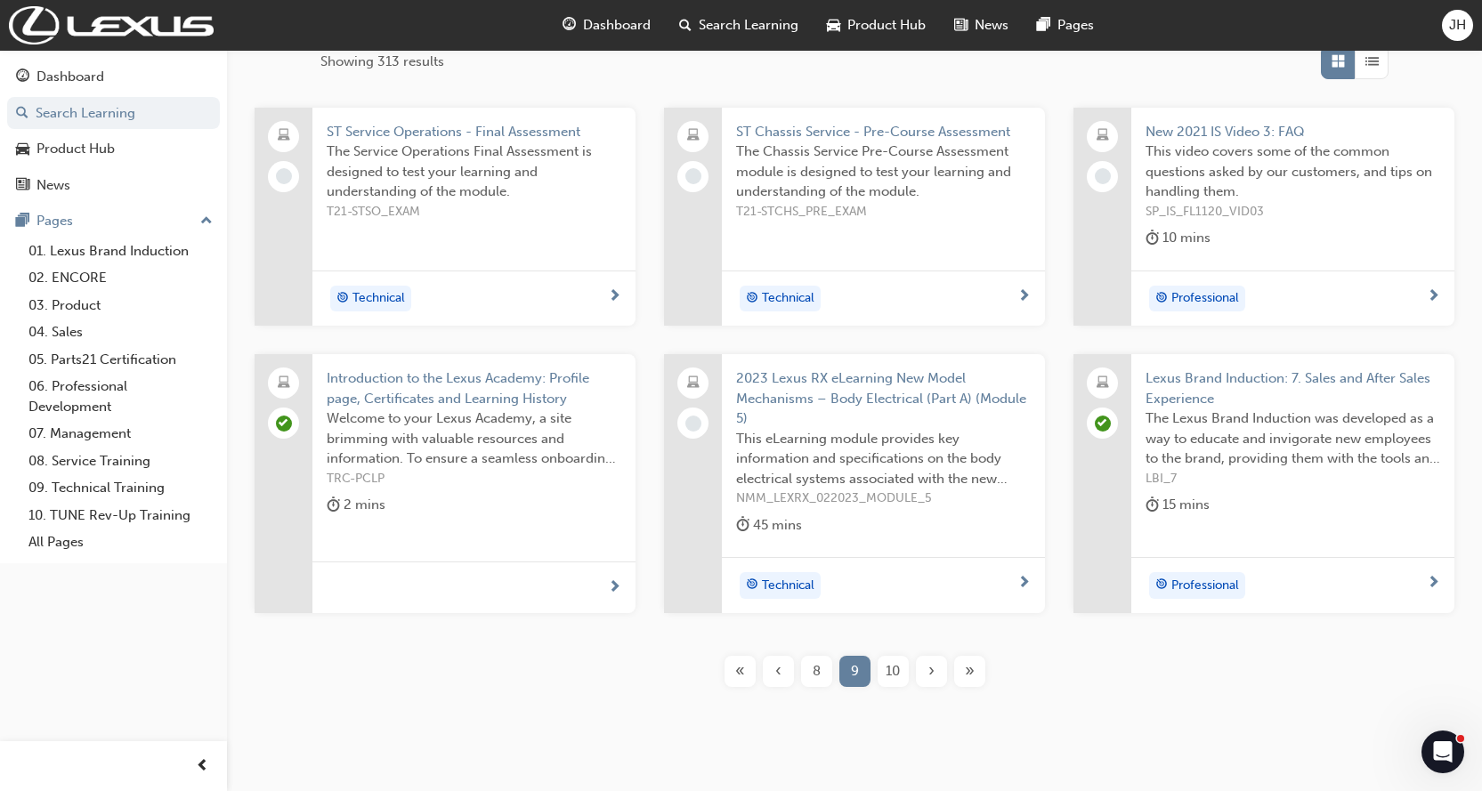
click at [893, 674] on span "10" at bounding box center [893, 671] width 14 height 20
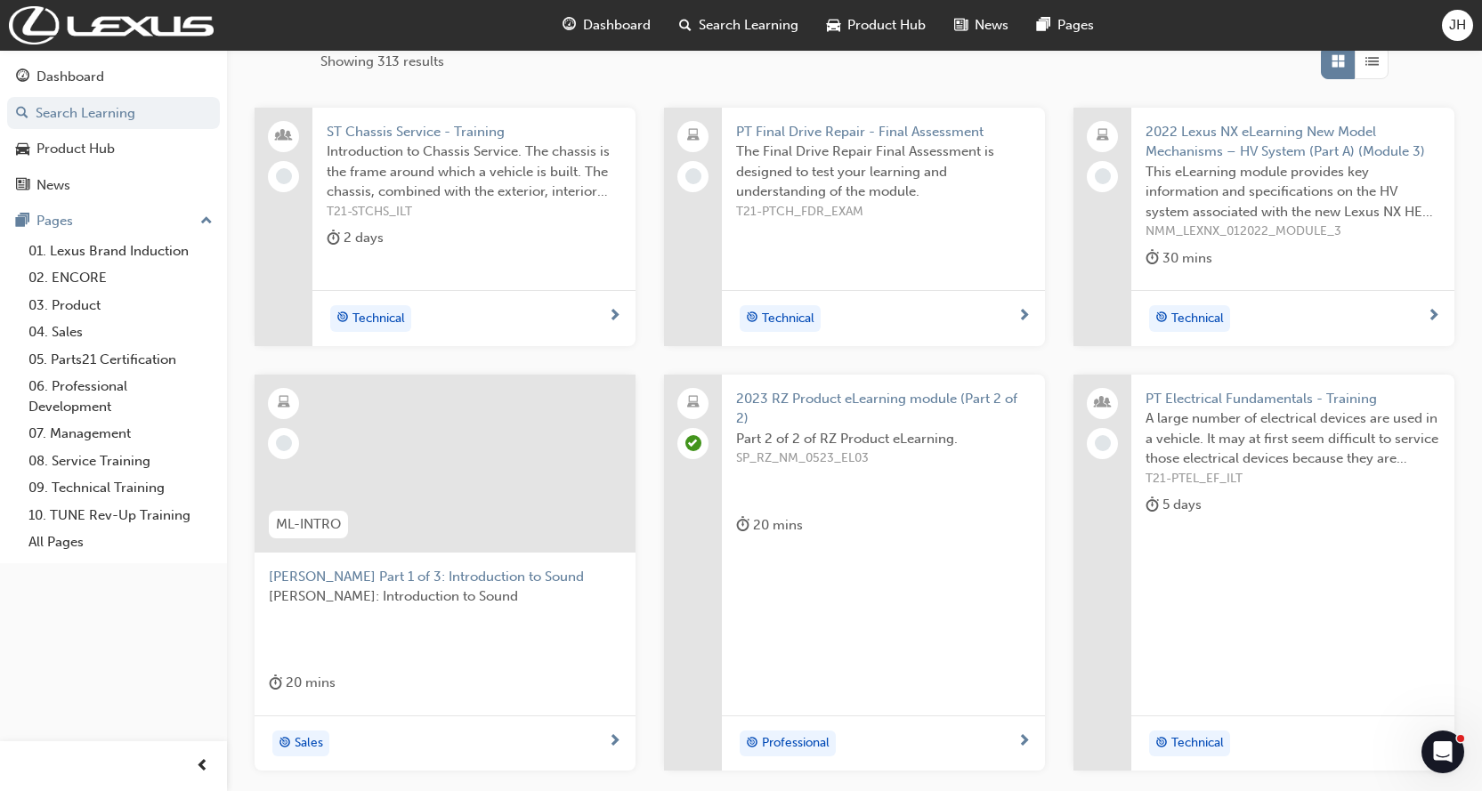
scroll to position [393, 0]
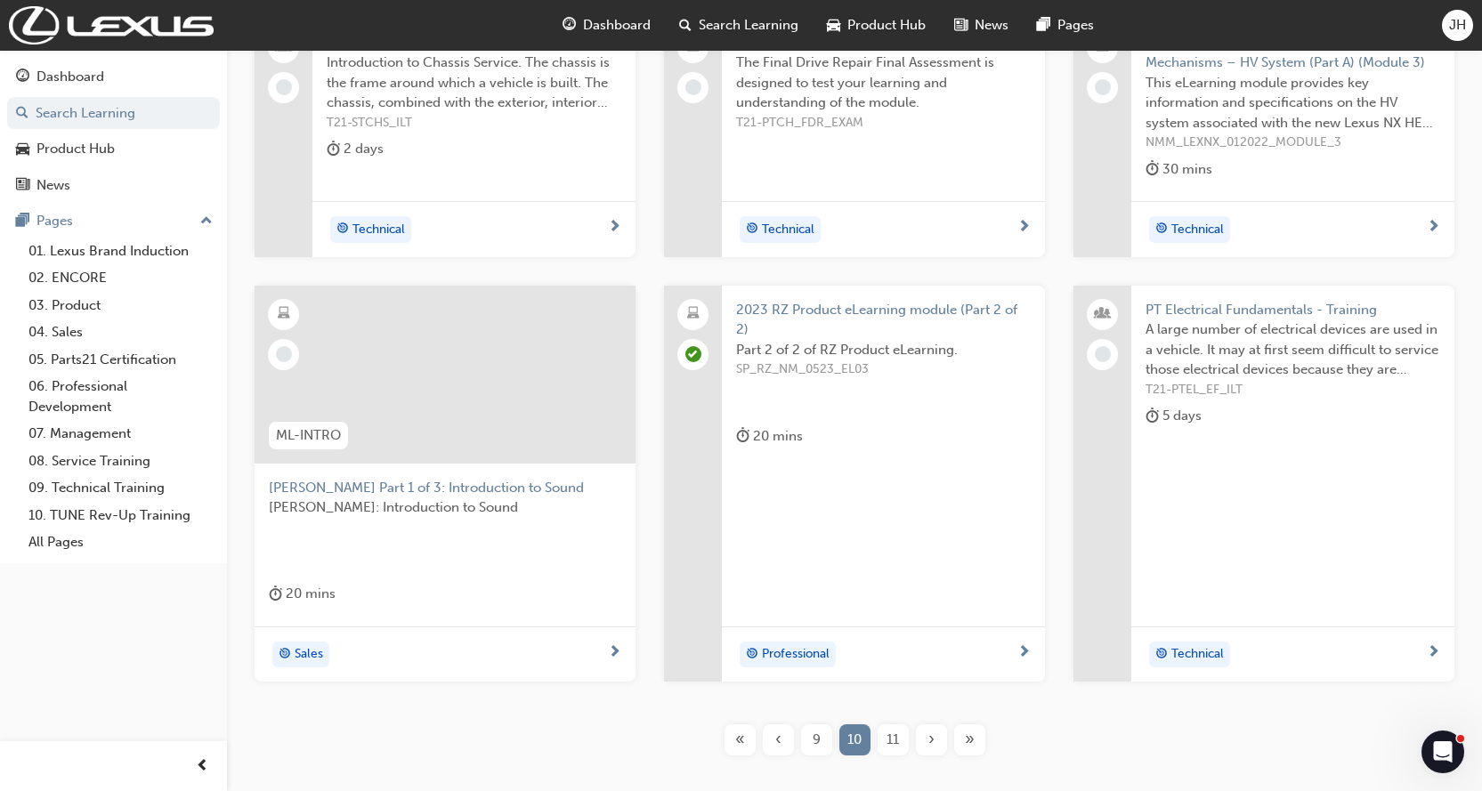
click at [888, 742] on span "11" at bounding box center [893, 740] width 12 height 20
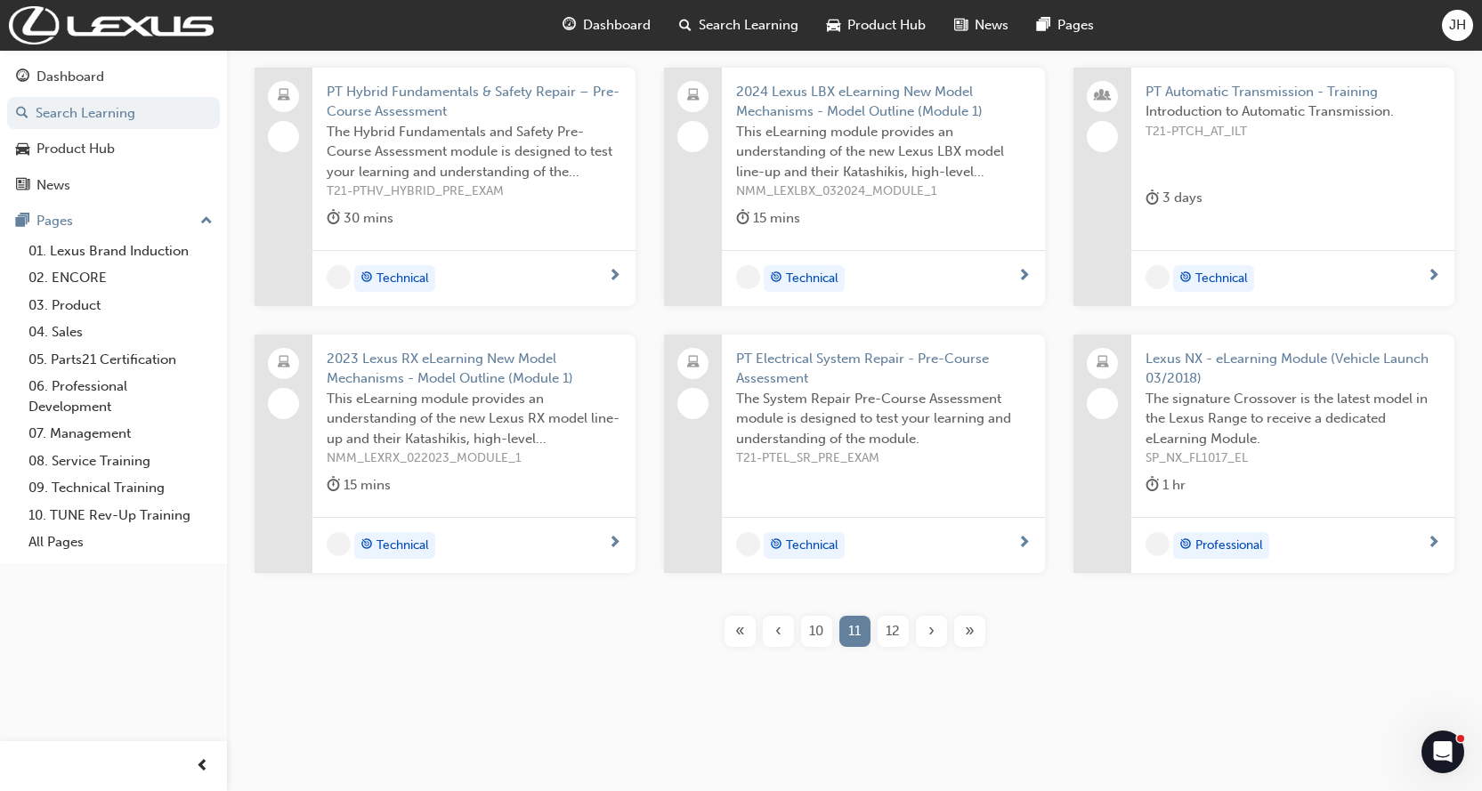
scroll to position [345, 0]
click at [895, 632] on span "12" at bounding box center [893, 631] width 14 height 20
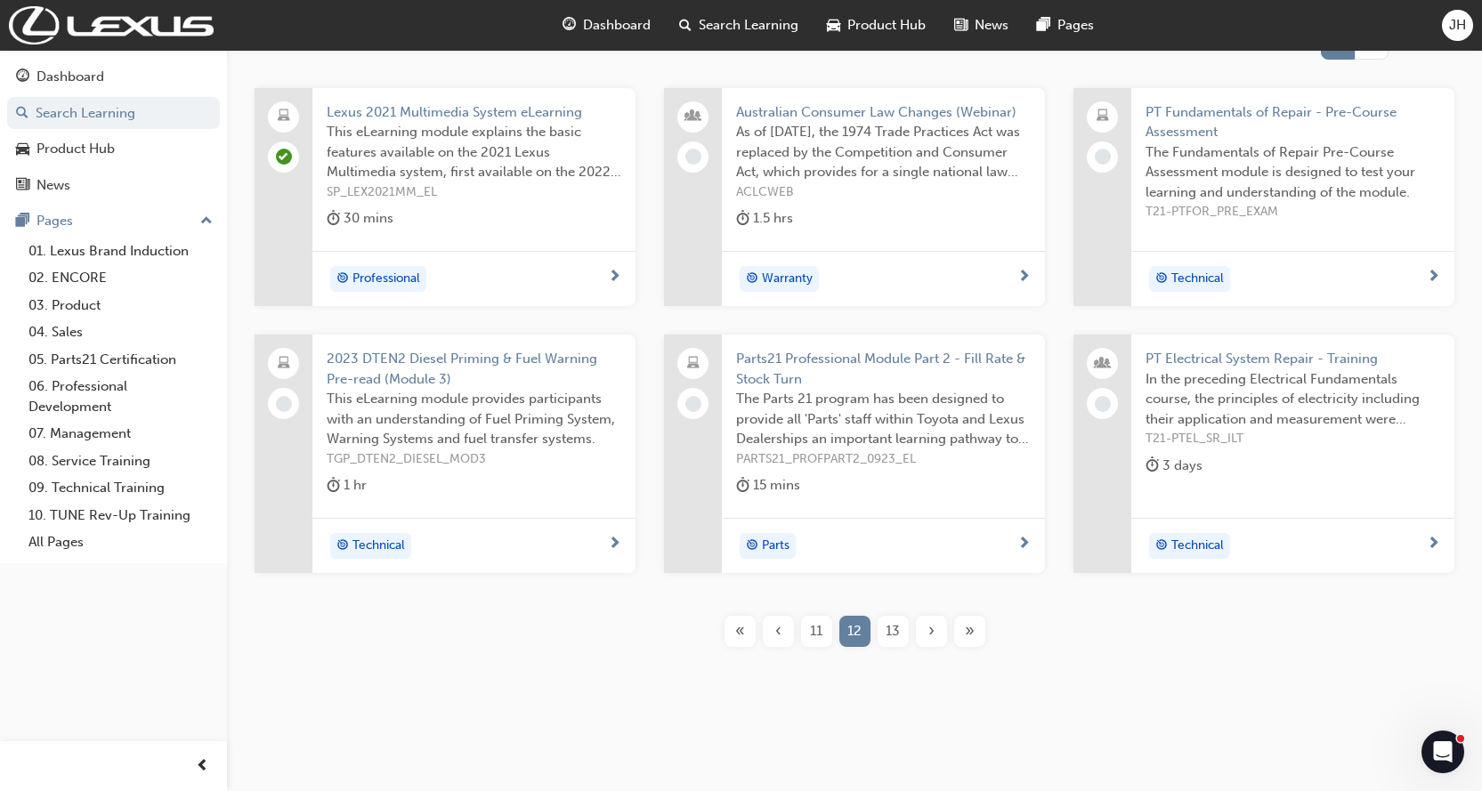
click at [897, 633] on span "13" at bounding box center [893, 631] width 14 height 20
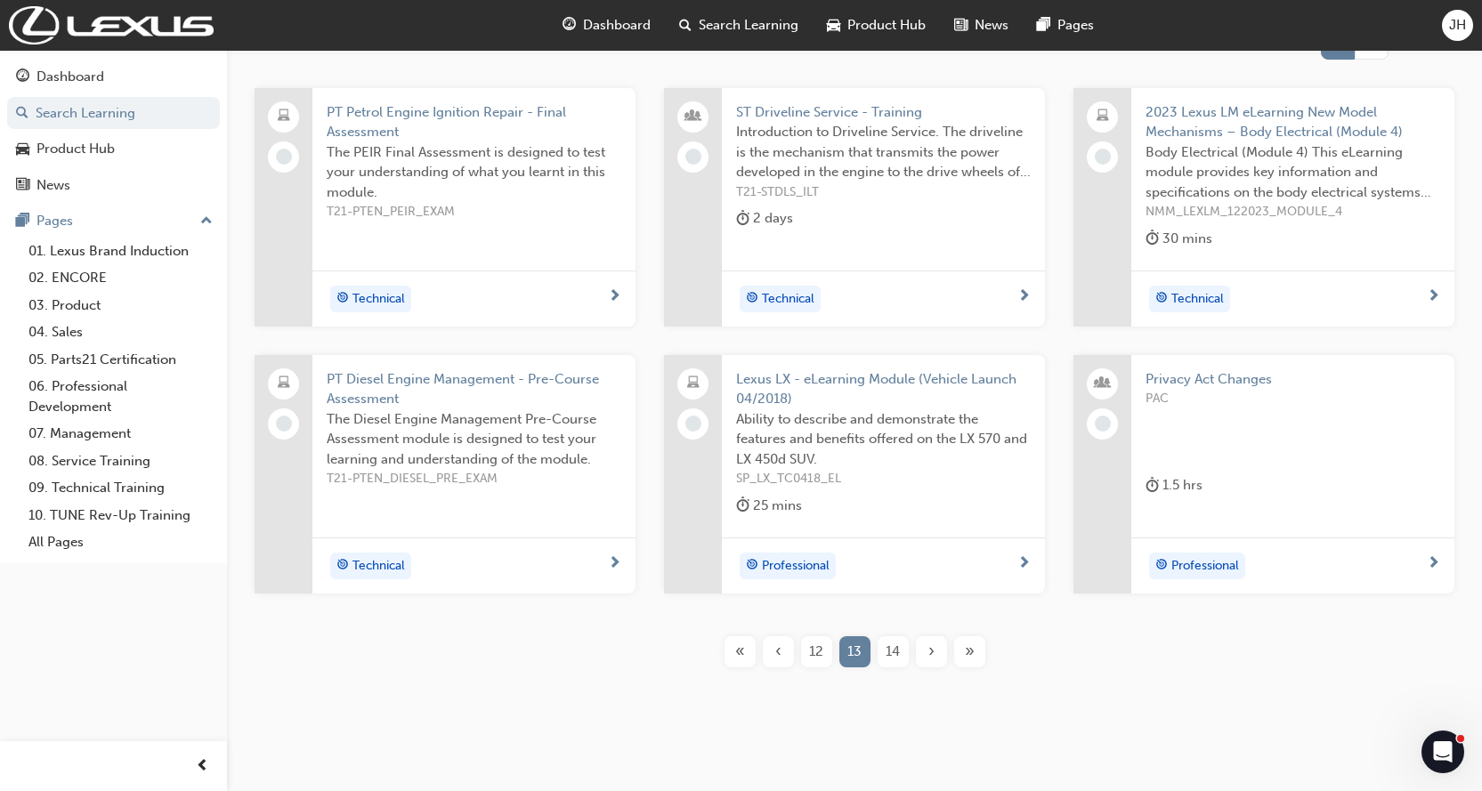
click at [891, 654] on span "14" at bounding box center [893, 652] width 14 height 20
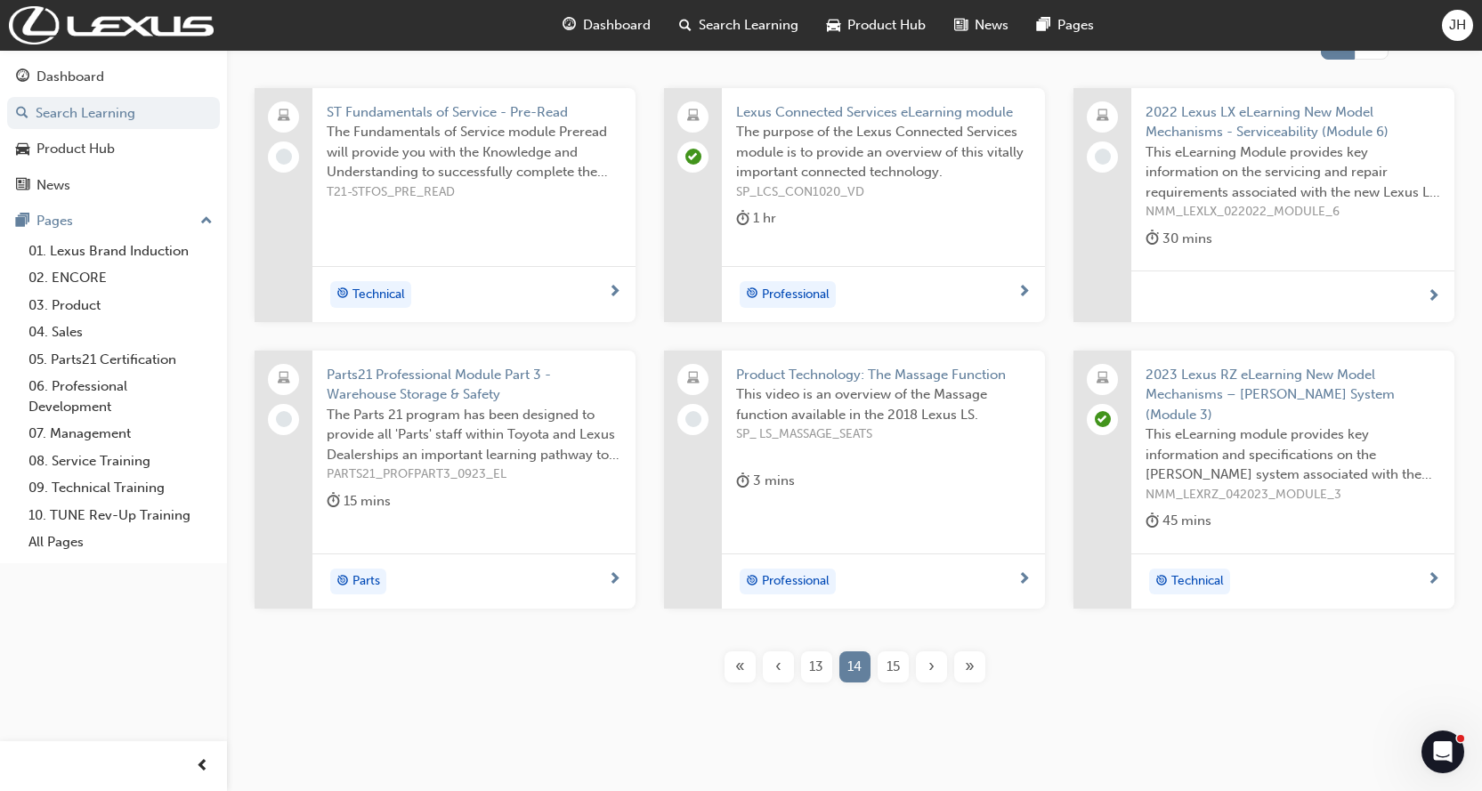
click at [895, 657] on span "15" at bounding box center [893, 667] width 13 height 20
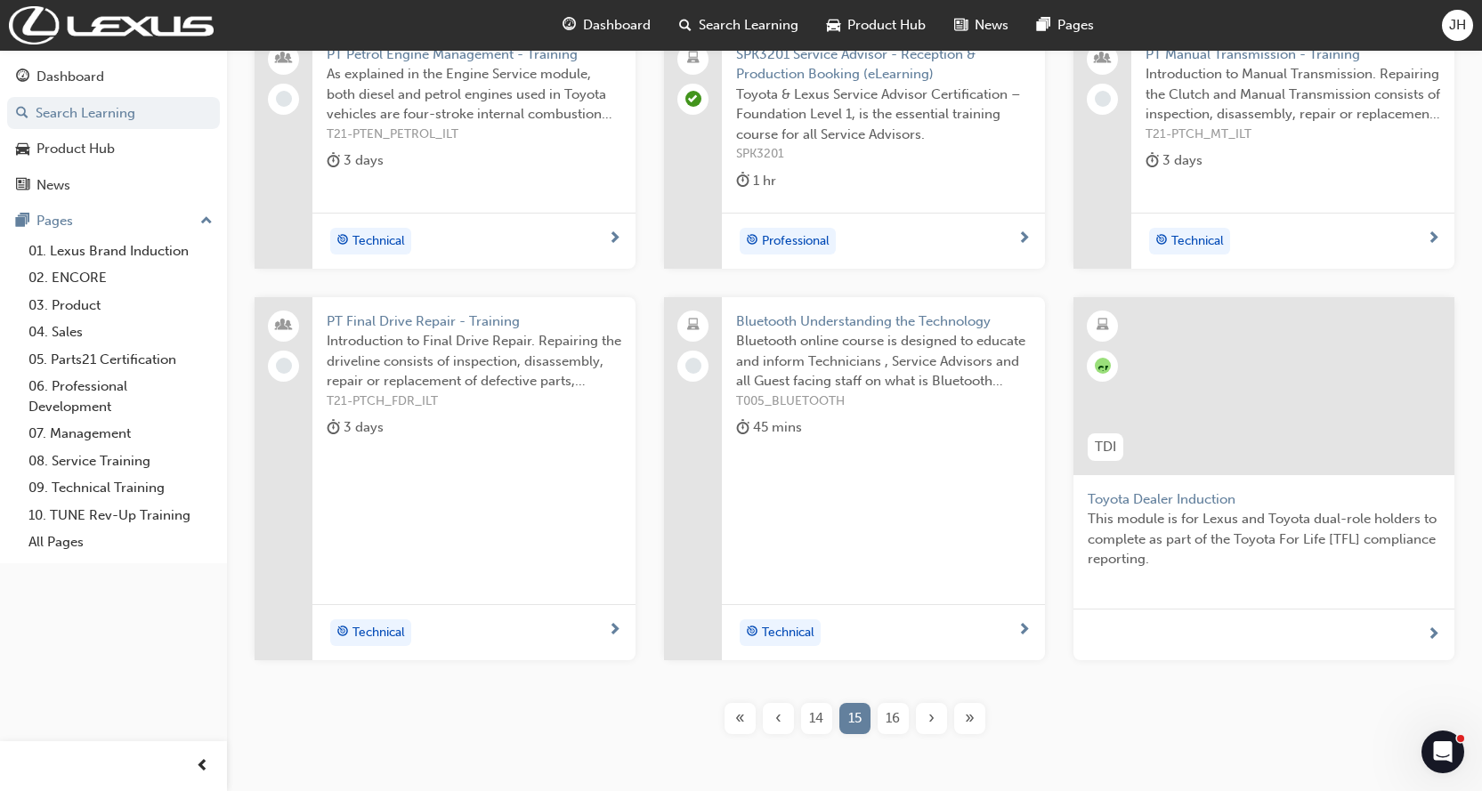
scroll to position [413, 0]
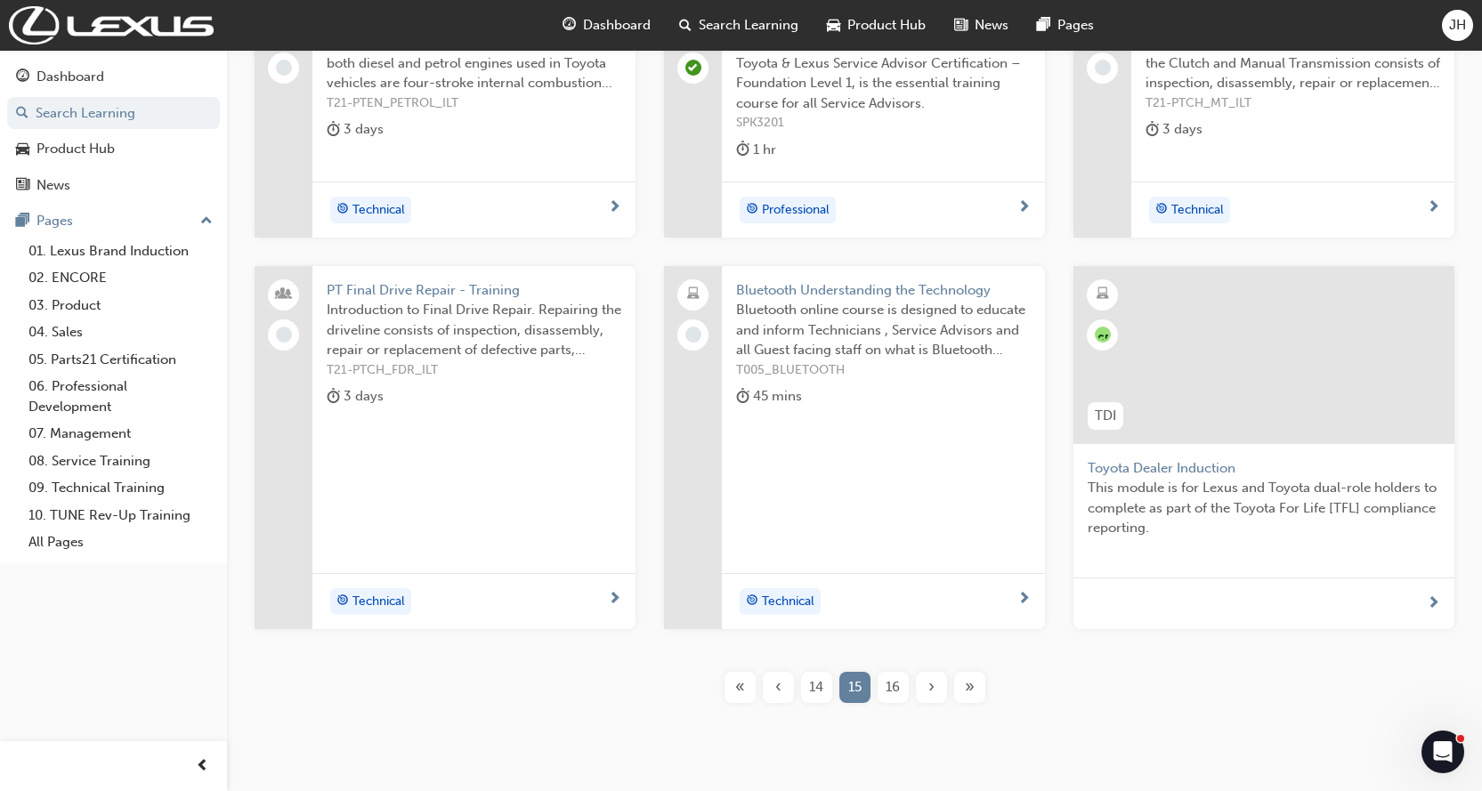
click at [888, 691] on span "16" at bounding box center [893, 687] width 14 height 20
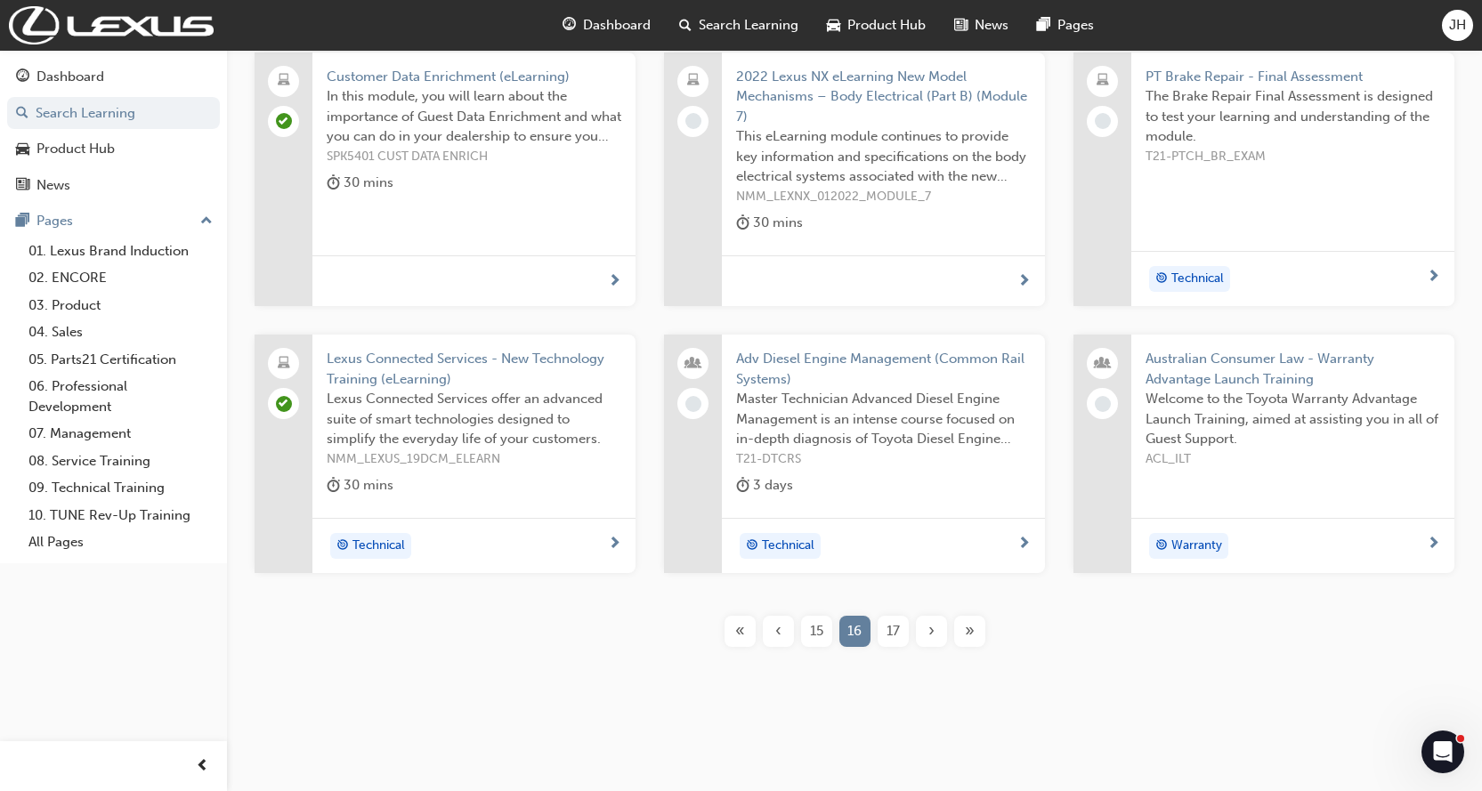
scroll to position [360, 0]
click at [894, 631] on span "17" at bounding box center [893, 631] width 13 height 20
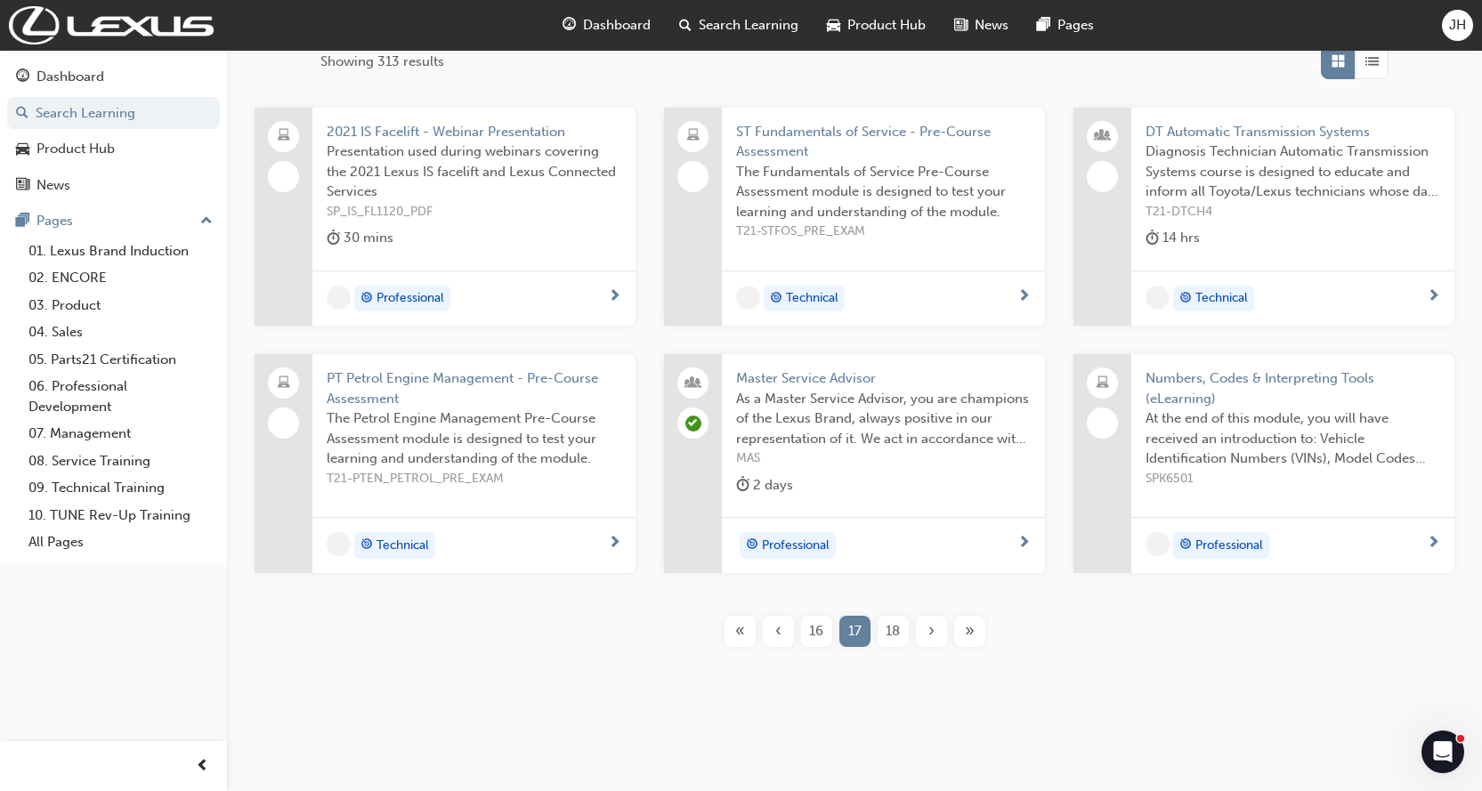
scroll to position [304, 0]
